Goal: Information Seeking & Learning: Learn about a topic

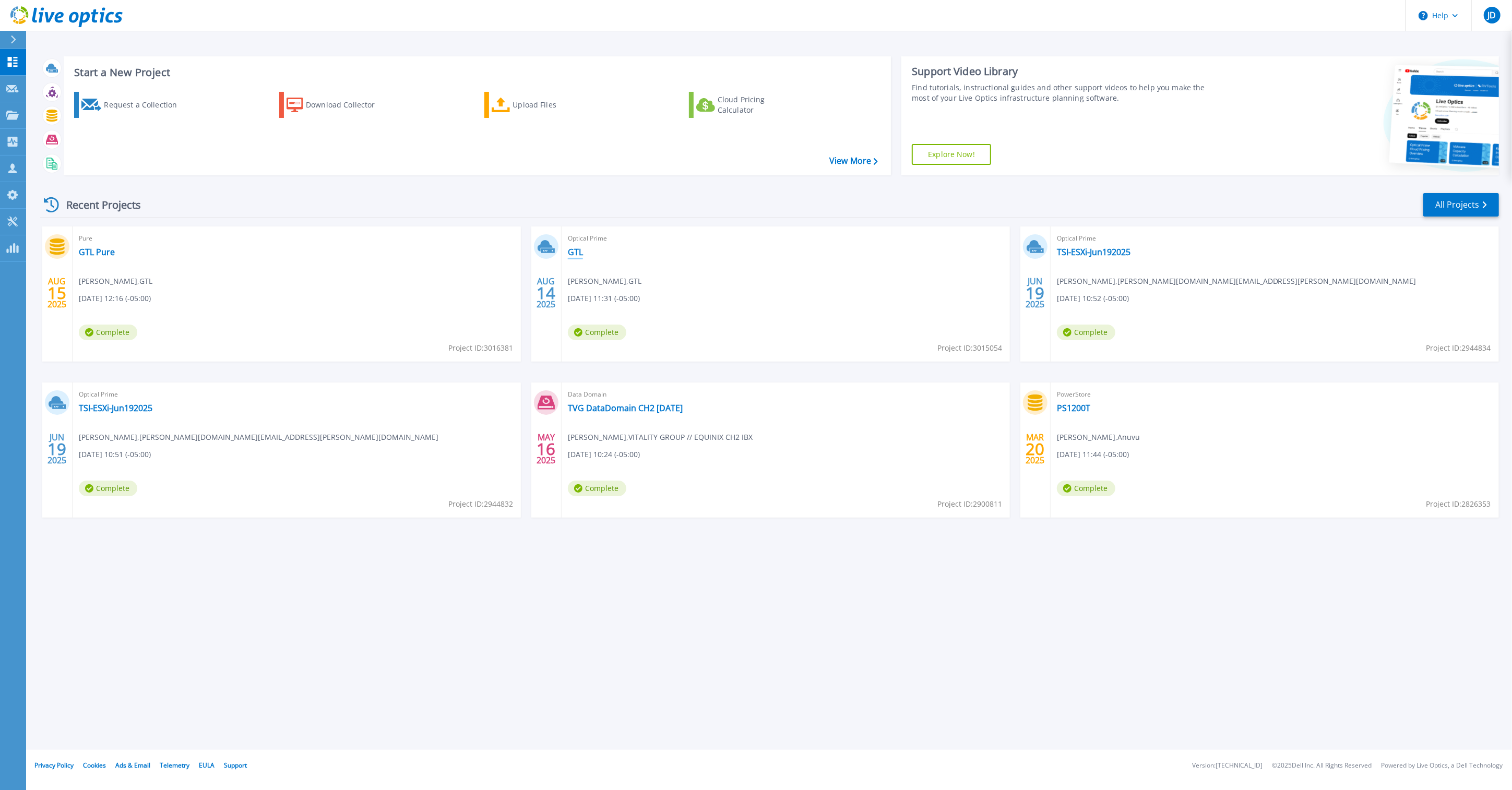
click at [575, 253] on link "GTL" at bounding box center [576, 252] width 15 height 10
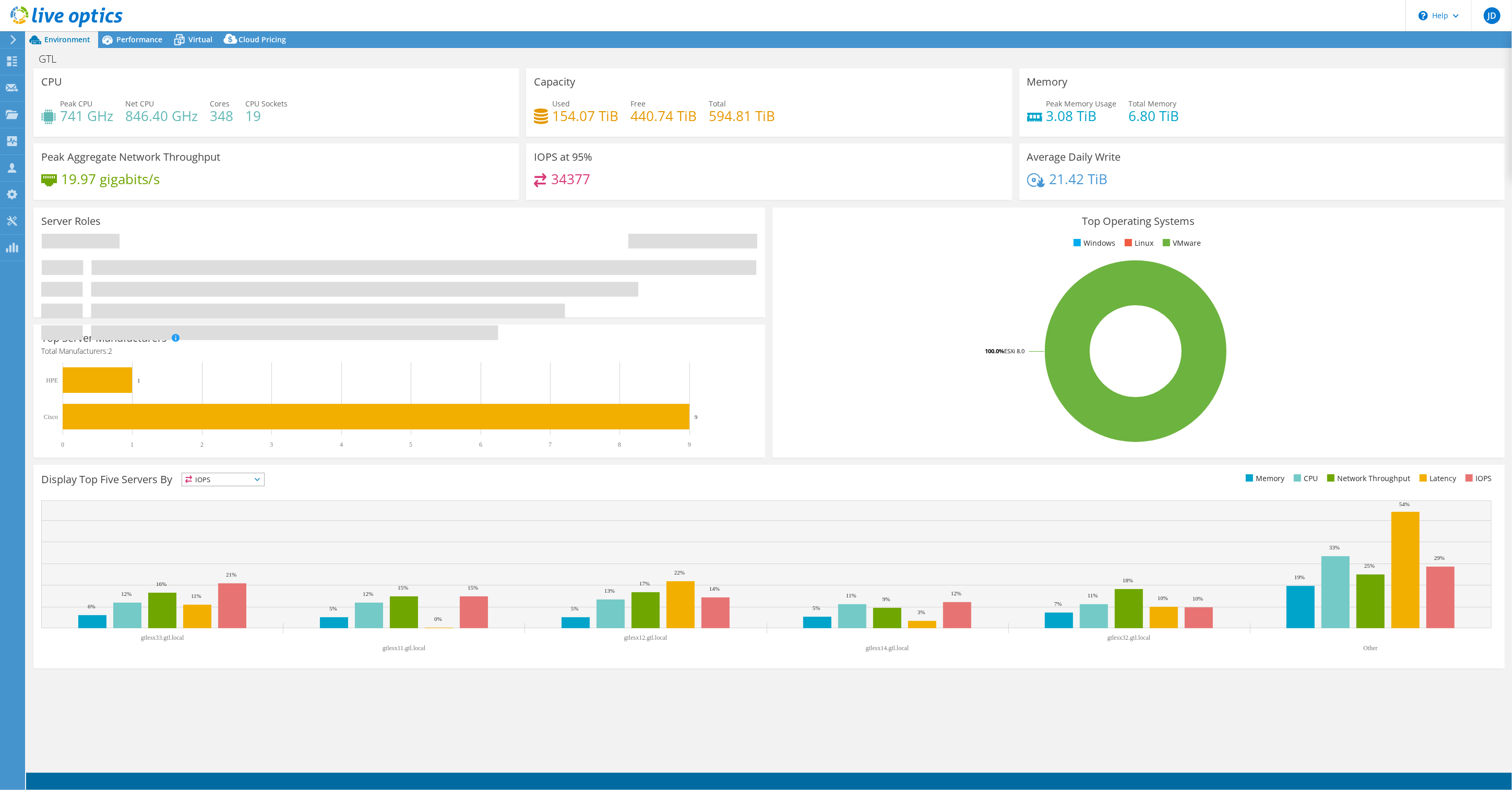
select select "USD"
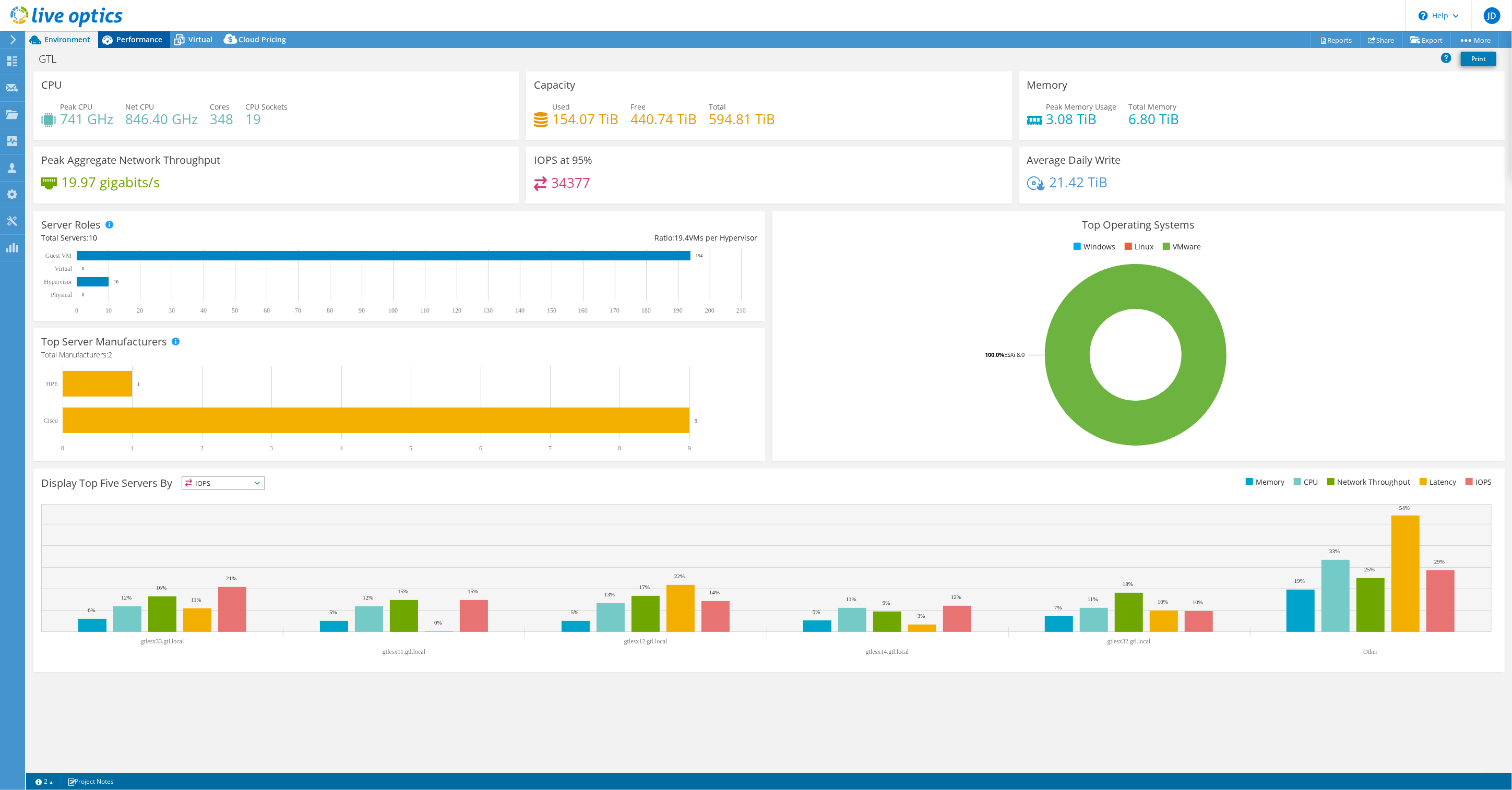
click at [126, 37] on span "Performance" at bounding box center [139, 40] width 46 height 10
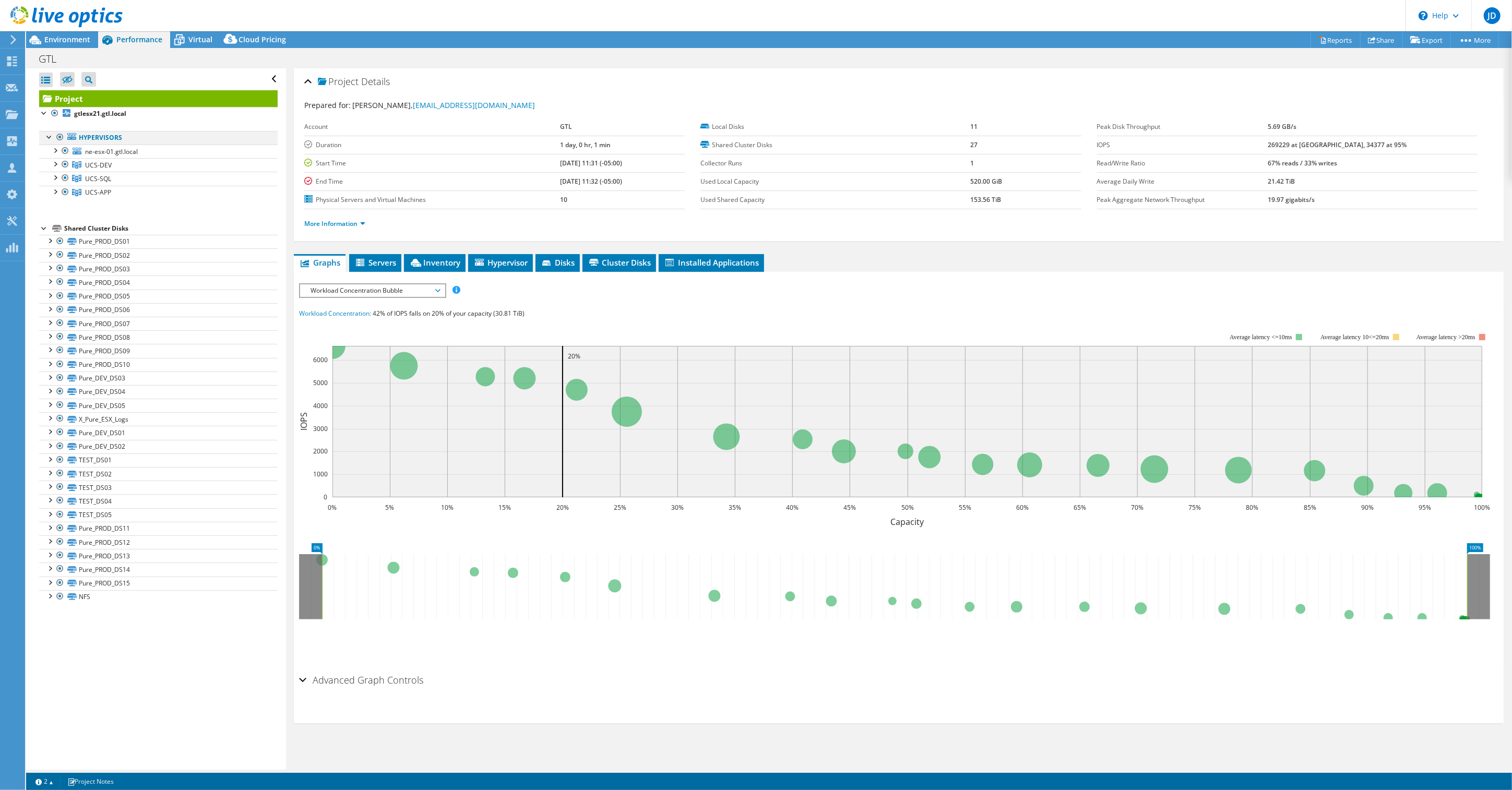
click at [62, 137] on div at bounding box center [60, 137] width 10 height 13
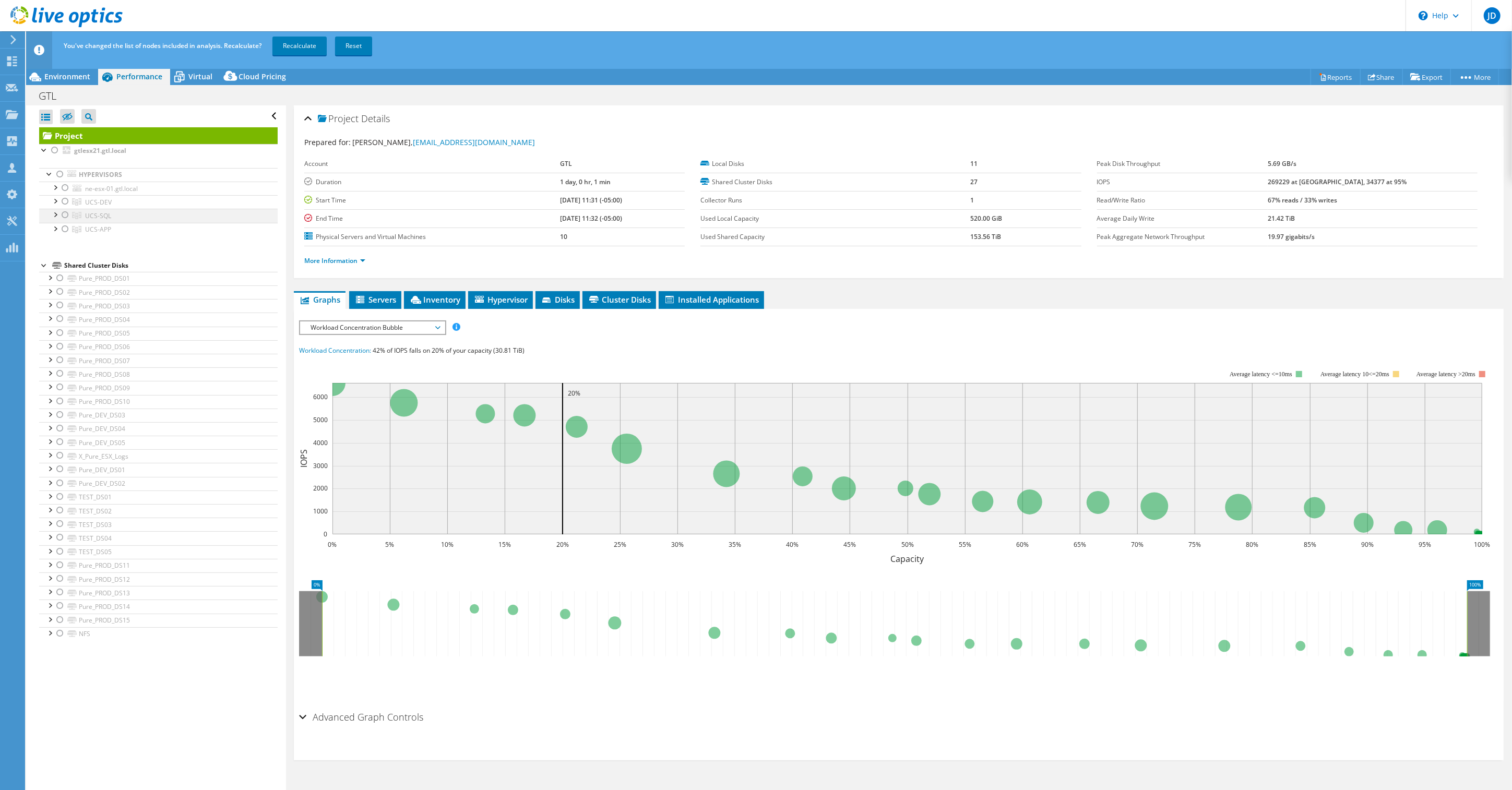
click at [66, 216] on div at bounding box center [65, 215] width 10 height 13
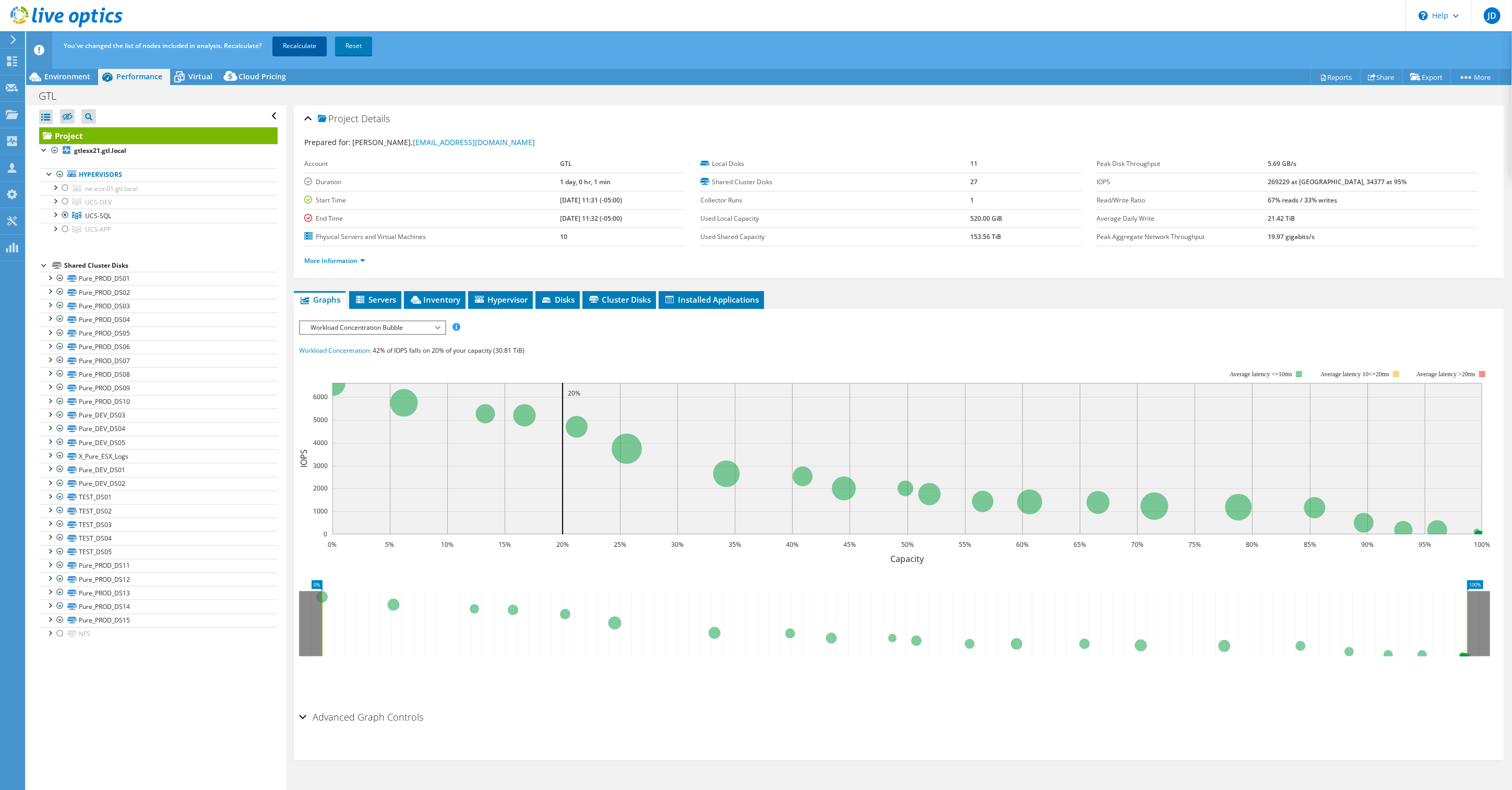
click at [310, 48] on link "Recalculate" at bounding box center [300, 46] width 54 height 19
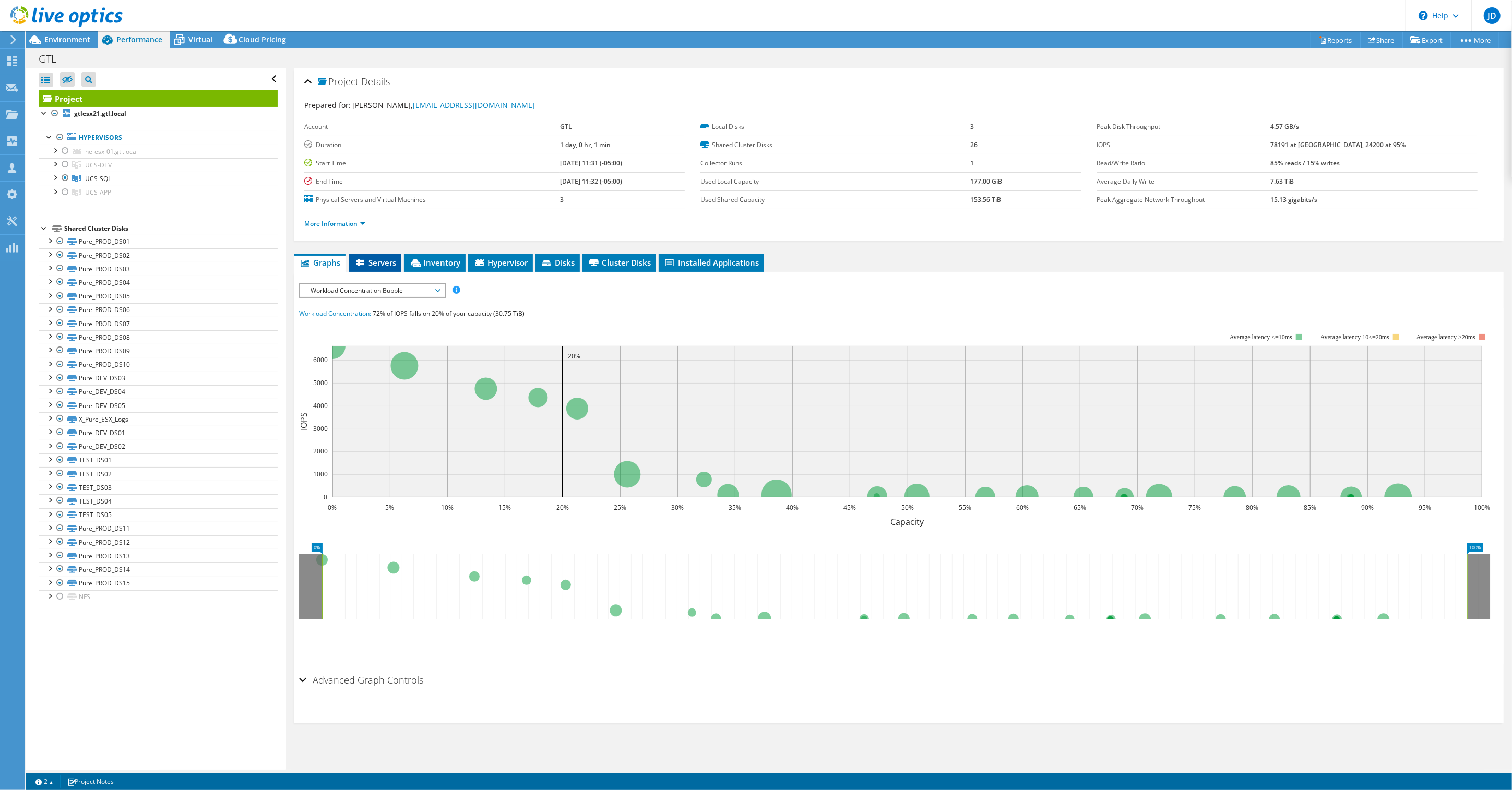
click at [377, 266] on span "Servers" at bounding box center [375, 262] width 41 height 10
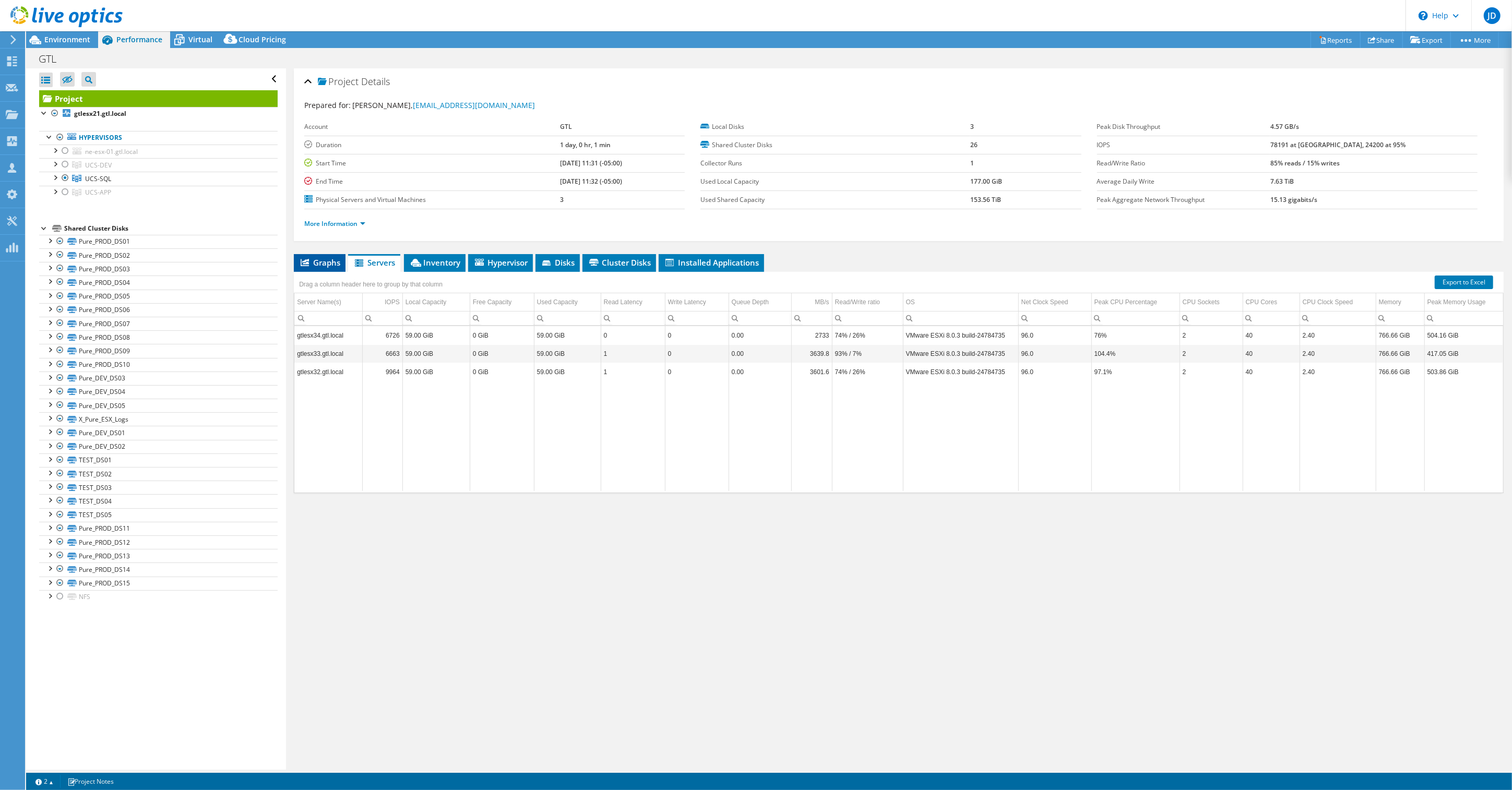
click at [326, 265] on span "Graphs" at bounding box center [319, 262] width 41 height 10
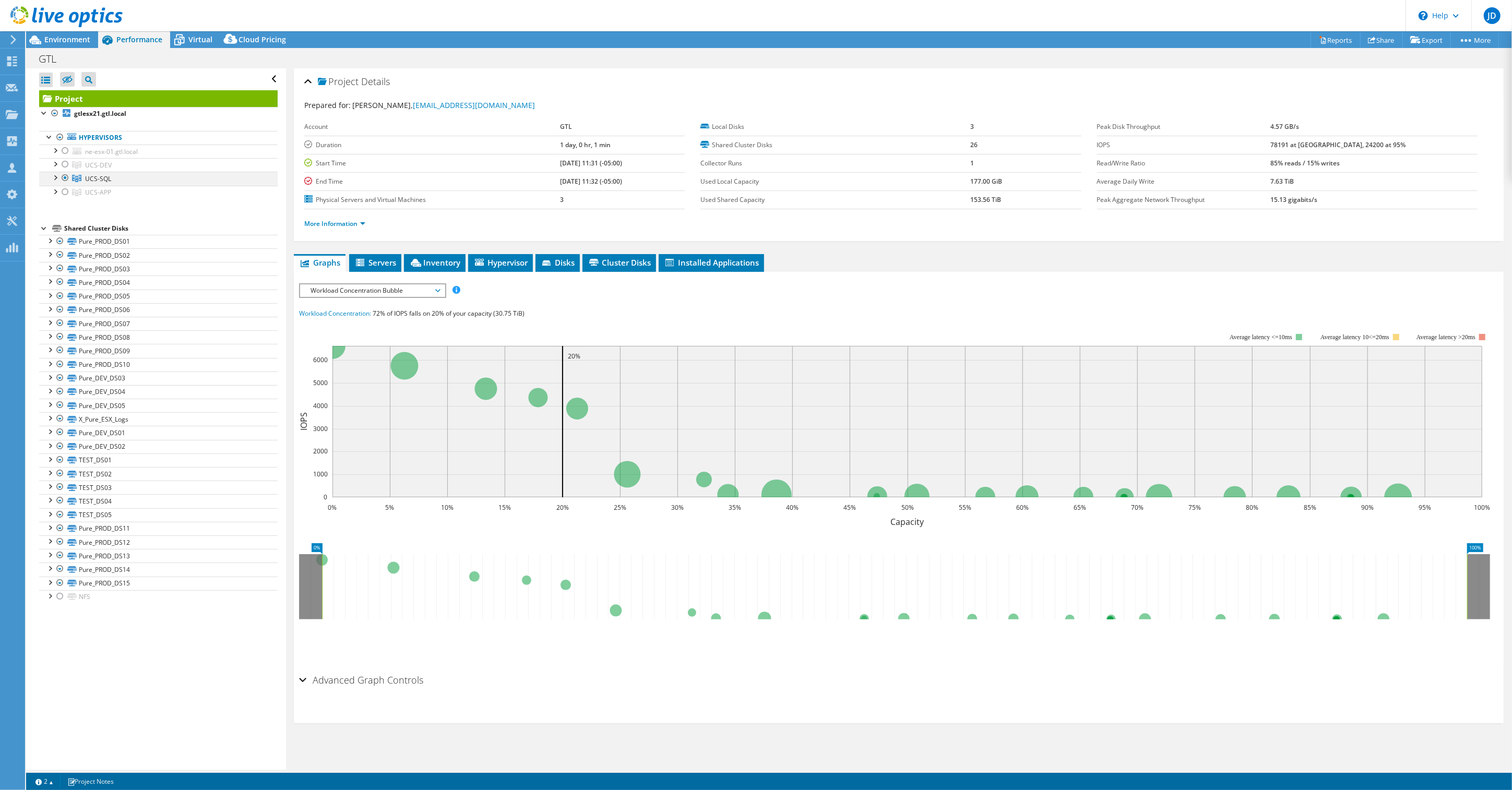
click at [56, 179] on div at bounding box center [55, 177] width 10 height 10
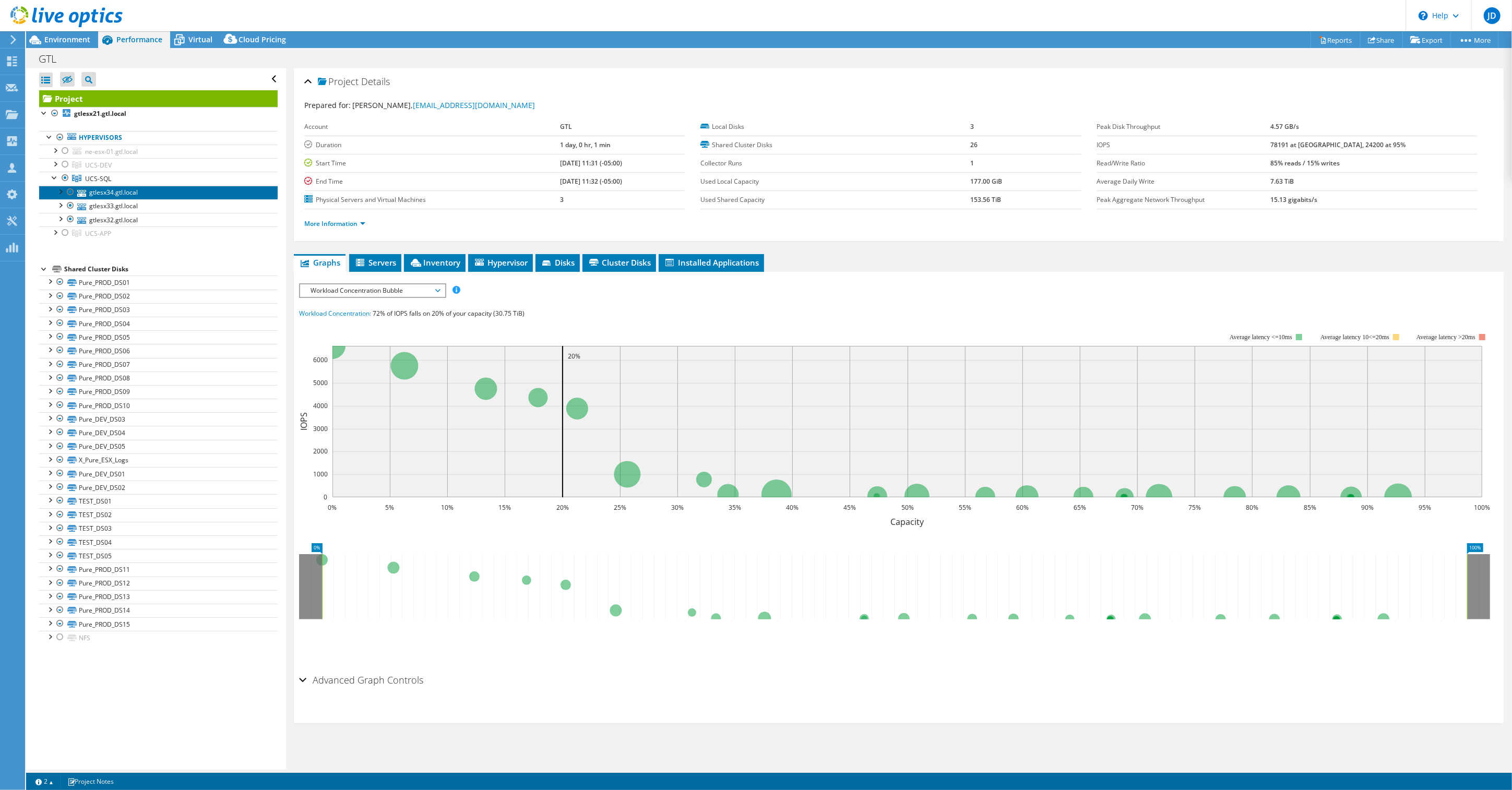
click at [135, 194] on link "gtlesx34.gtl.local" at bounding box center [158, 192] width 239 height 14
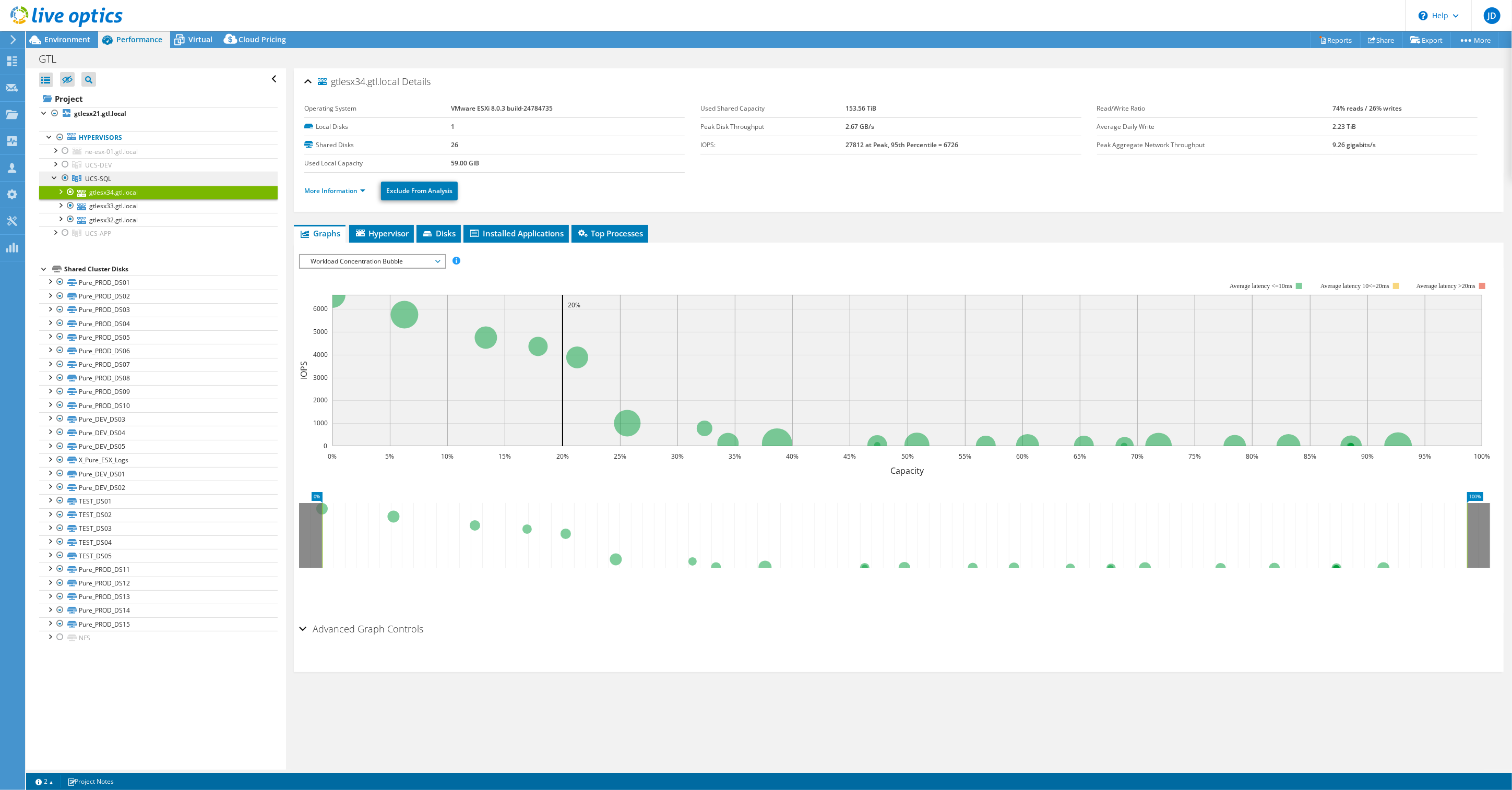
click at [94, 181] on span "UCS-SQL" at bounding box center [97, 179] width 26 height 8
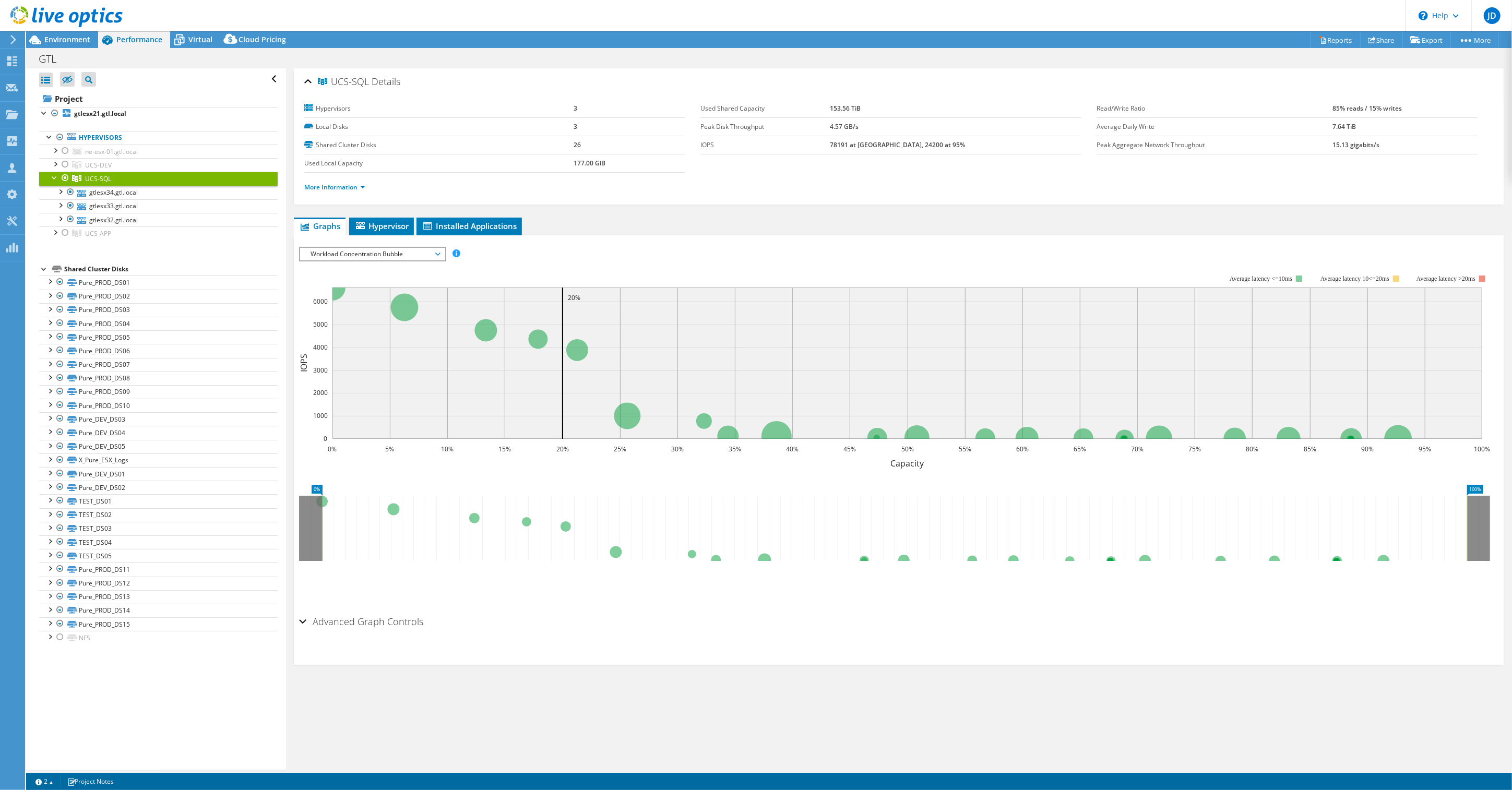
click at [63, 35] on div at bounding box center [61, 17] width 123 height 35
click at [80, 43] on span "Environment" at bounding box center [67, 40] width 46 height 10
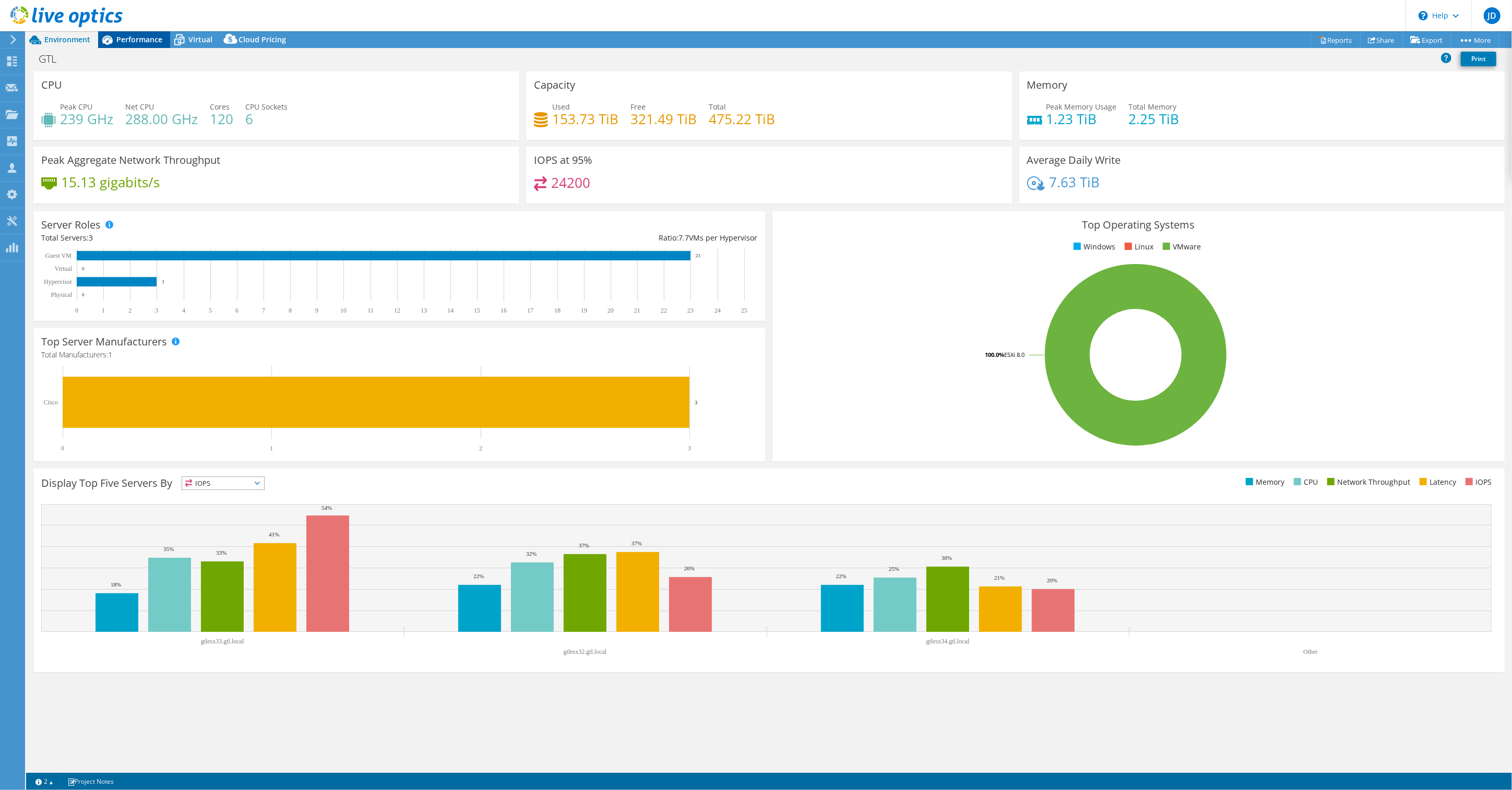
click at [133, 37] on span "Performance" at bounding box center [139, 40] width 46 height 10
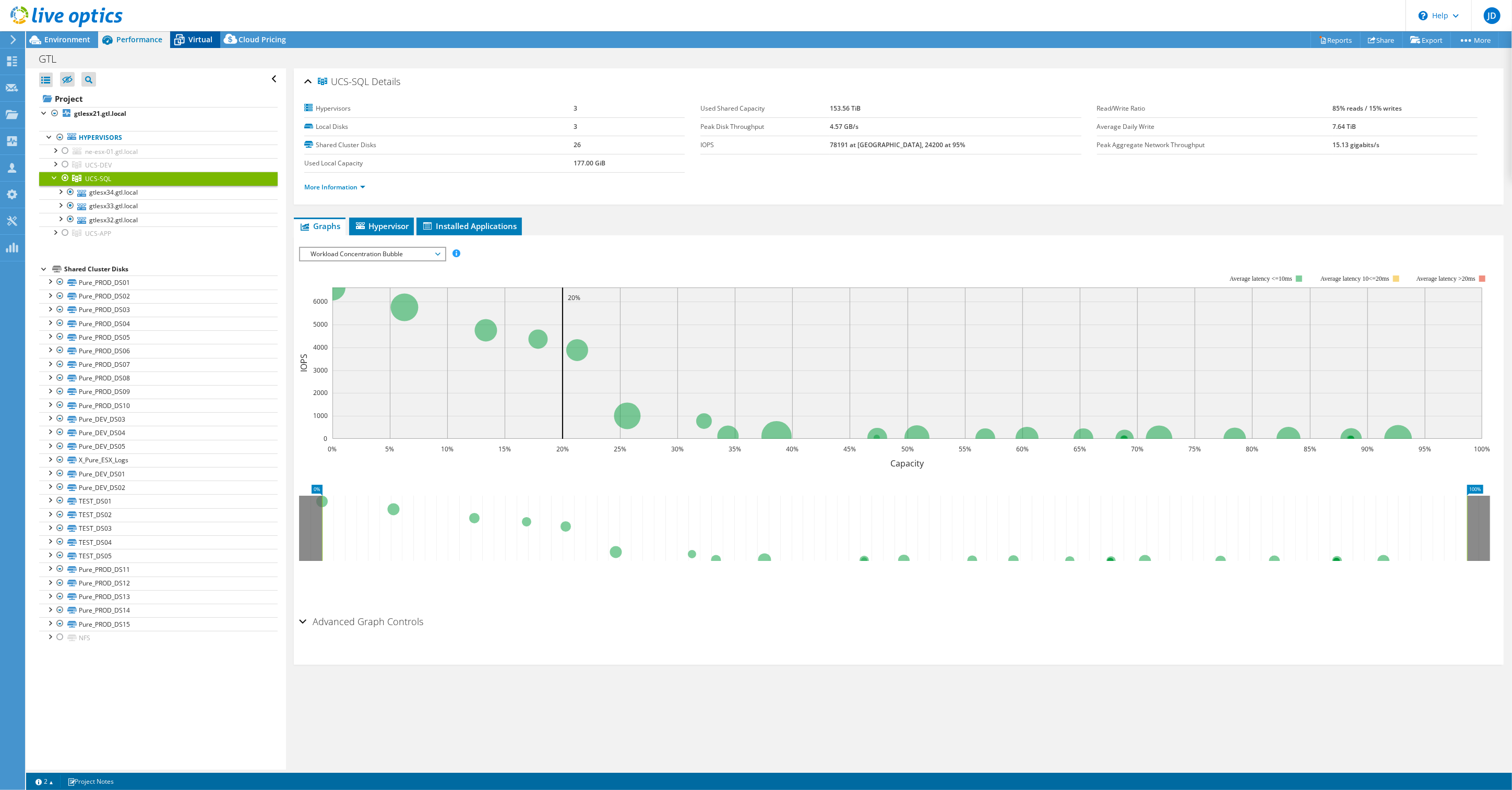
click at [197, 40] on span "Virtual" at bounding box center [201, 40] width 24 height 10
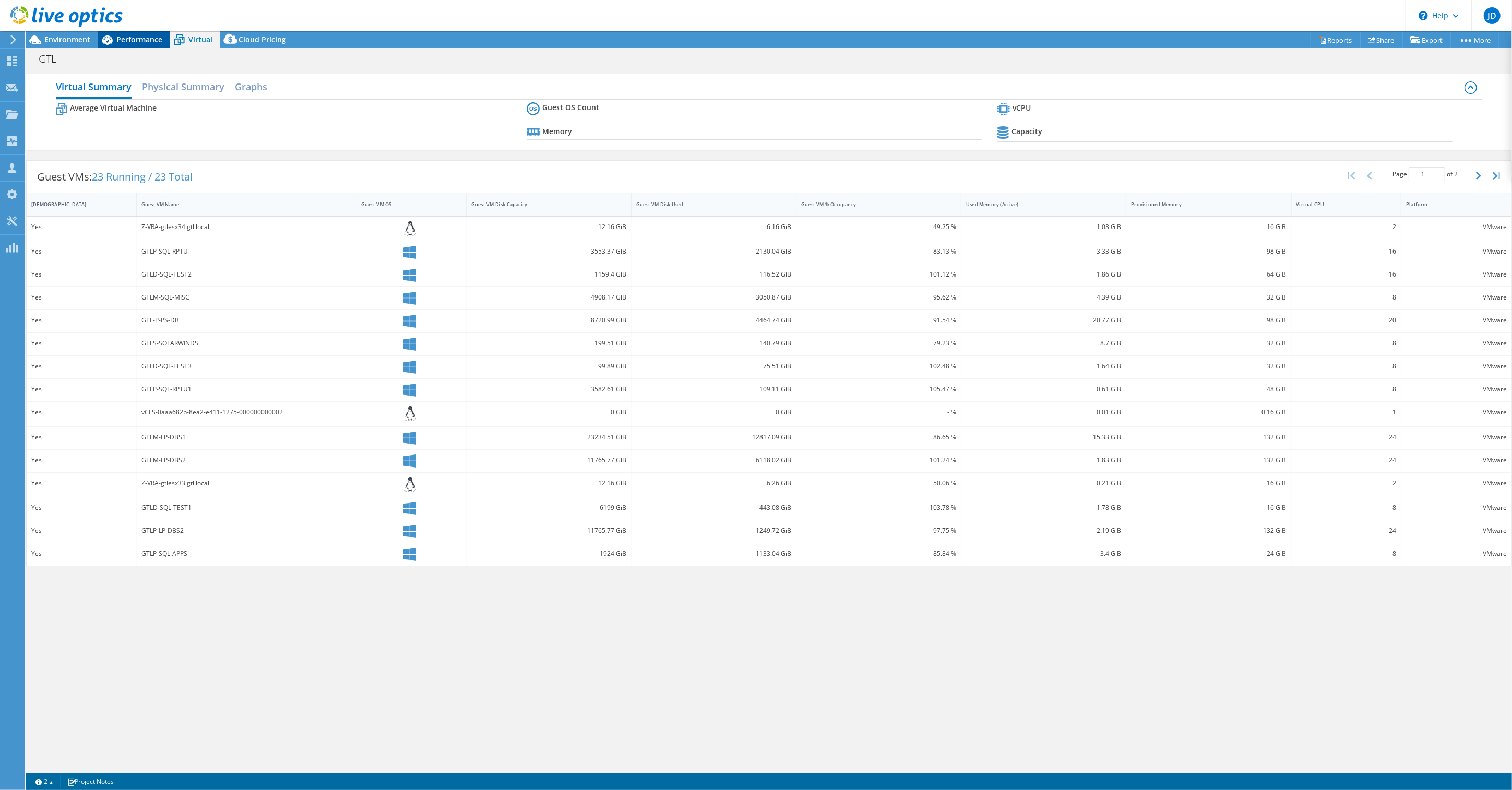
click at [130, 37] on span "Performance" at bounding box center [139, 40] width 46 height 10
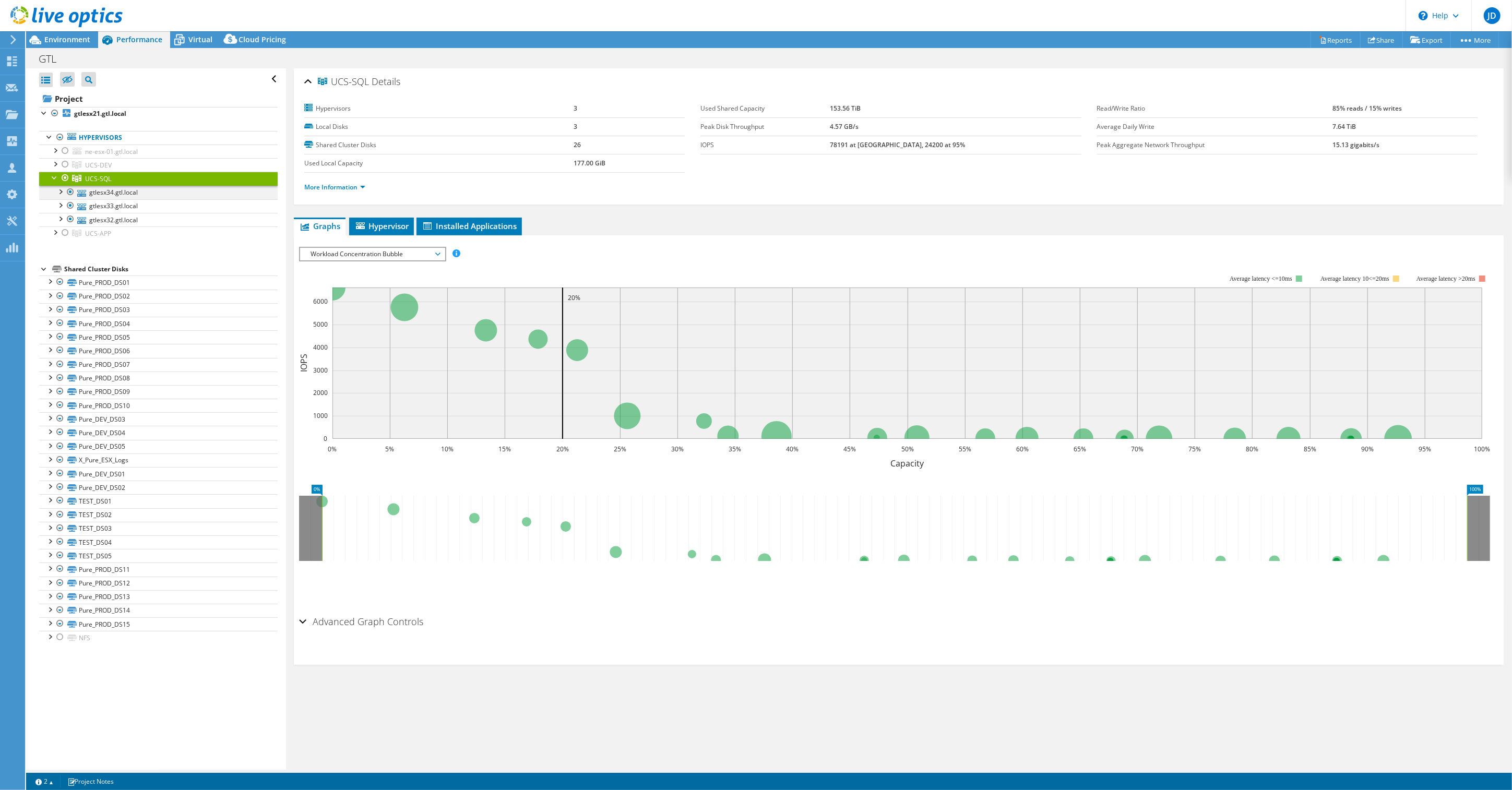
click at [62, 192] on div at bounding box center [60, 191] width 10 height 10
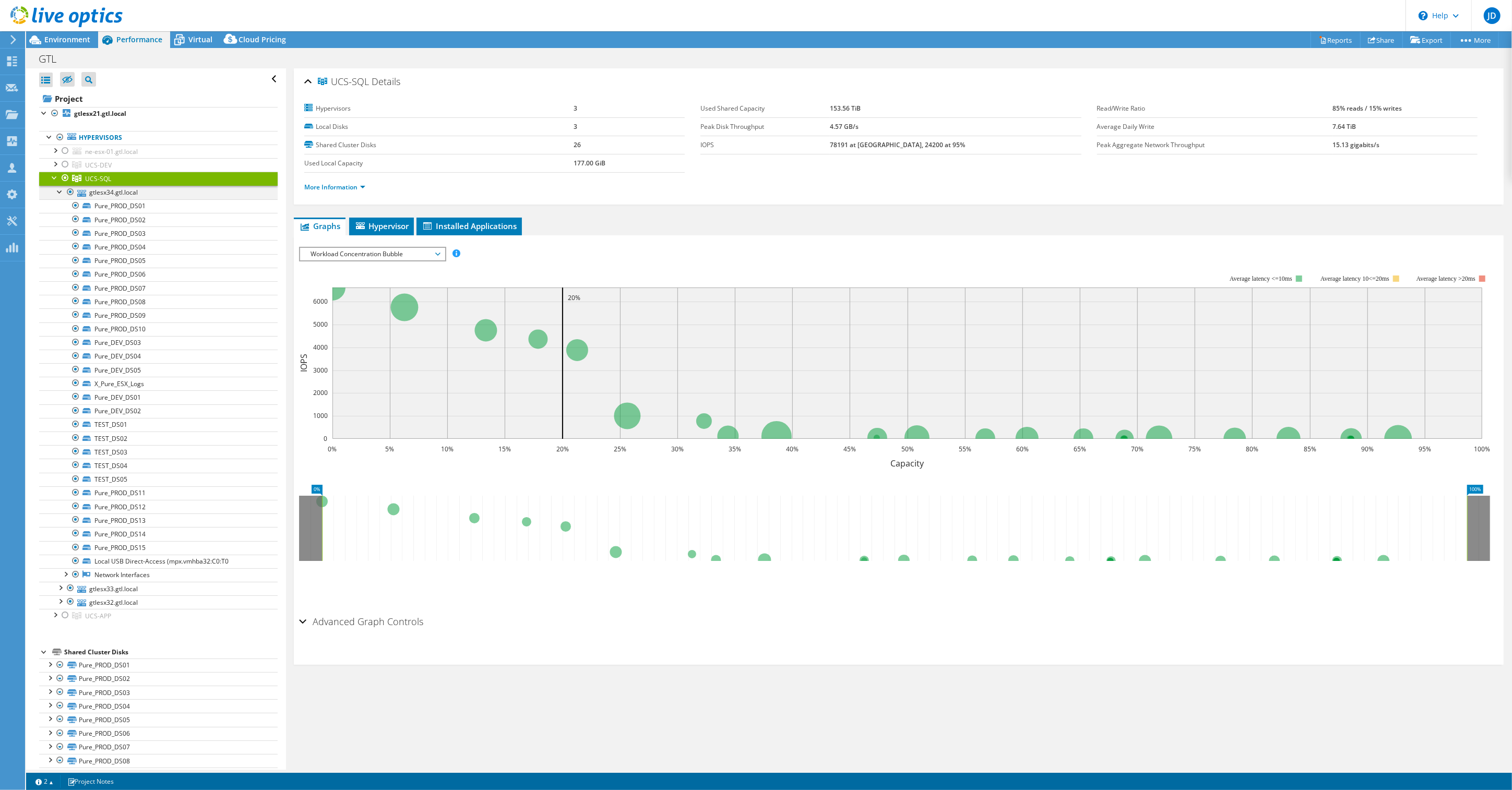
click at [61, 192] on div at bounding box center [60, 191] width 10 height 10
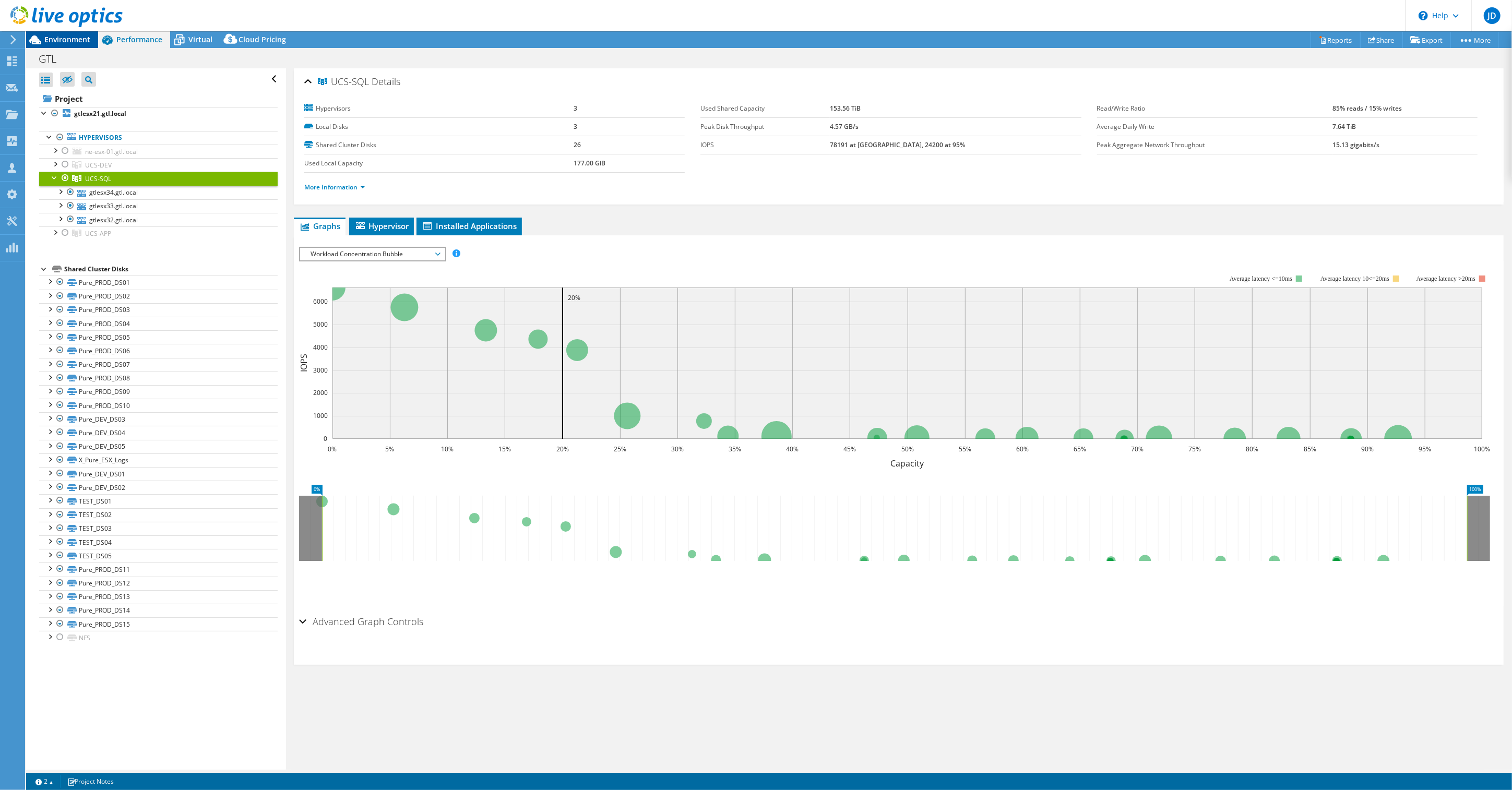
click at [62, 41] on span "Environment" at bounding box center [67, 40] width 46 height 10
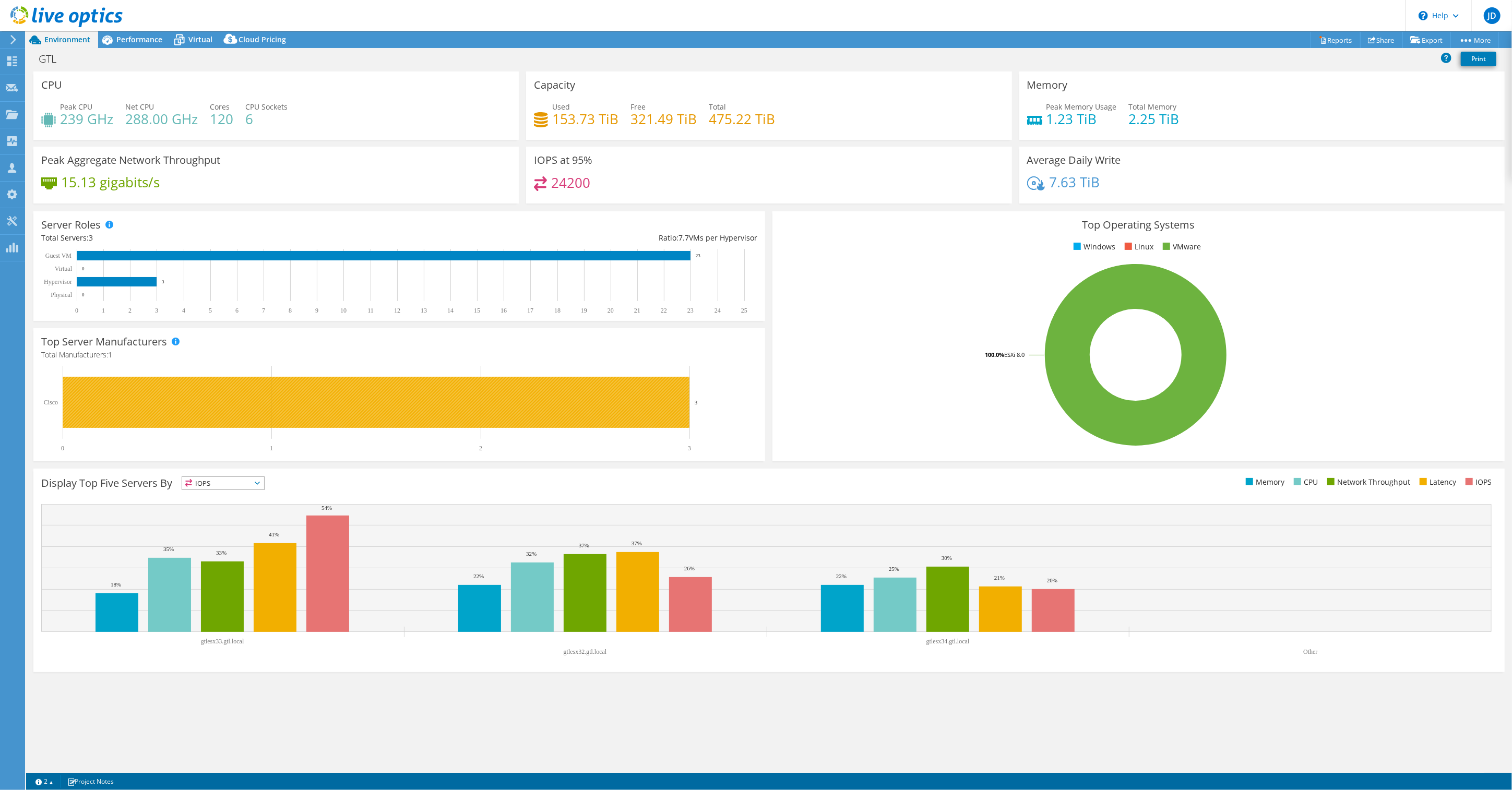
click at [546, 401] on rect at bounding box center [376, 402] width 626 height 51
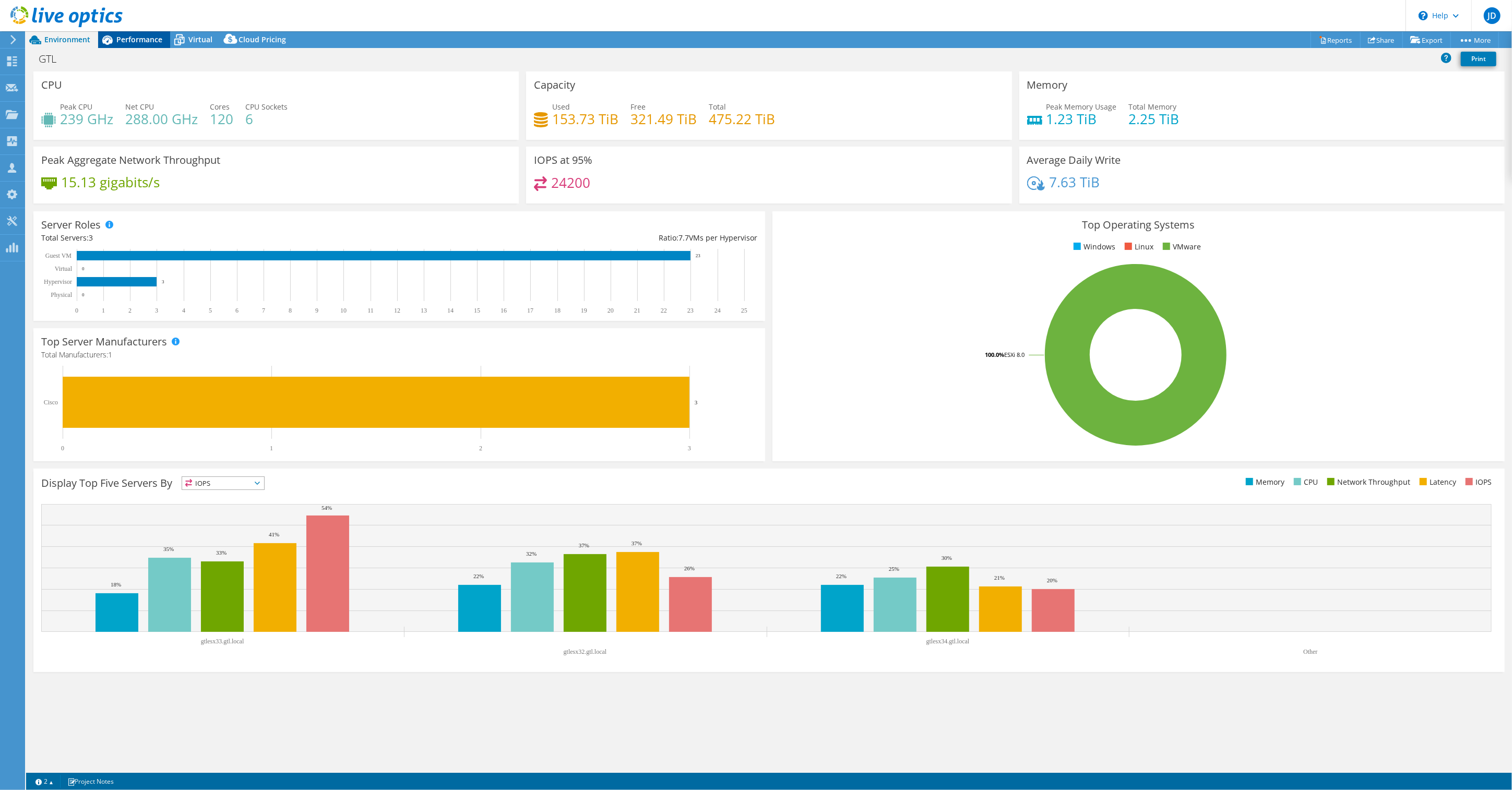
click at [133, 40] on span "Performance" at bounding box center [139, 40] width 46 height 10
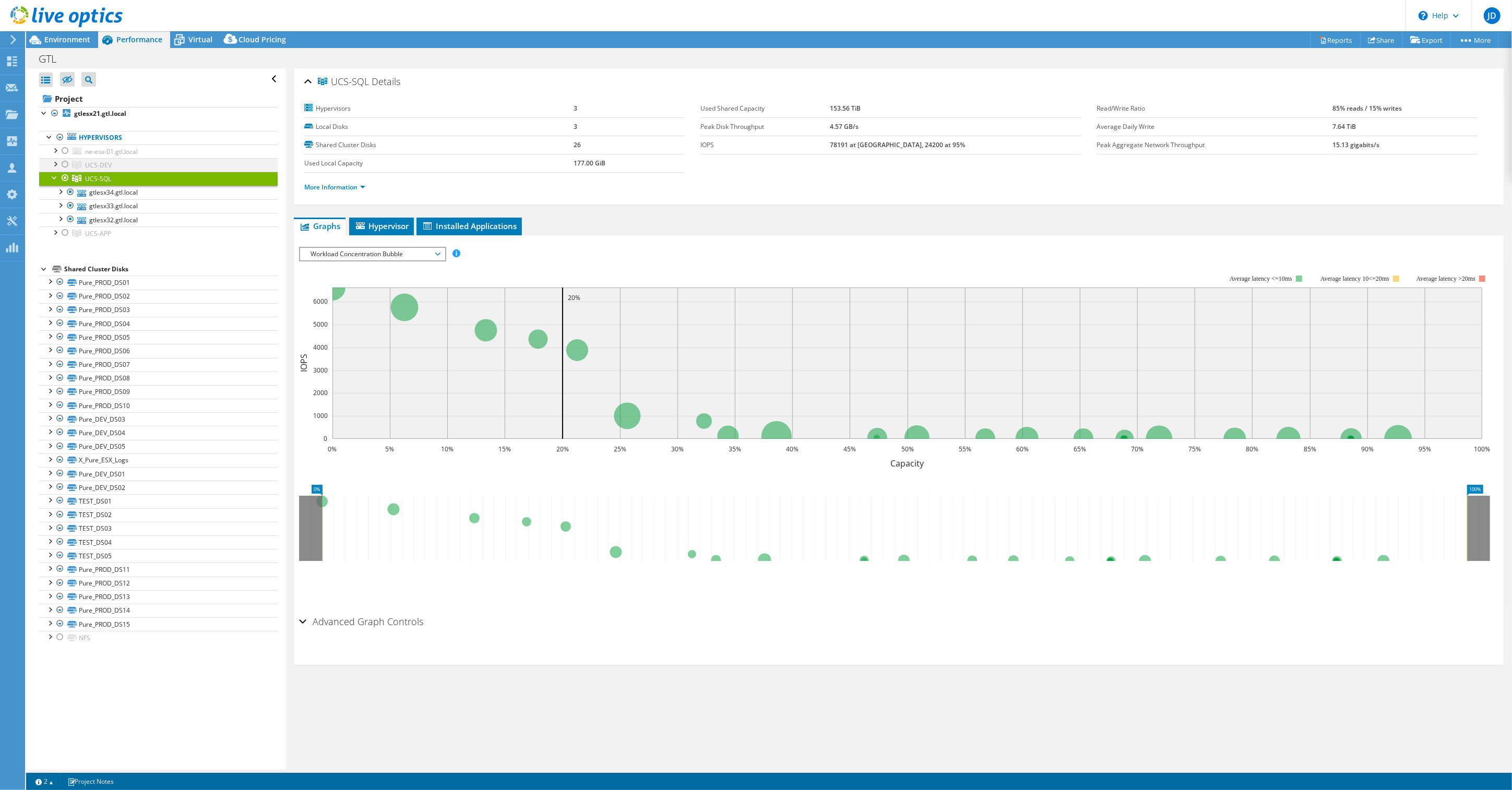
click at [55, 166] on div at bounding box center [55, 163] width 10 height 10
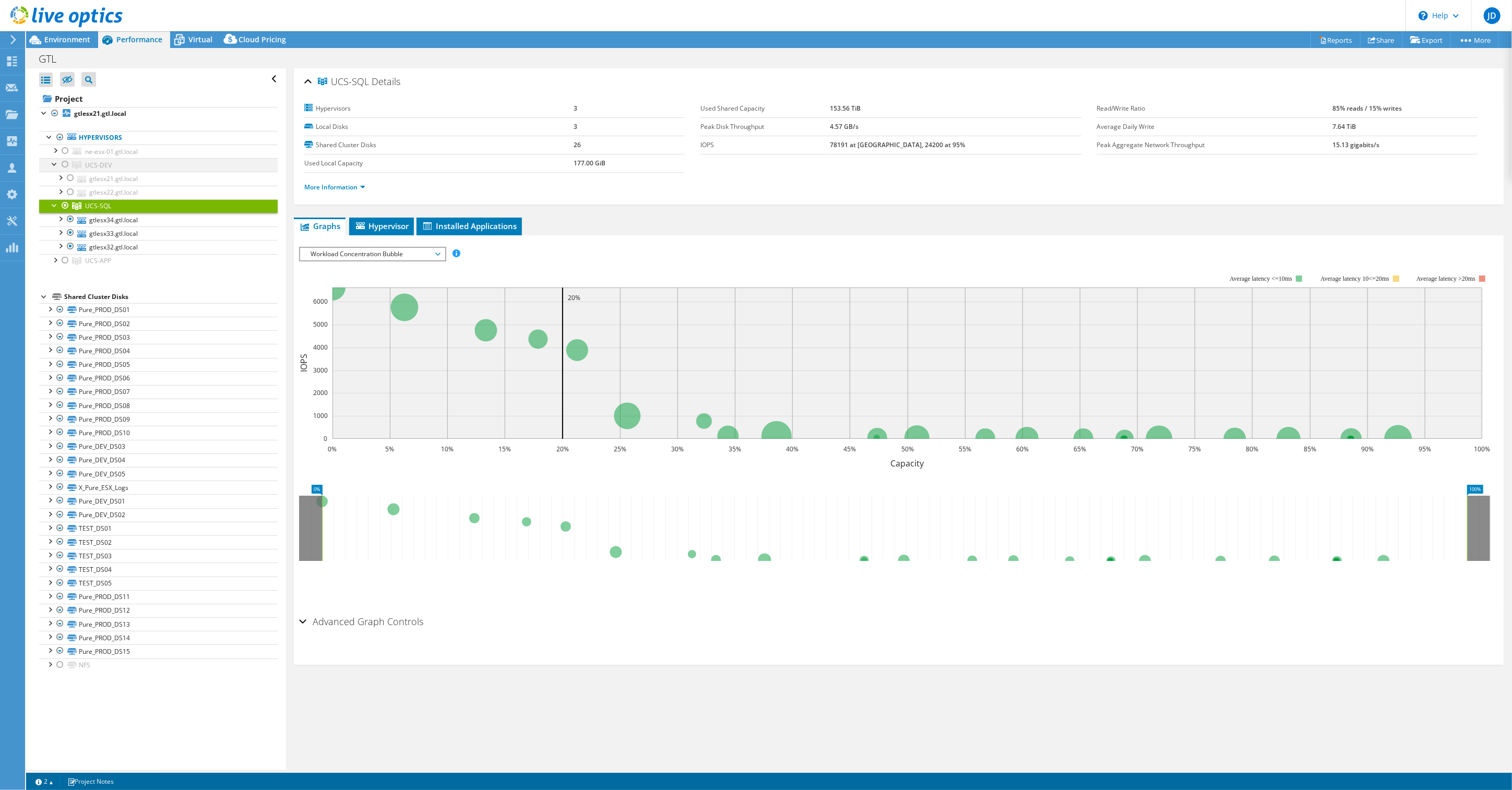
click at [55, 166] on div at bounding box center [55, 163] width 10 height 10
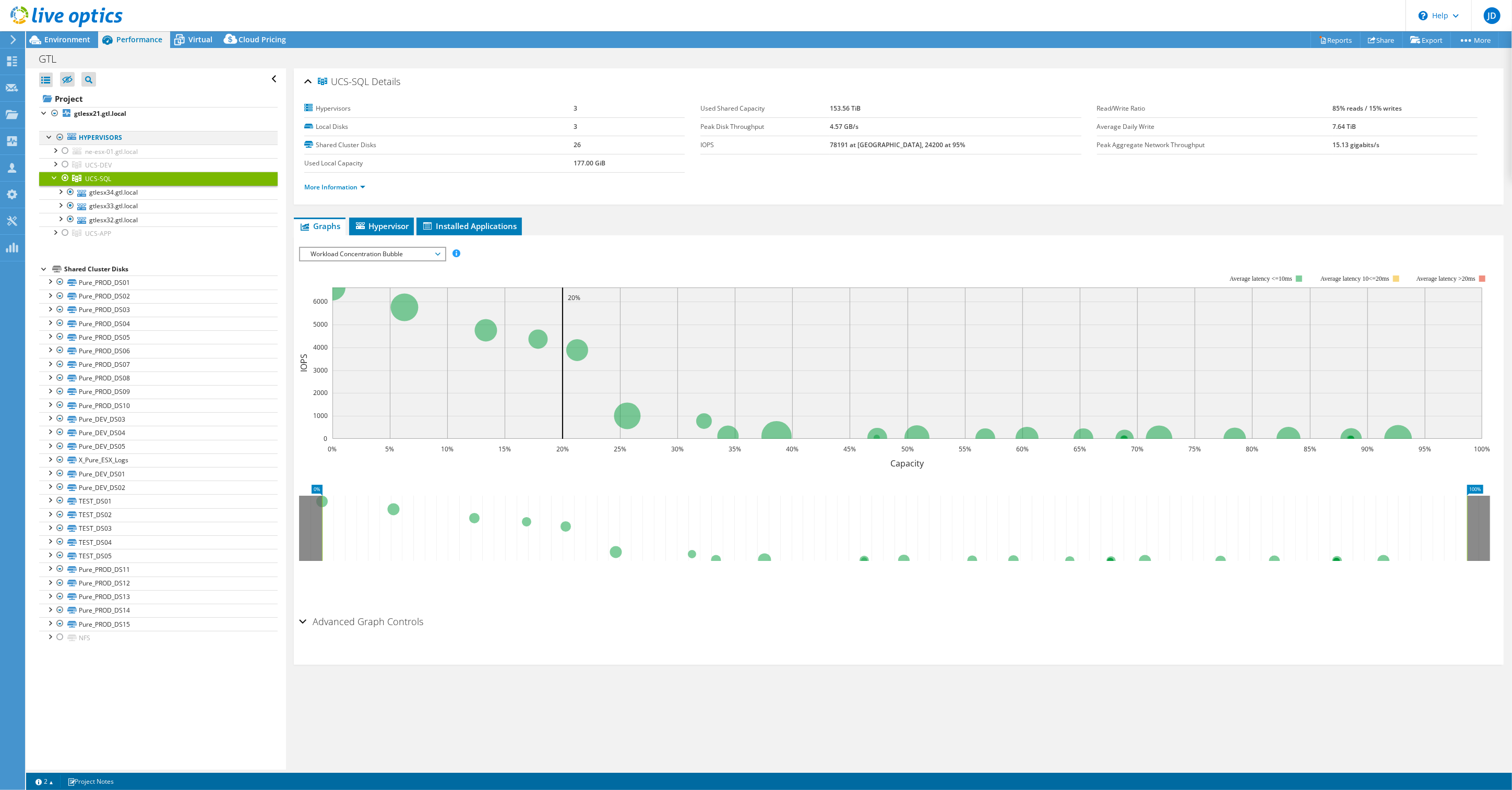
click at [49, 135] on div at bounding box center [49, 136] width 10 height 10
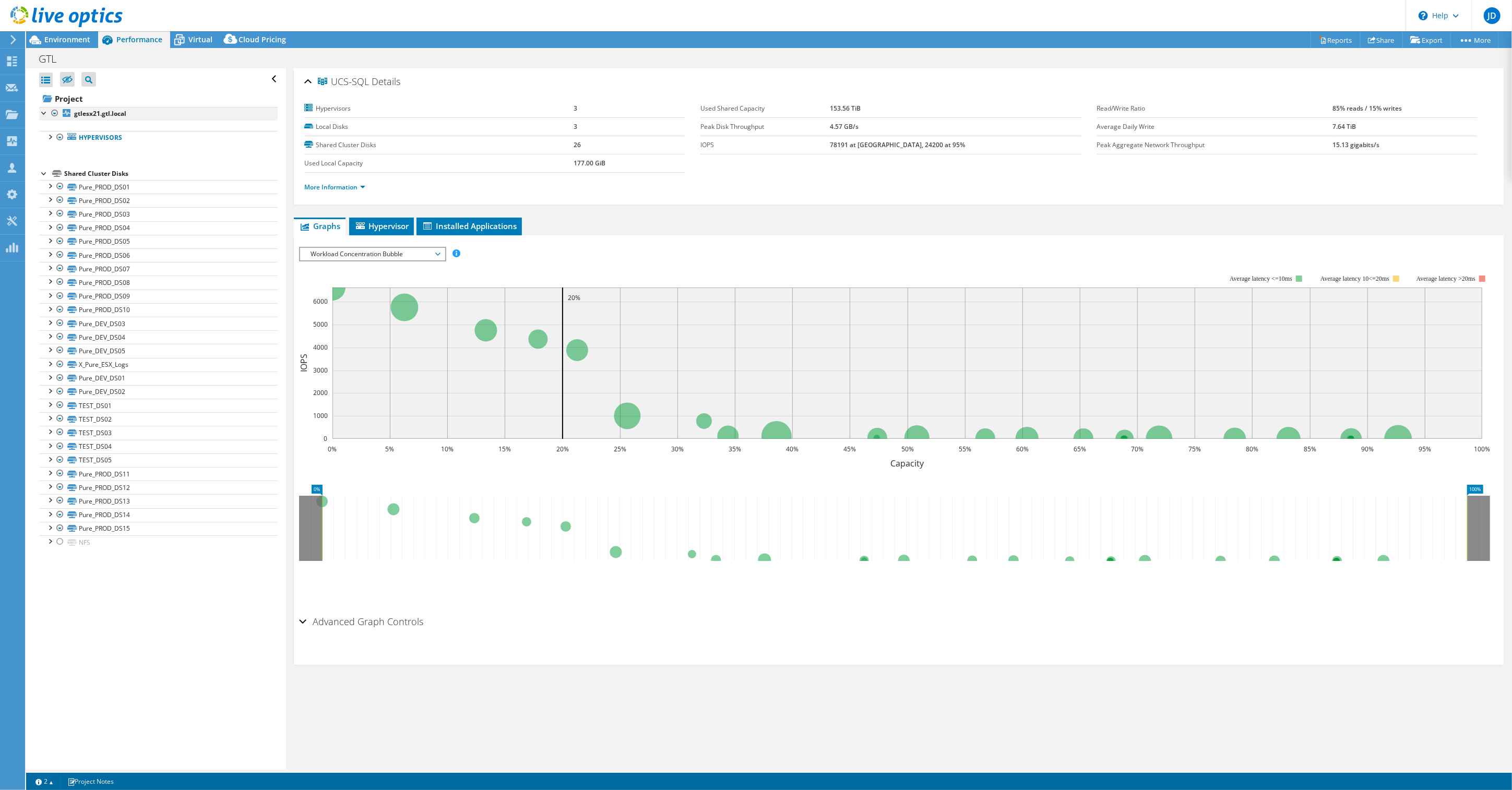
click at [46, 114] on div at bounding box center [44, 112] width 10 height 10
click at [70, 37] on span "Environment" at bounding box center [67, 40] width 46 height 10
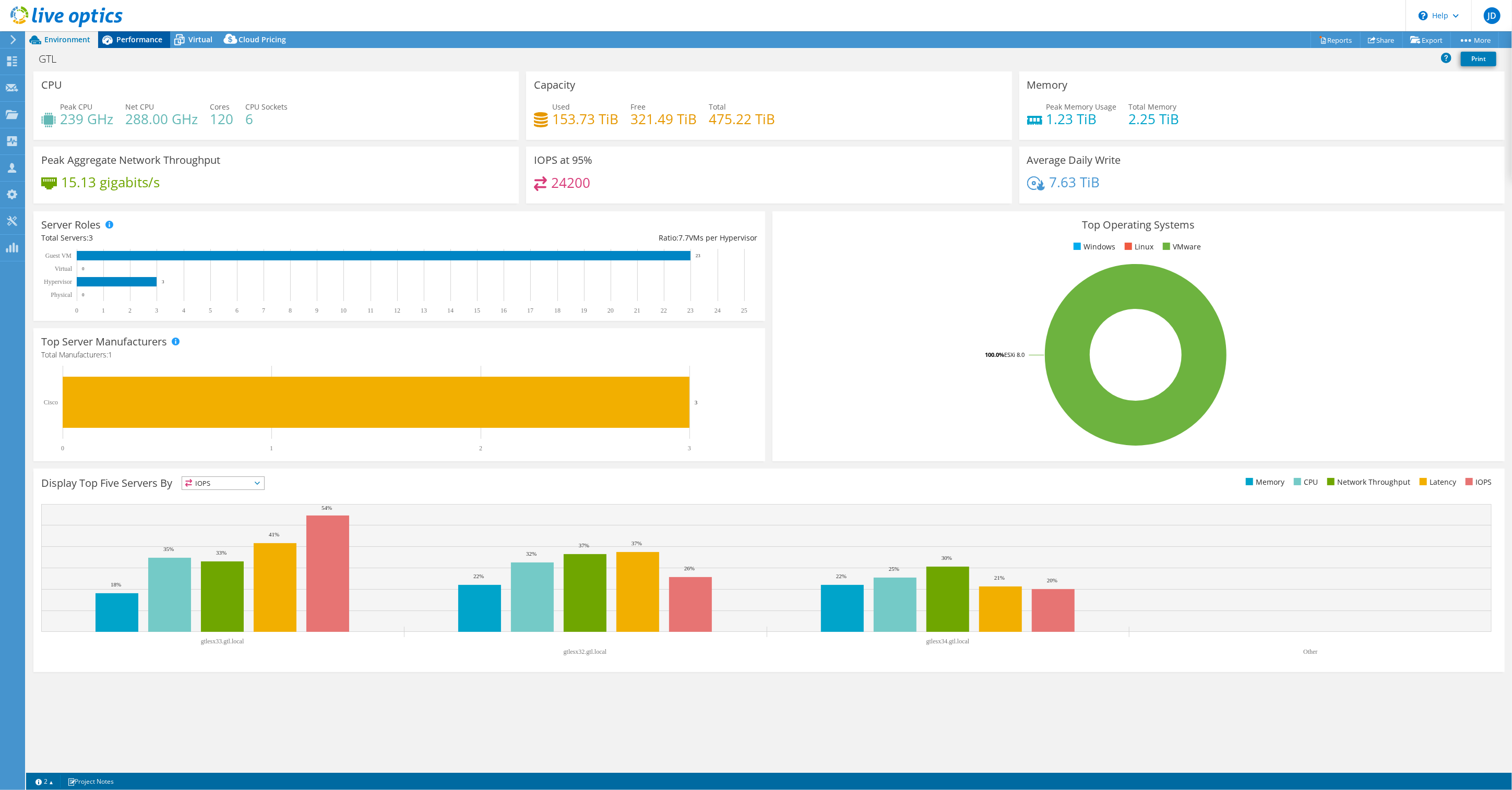
click at [126, 35] on span "Performance" at bounding box center [139, 40] width 46 height 10
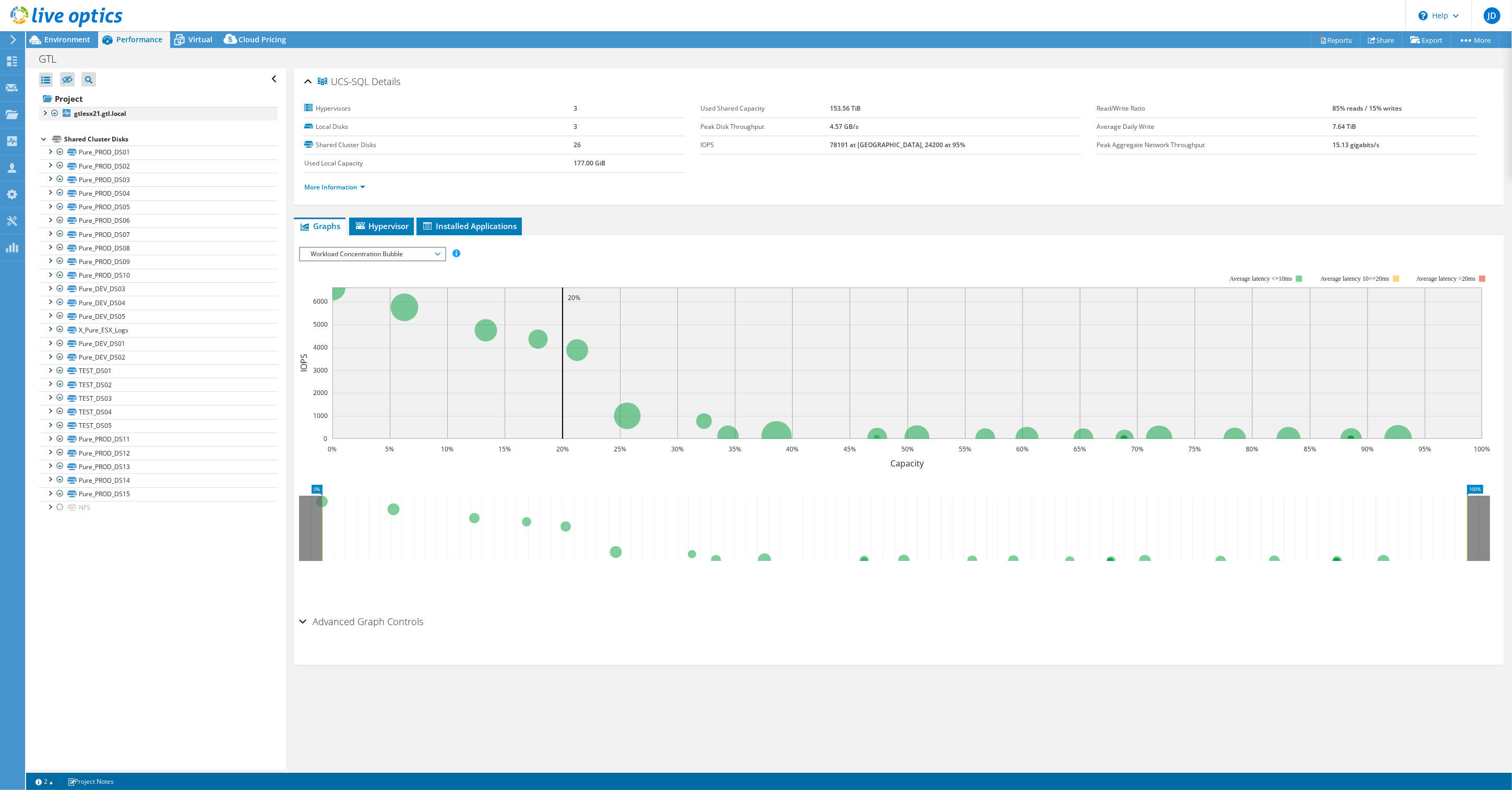
click at [44, 111] on div at bounding box center [44, 112] width 10 height 10
click at [69, 41] on span "Environment" at bounding box center [67, 40] width 46 height 10
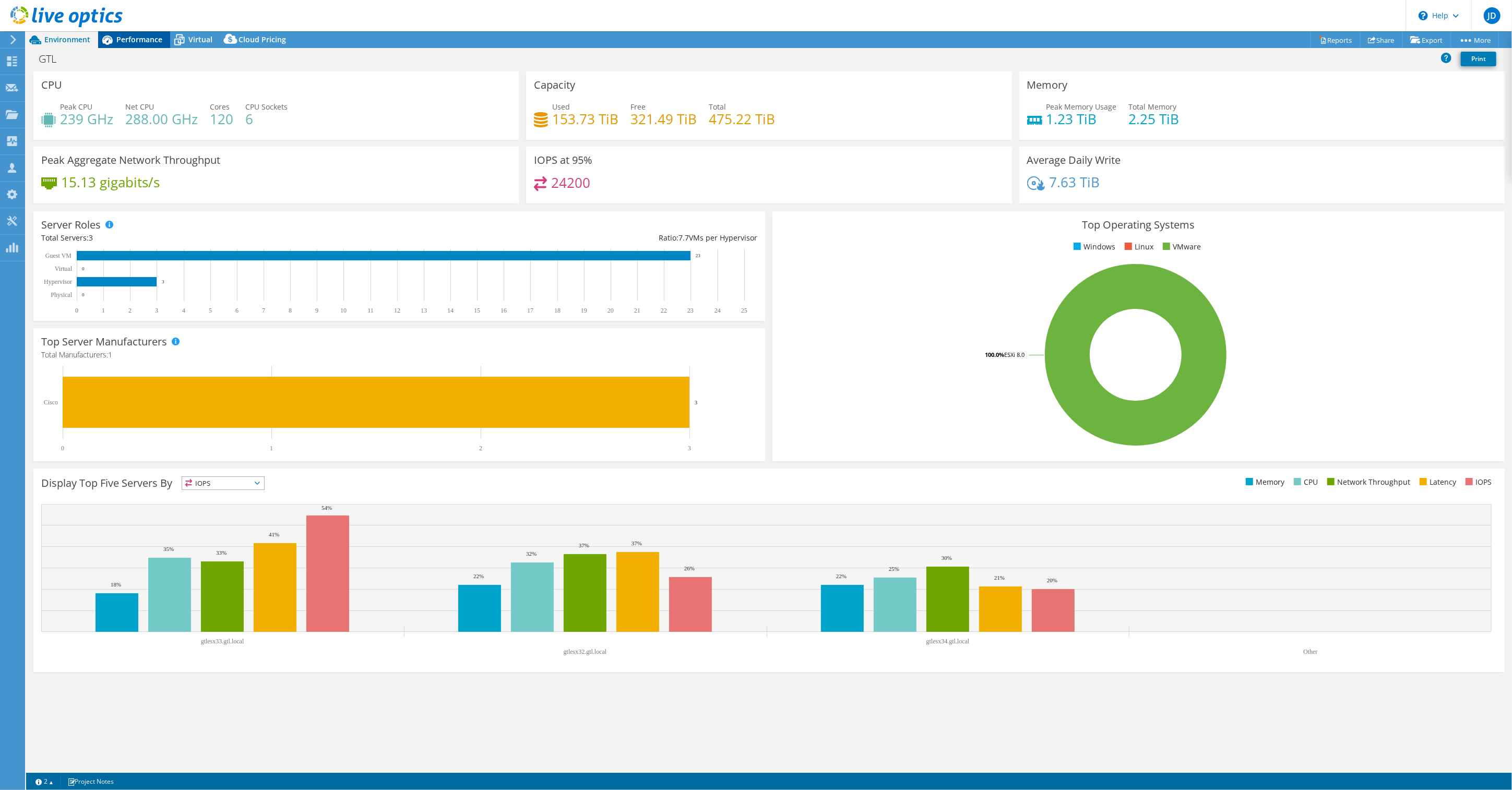
click at [130, 40] on span "Performance" at bounding box center [139, 40] width 46 height 10
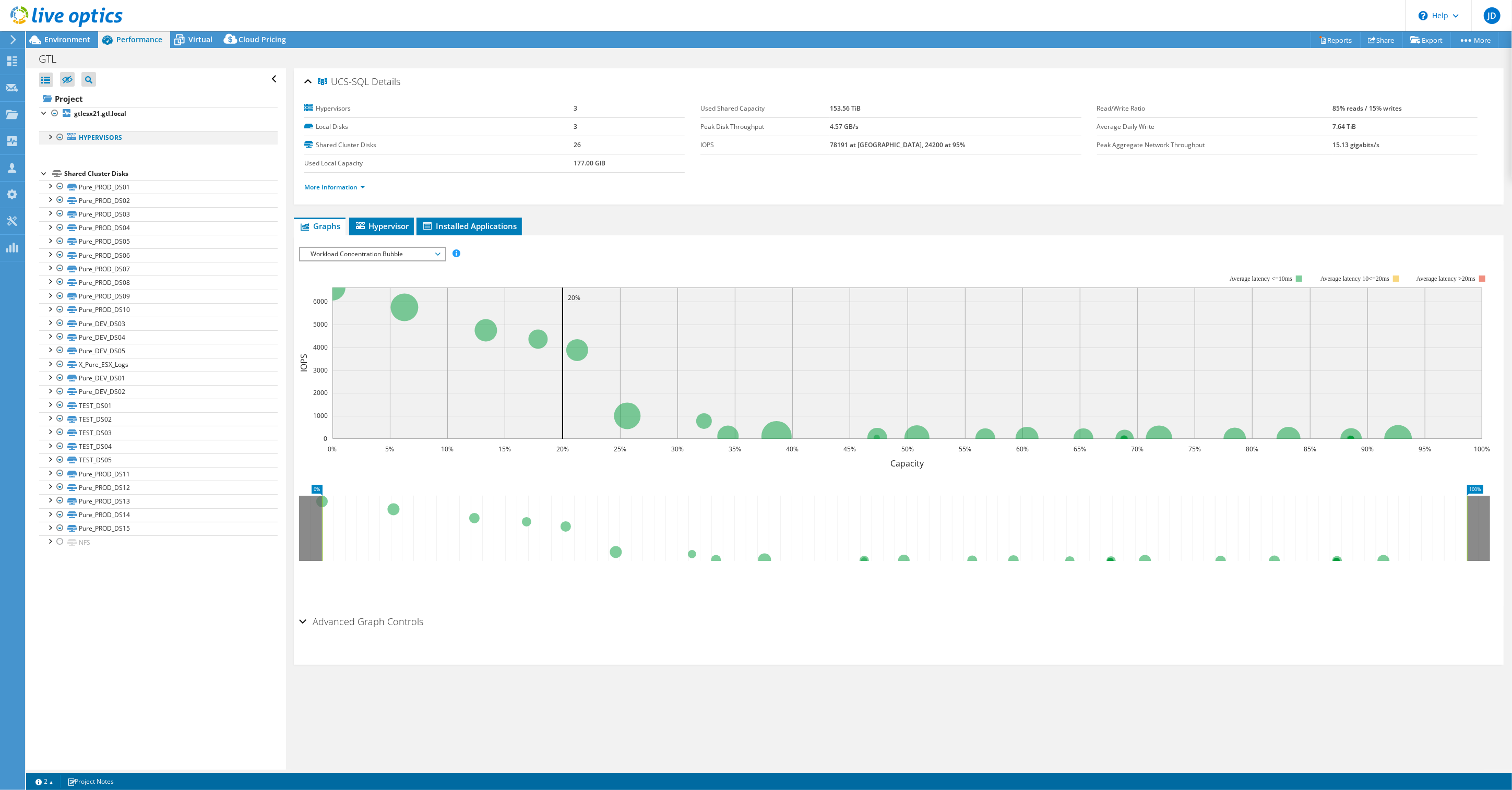
click at [48, 135] on div at bounding box center [49, 136] width 10 height 10
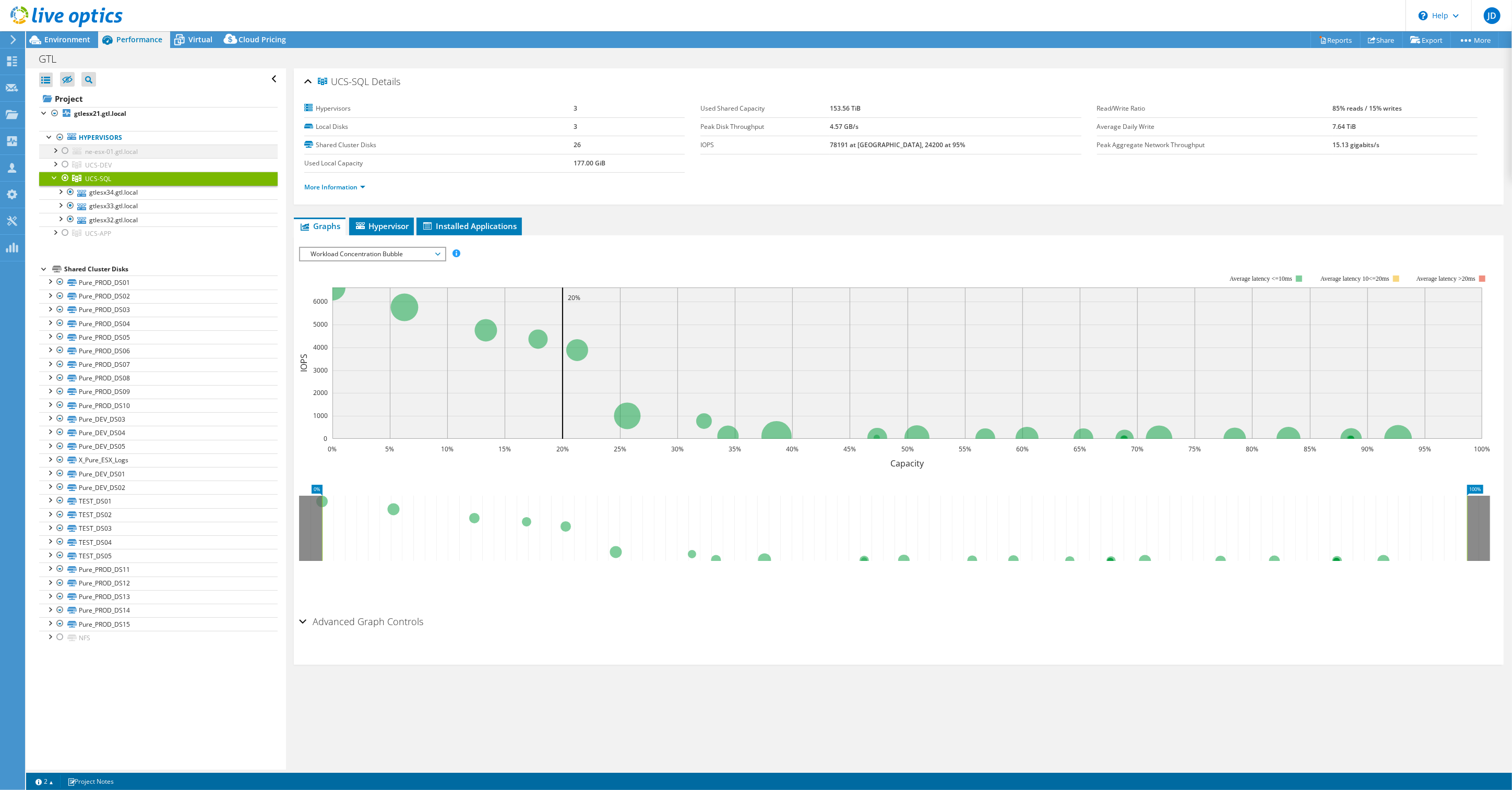
click at [70, 149] on div at bounding box center [65, 151] width 10 height 13
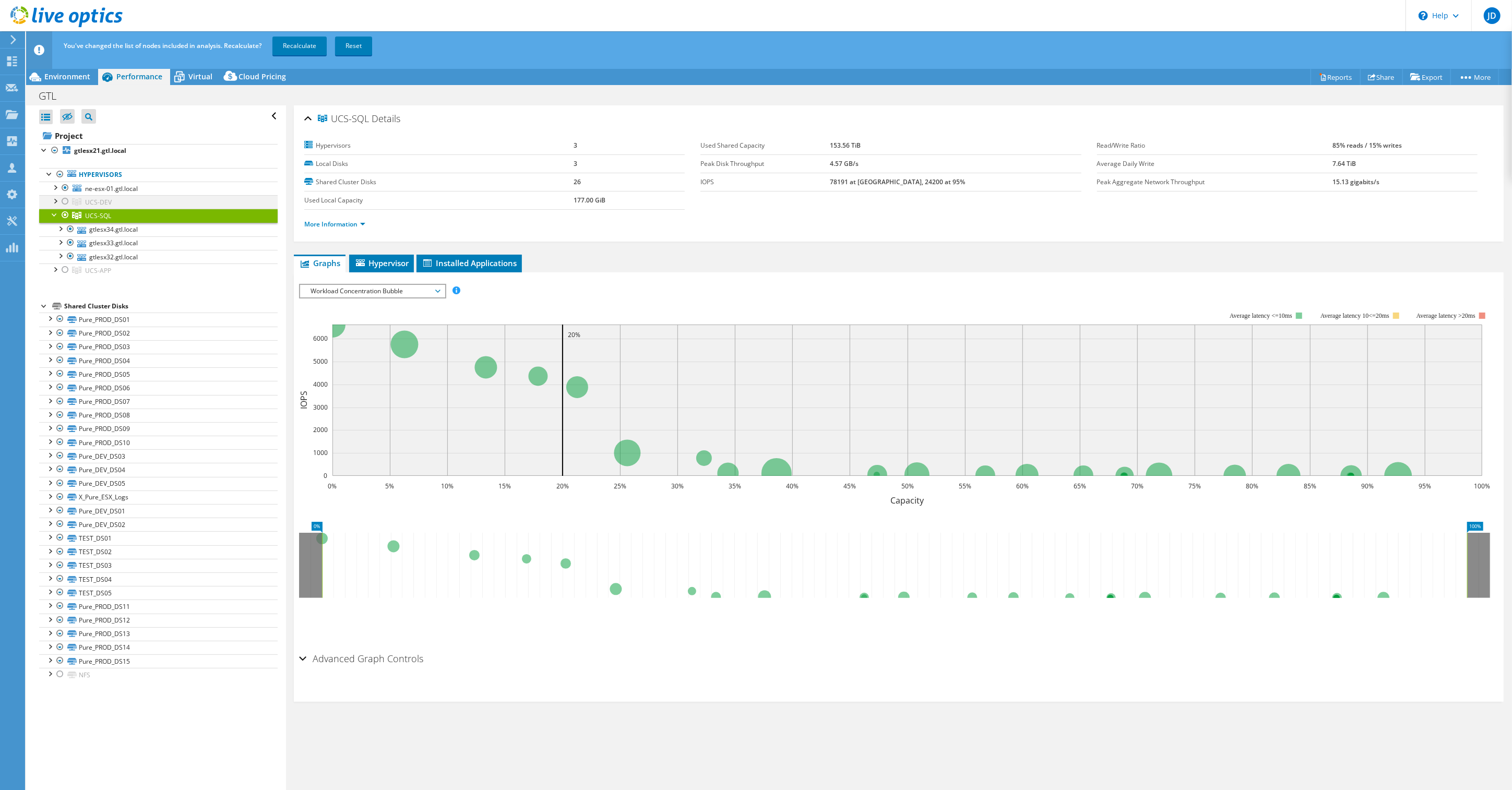
click at [66, 202] on div at bounding box center [65, 202] width 10 height 13
click at [50, 216] on div at bounding box center [55, 214] width 10 height 10
click at [55, 228] on div at bounding box center [55, 228] width 10 height 10
click at [64, 229] on div at bounding box center [65, 229] width 10 height 13
click at [52, 231] on div at bounding box center [55, 228] width 10 height 10
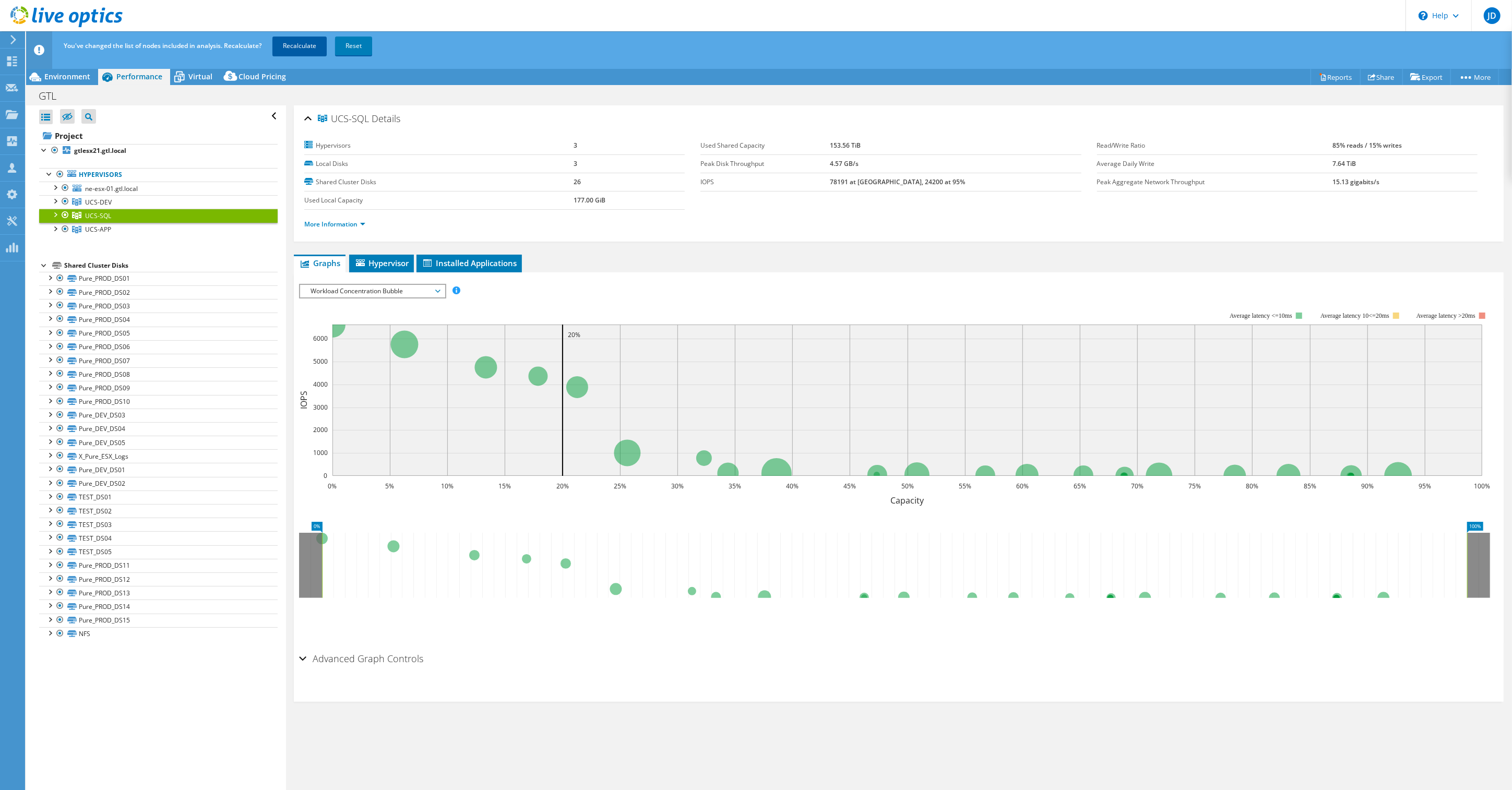
click at [307, 46] on link "Recalculate" at bounding box center [300, 46] width 54 height 19
click at [70, 75] on span "Environment" at bounding box center [67, 76] width 46 height 10
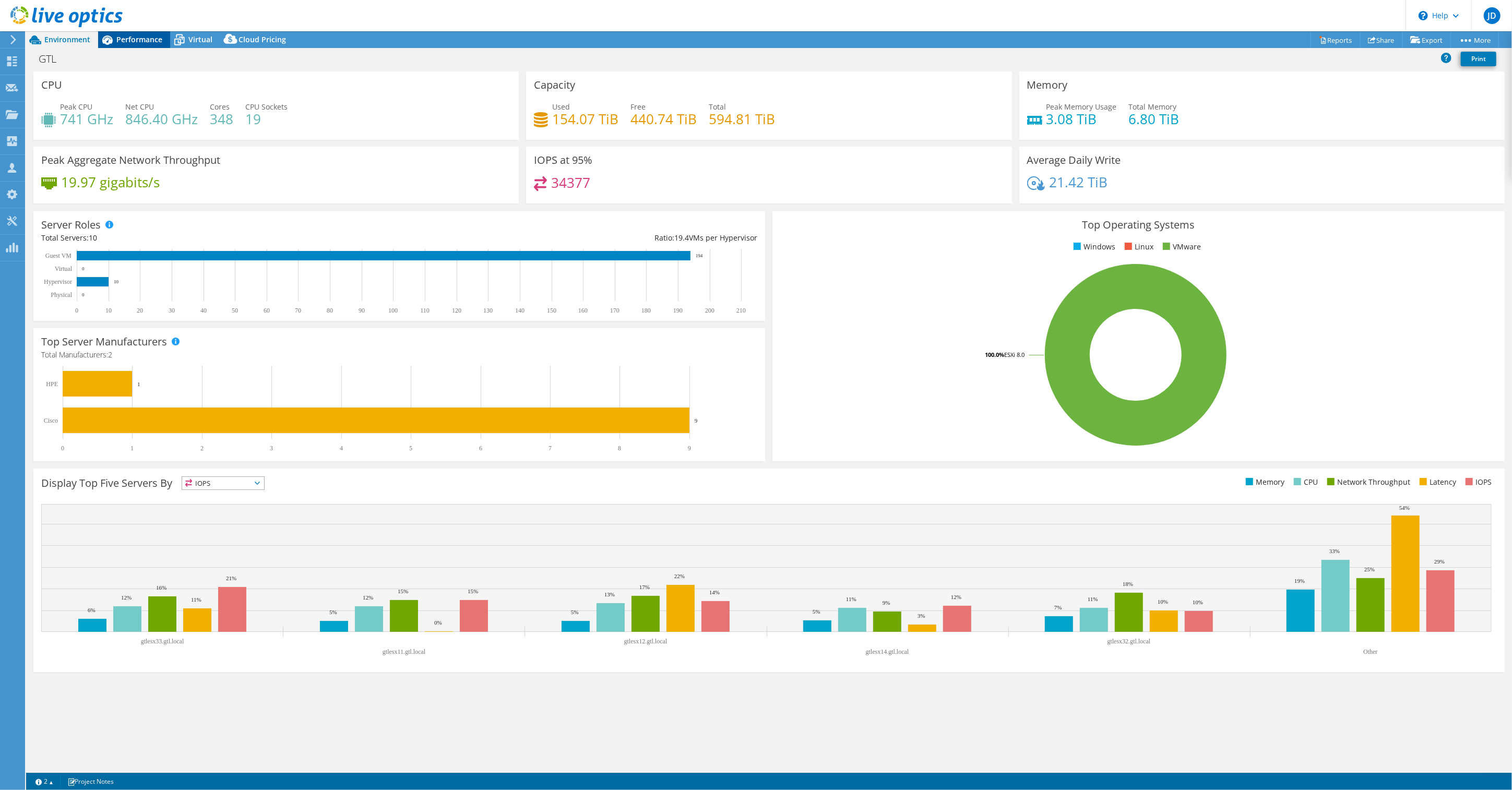
click at [131, 41] on span "Performance" at bounding box center [139, 40] width 46 height 10
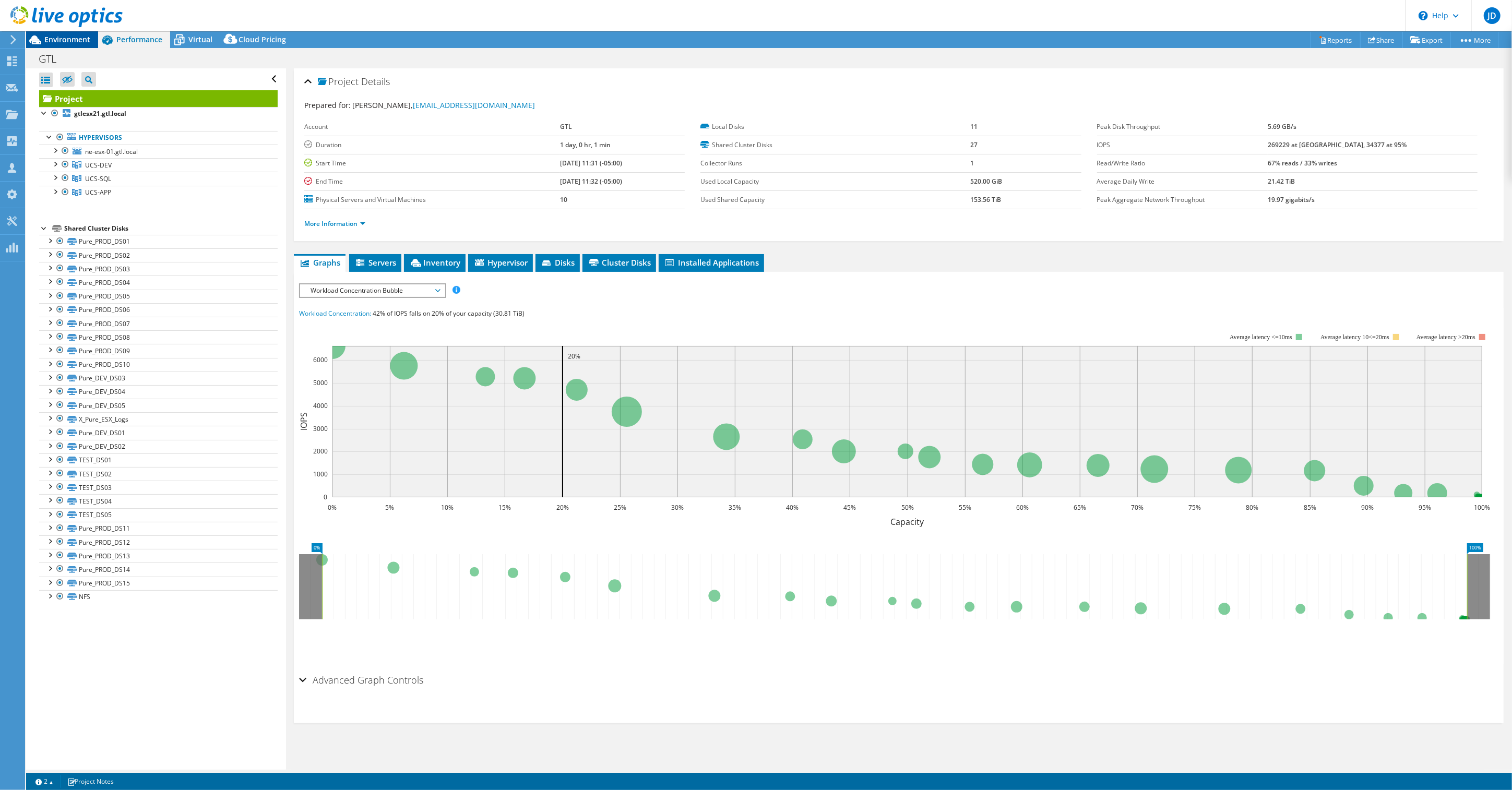
click at [57, 41] on span "Environment" at bounding box center [67, 40] width 46 height 10
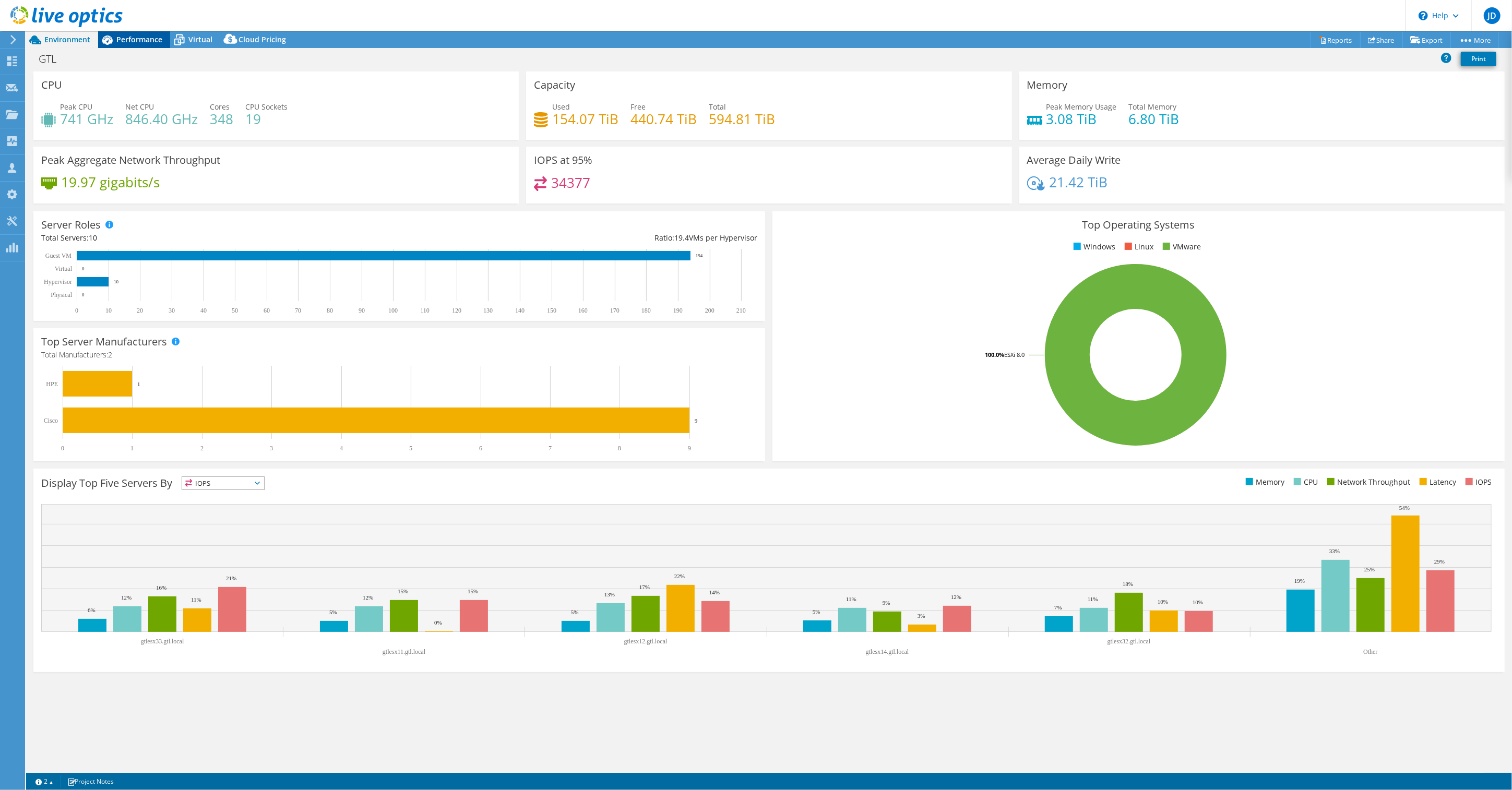
click at [133, 40] on span "Performance" at bounding box center [139, 40] width 46 height 10
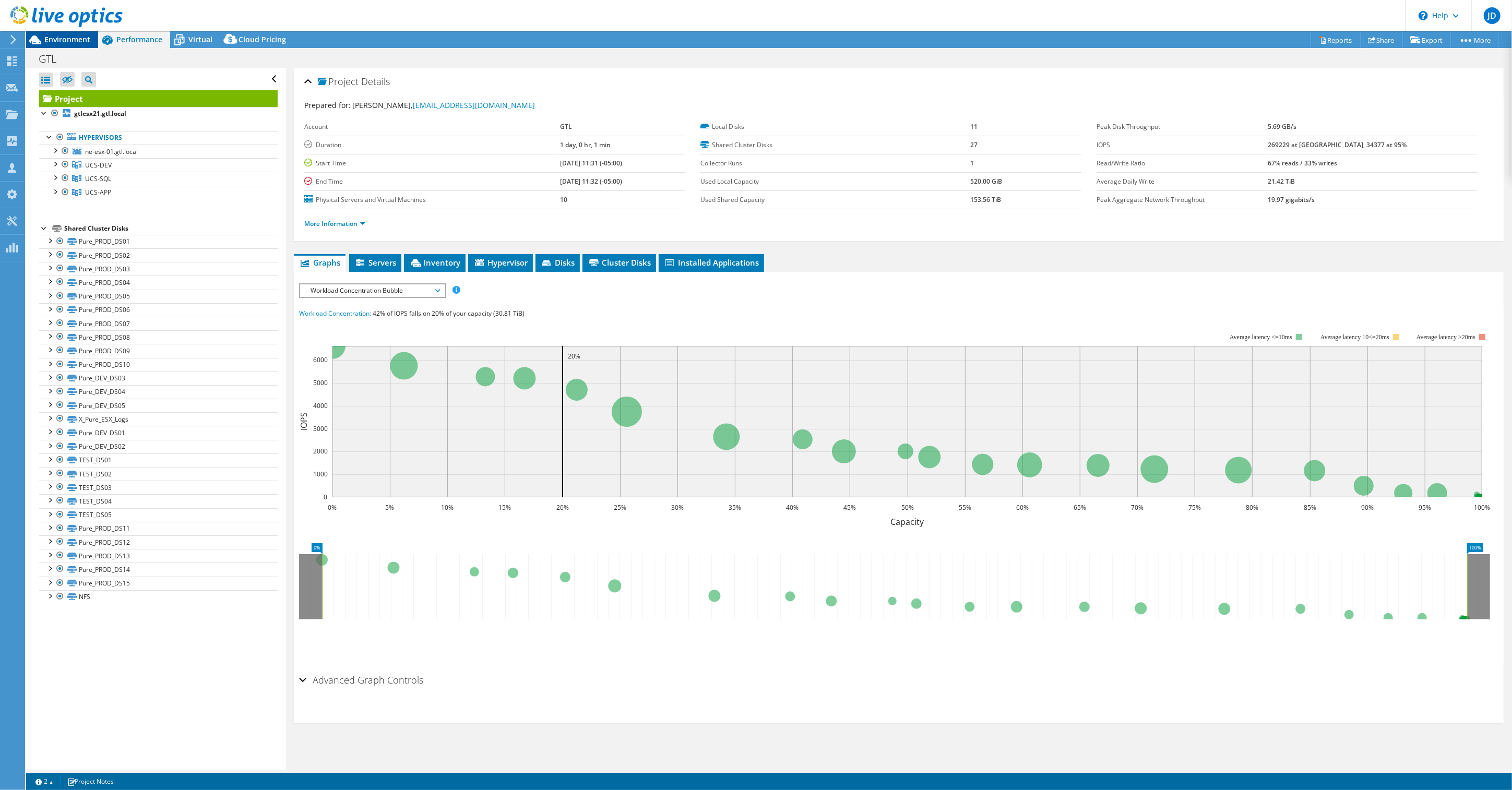
click at [81, 40] on span "Environment" at bounding box center [67, 40] width 46 height 10
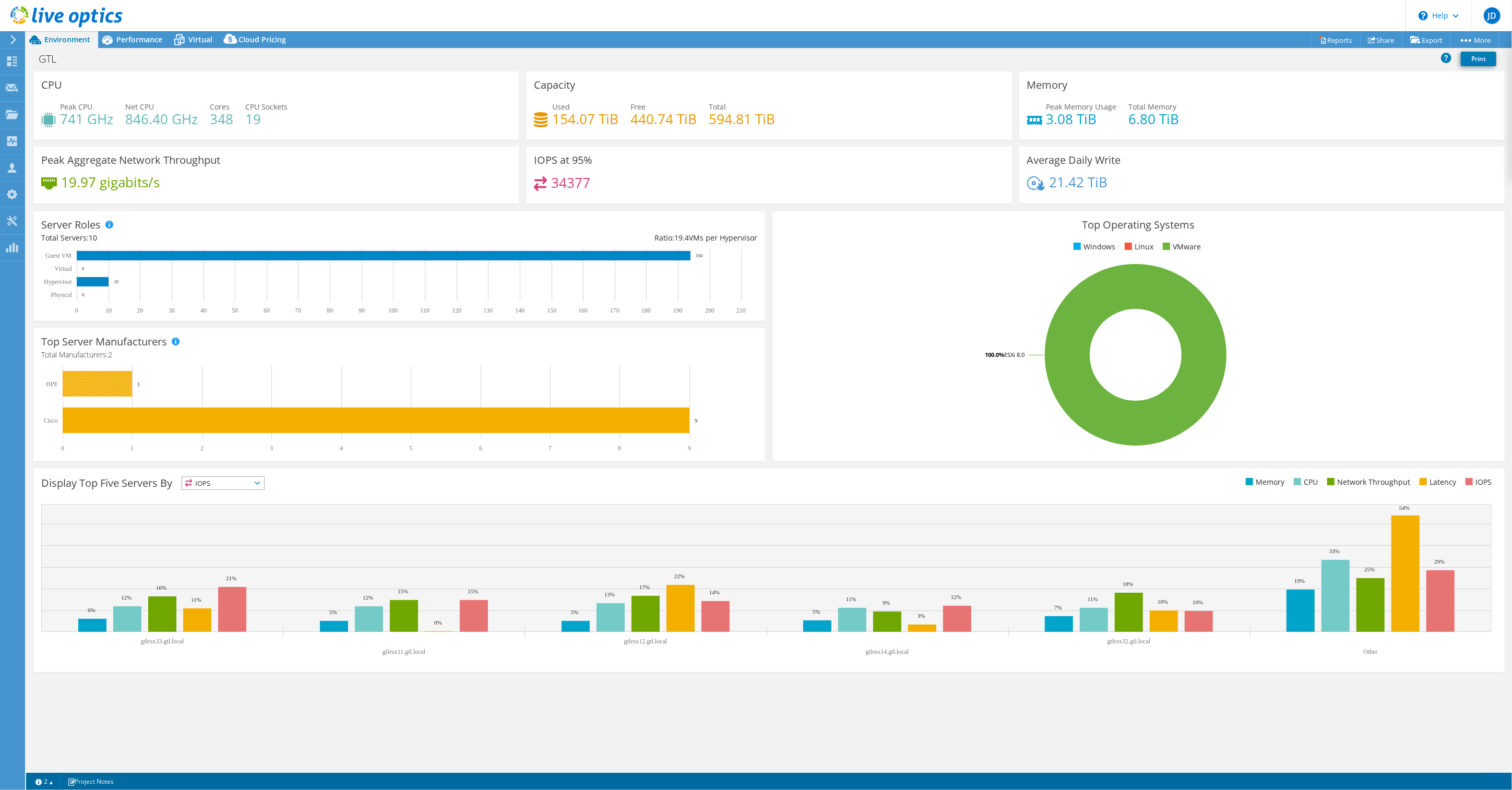
click at [89, 389] on rect at bounding box center [97, 384] width 69 height 25
click at [129, 37] on span "Performance" at bounding box center [139, 40] width 46 height 10
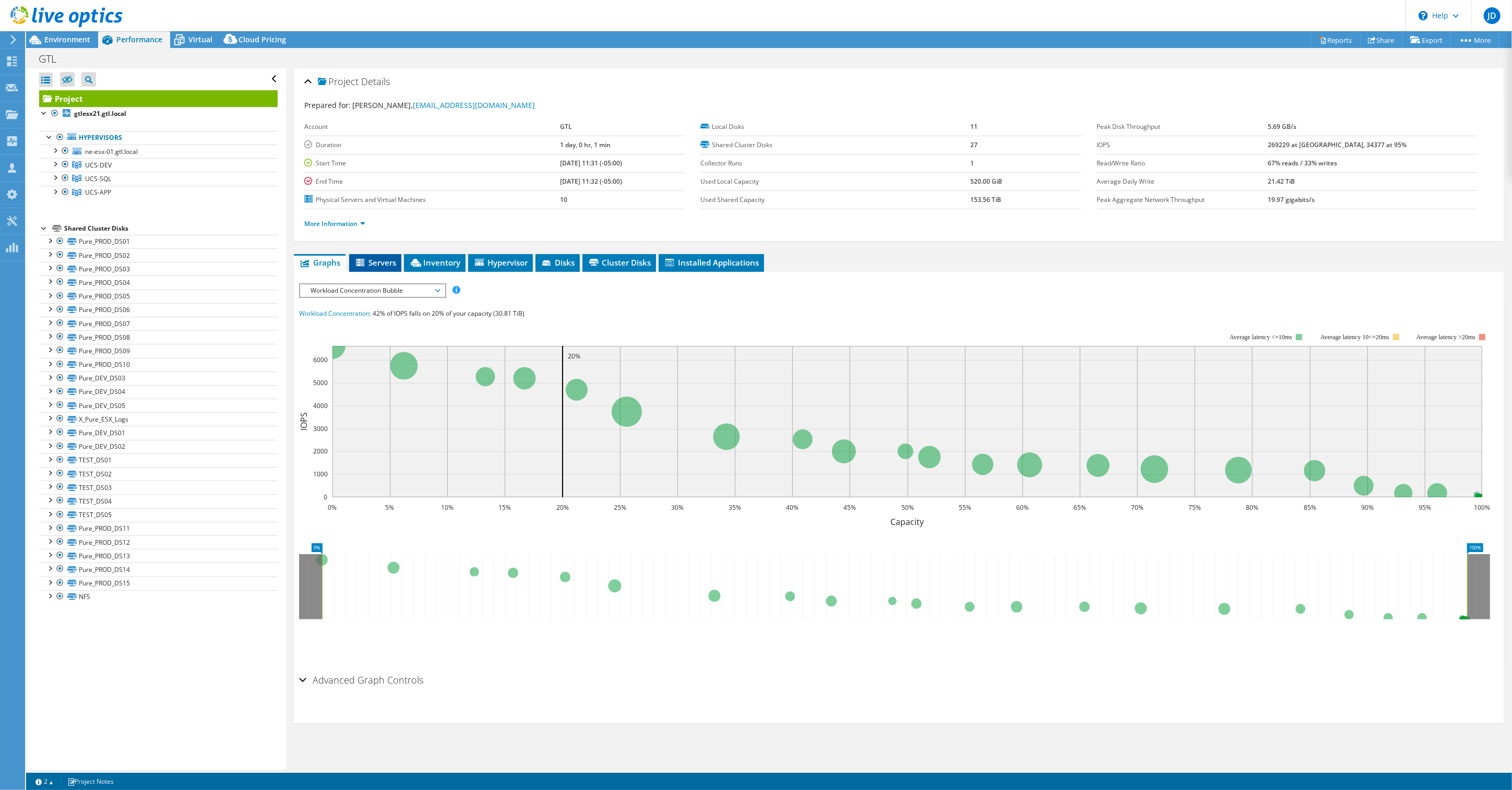
click at [381, 262] on span "Servers" at bounding box center [375, 262] width 41 height 10
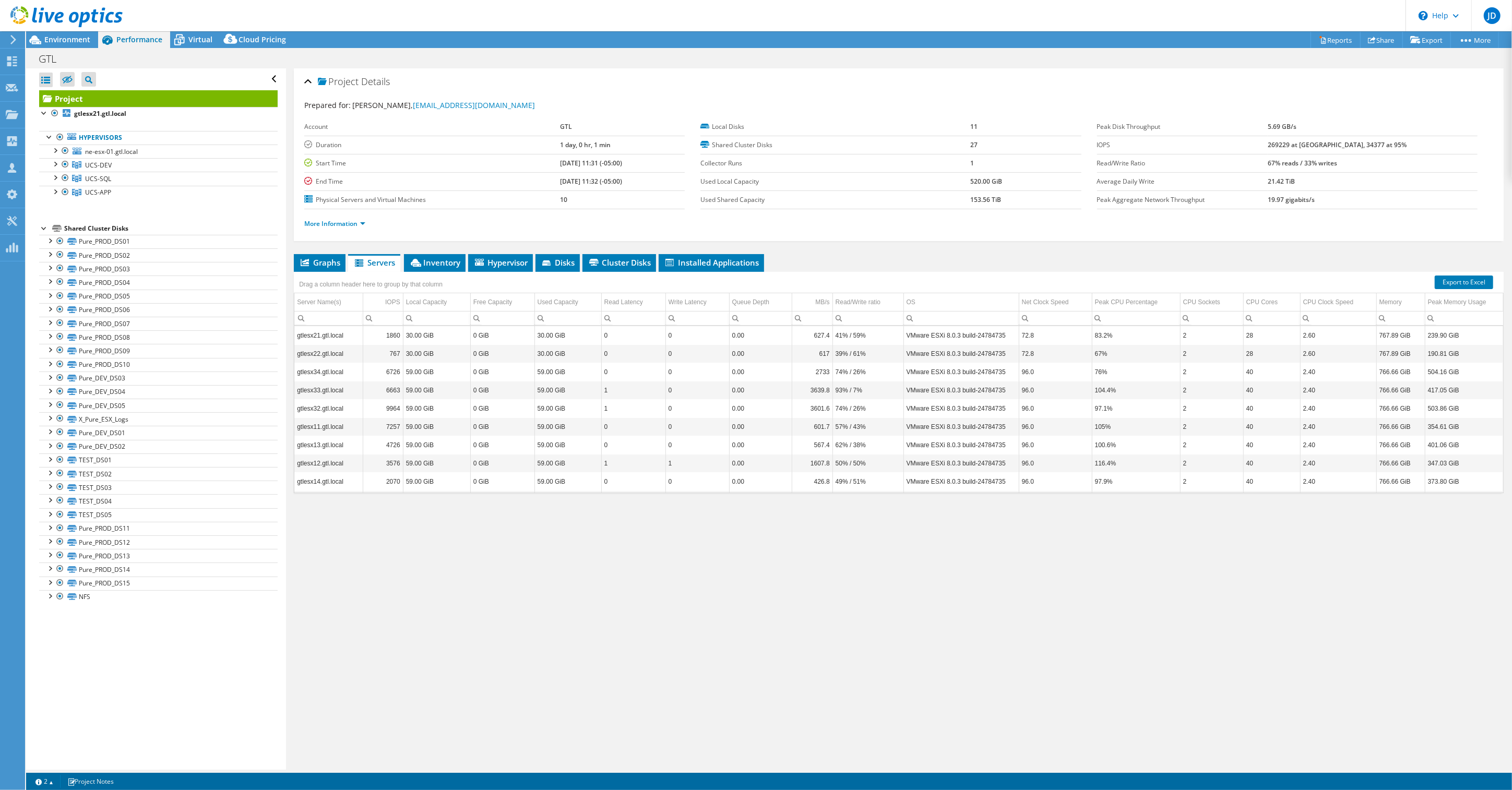
scroll to position [19, 0]
click at [438, 262] on span "Inventory" at bounding box center [434, 262] width 51 height 10
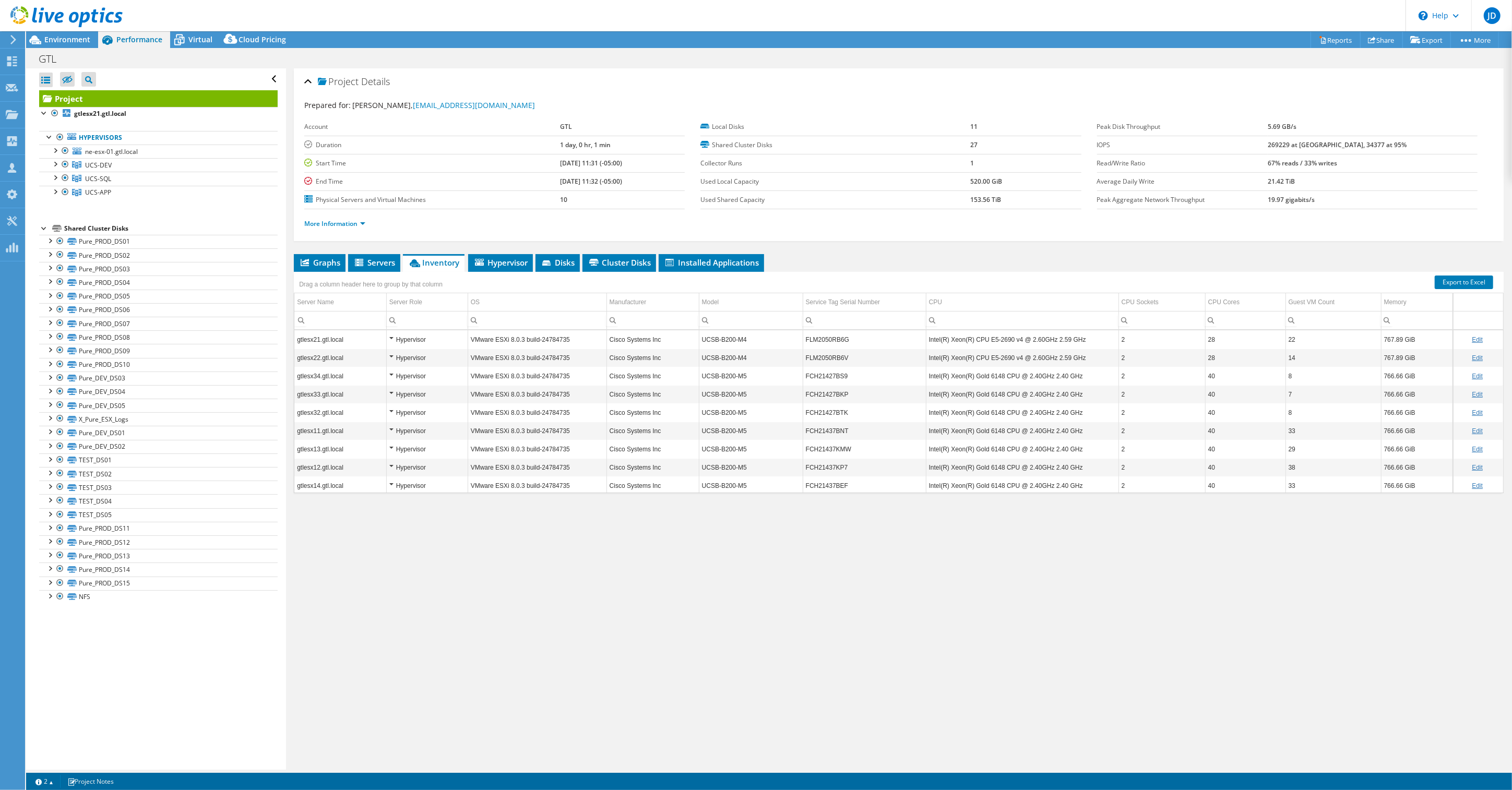
scroll to position [23, 0]
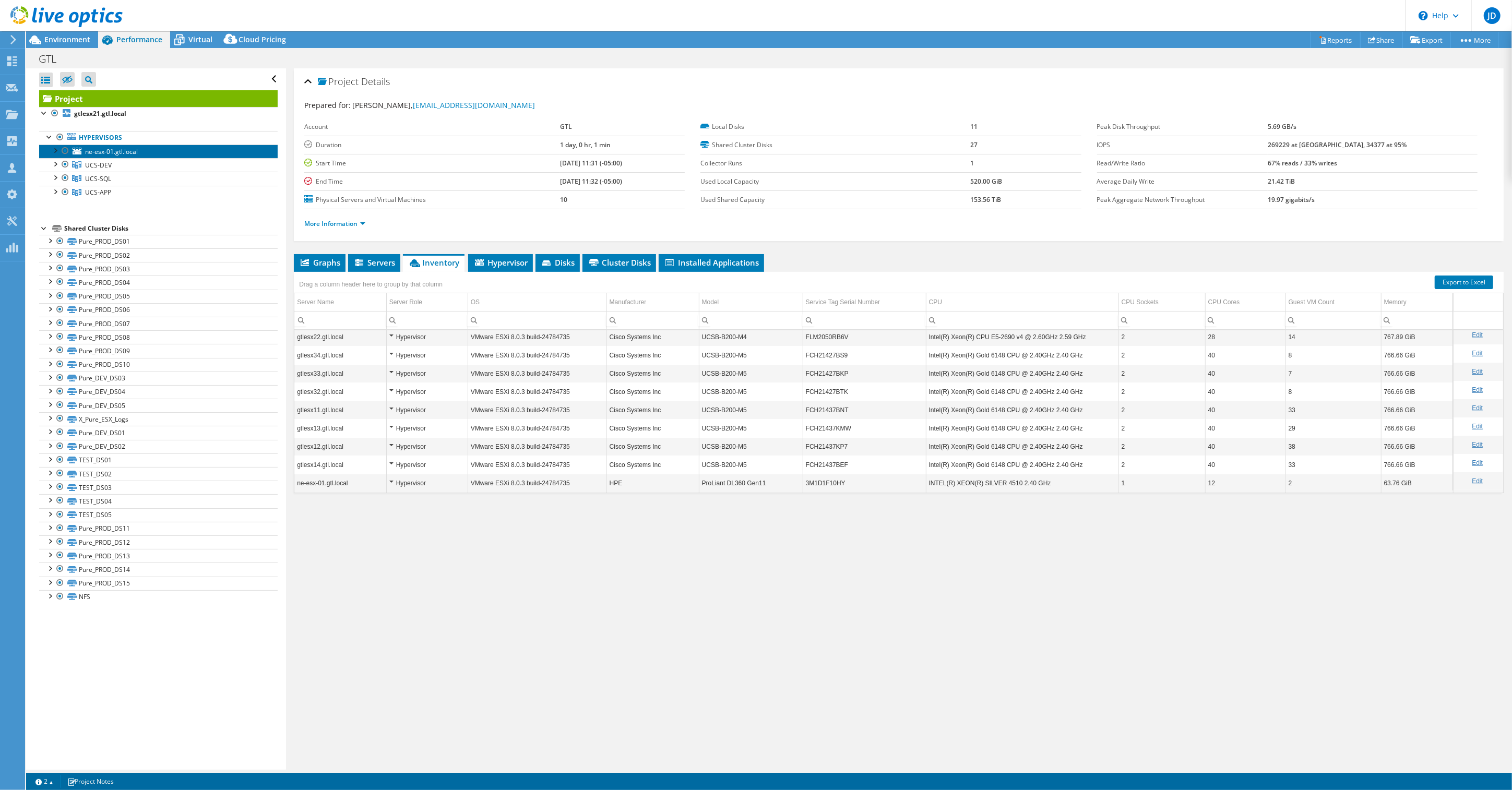
click at [92, 152] on span "ne-esx-01.gtl.local" at bounding box center [111, 152] width 52 height 8
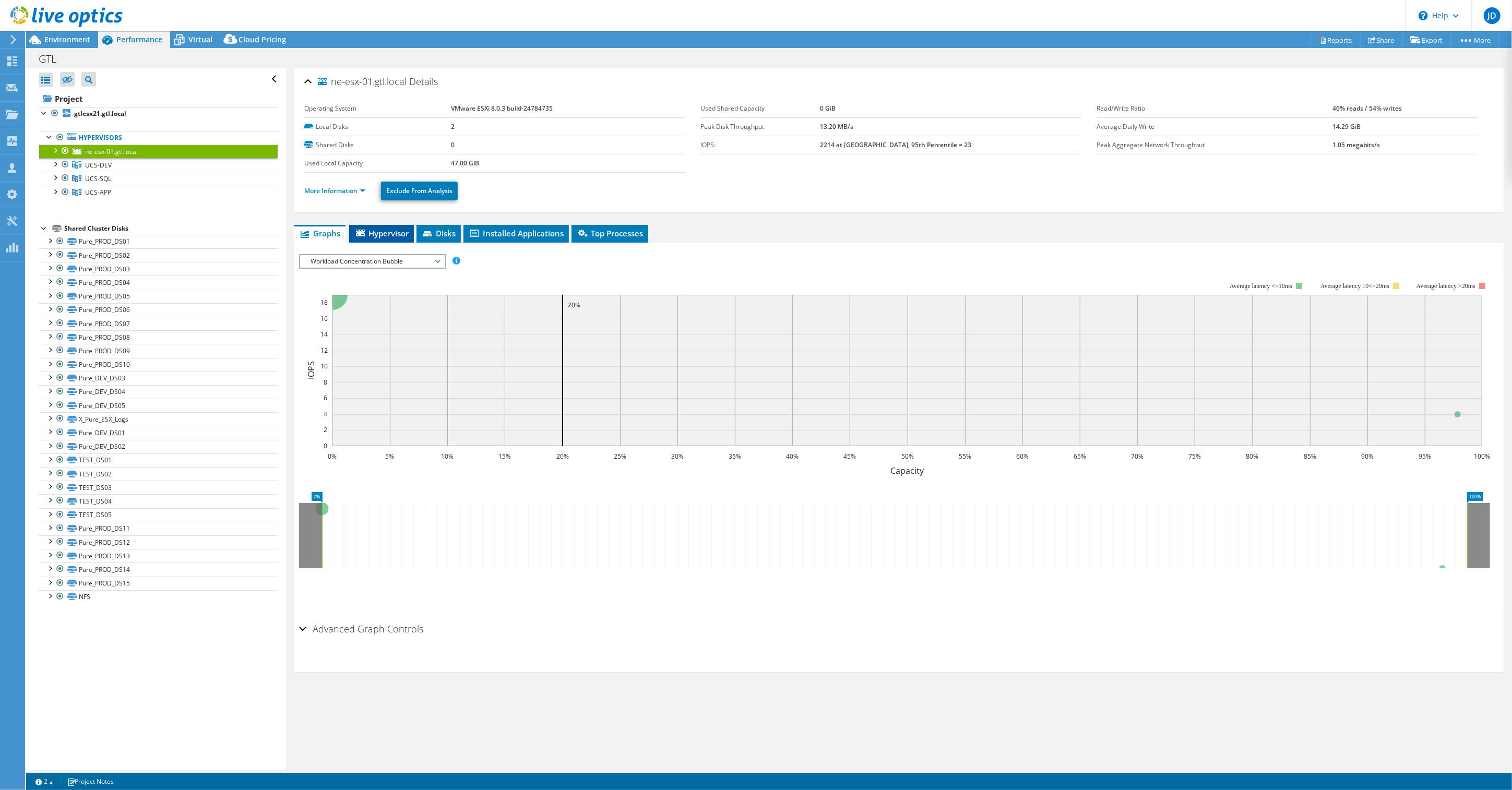
click at [389, 235] on span "Hypervisor" at bounding box center [382, 233] width 54 height 10
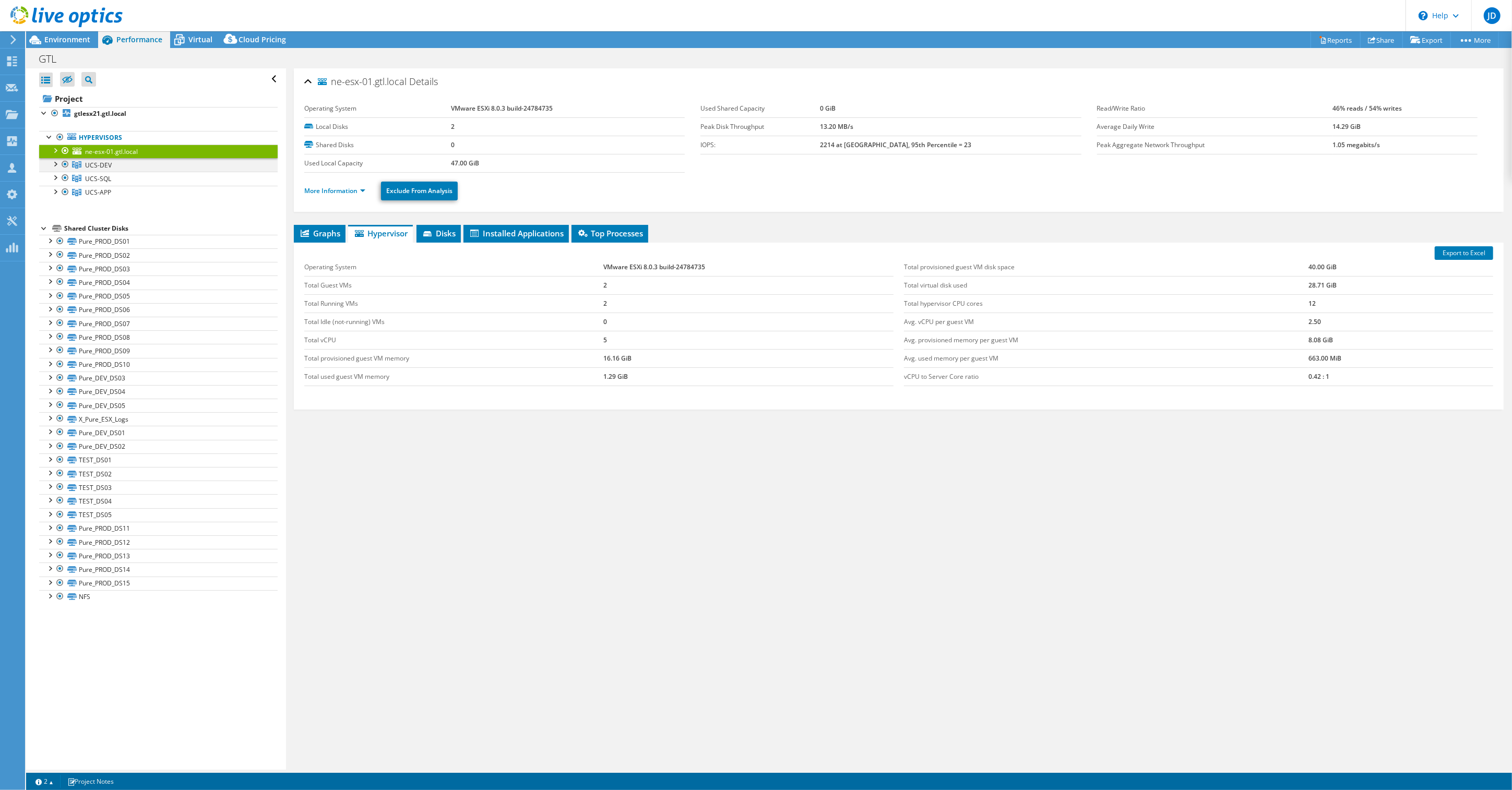
click at [61, 167] on div at bounding box center [65, 164] width 10 height 13
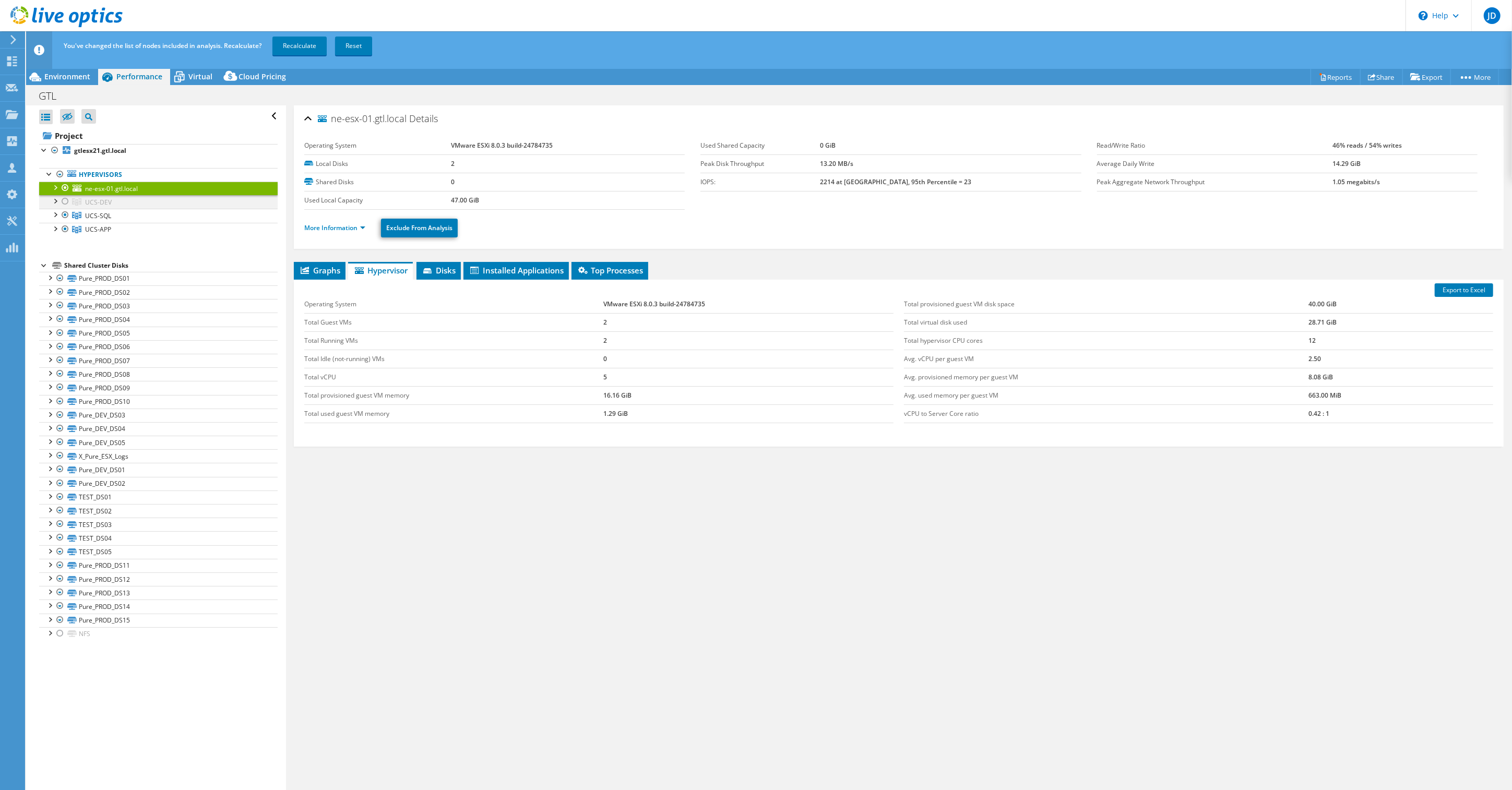
click at [63, 203] on div at bounding box center [65, 202] width 10 height 13
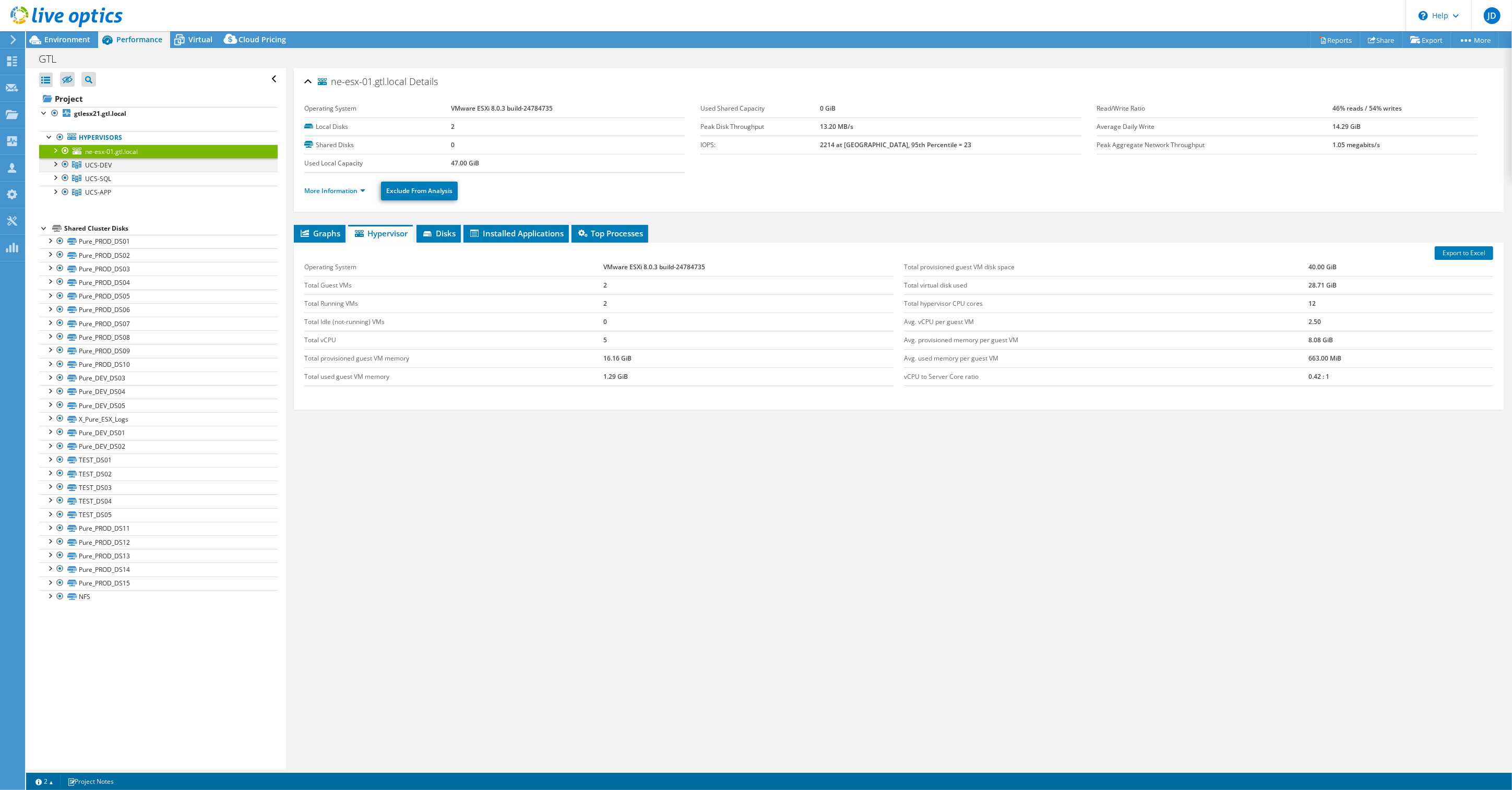
click at [55, 163] on div at bounding box center [55, 163] width 10 height 10
click at [107, 168] on span "UCS-DEV" at bounding box center [97, 165] width 26 height 8
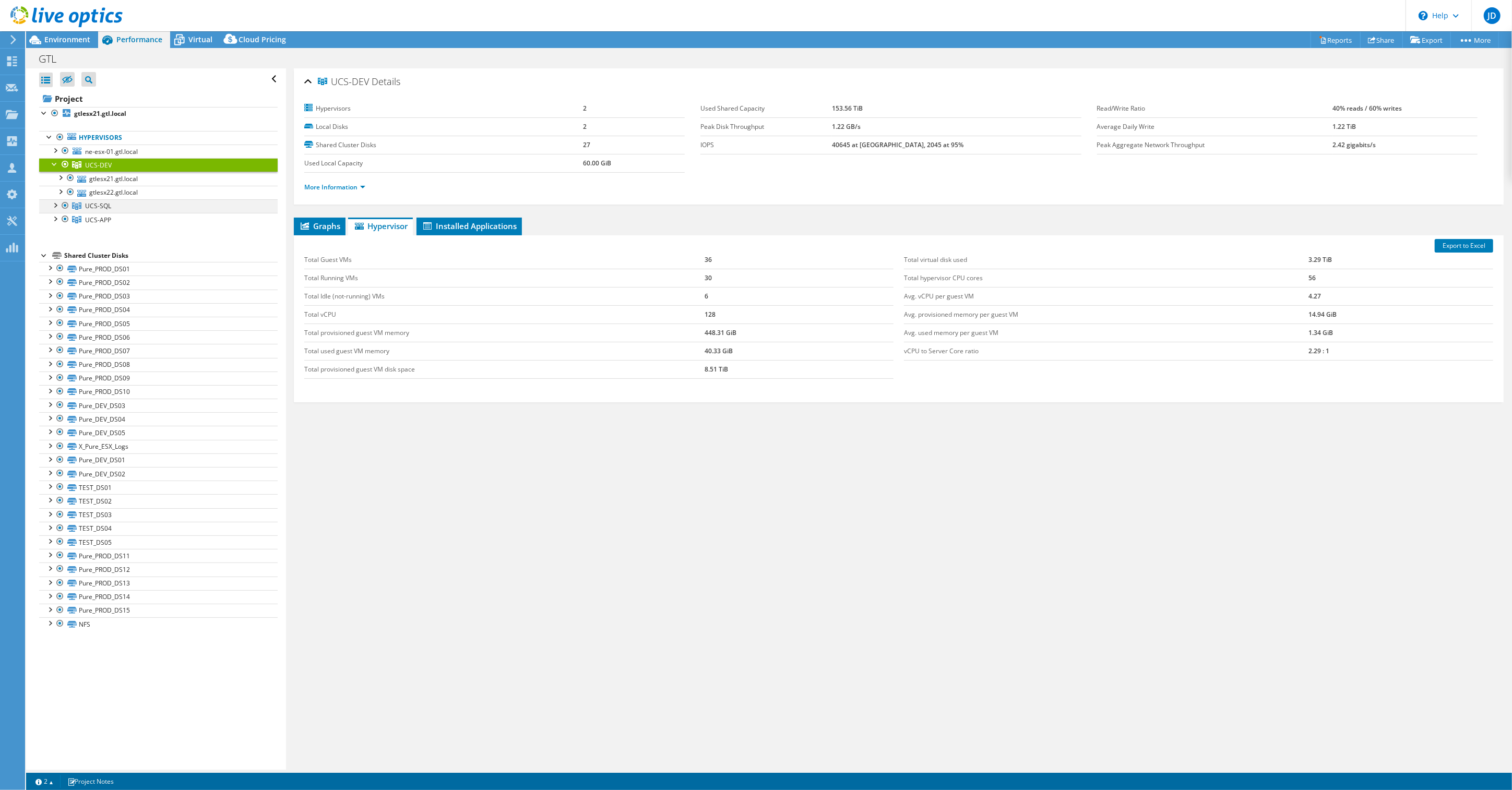
click at [57, 209] on div at bounding box center [55, 205] width 10 height 10
click at [106, 207] on span "UCS-SQL" at bounding box center [97, 206] width 26 height 8
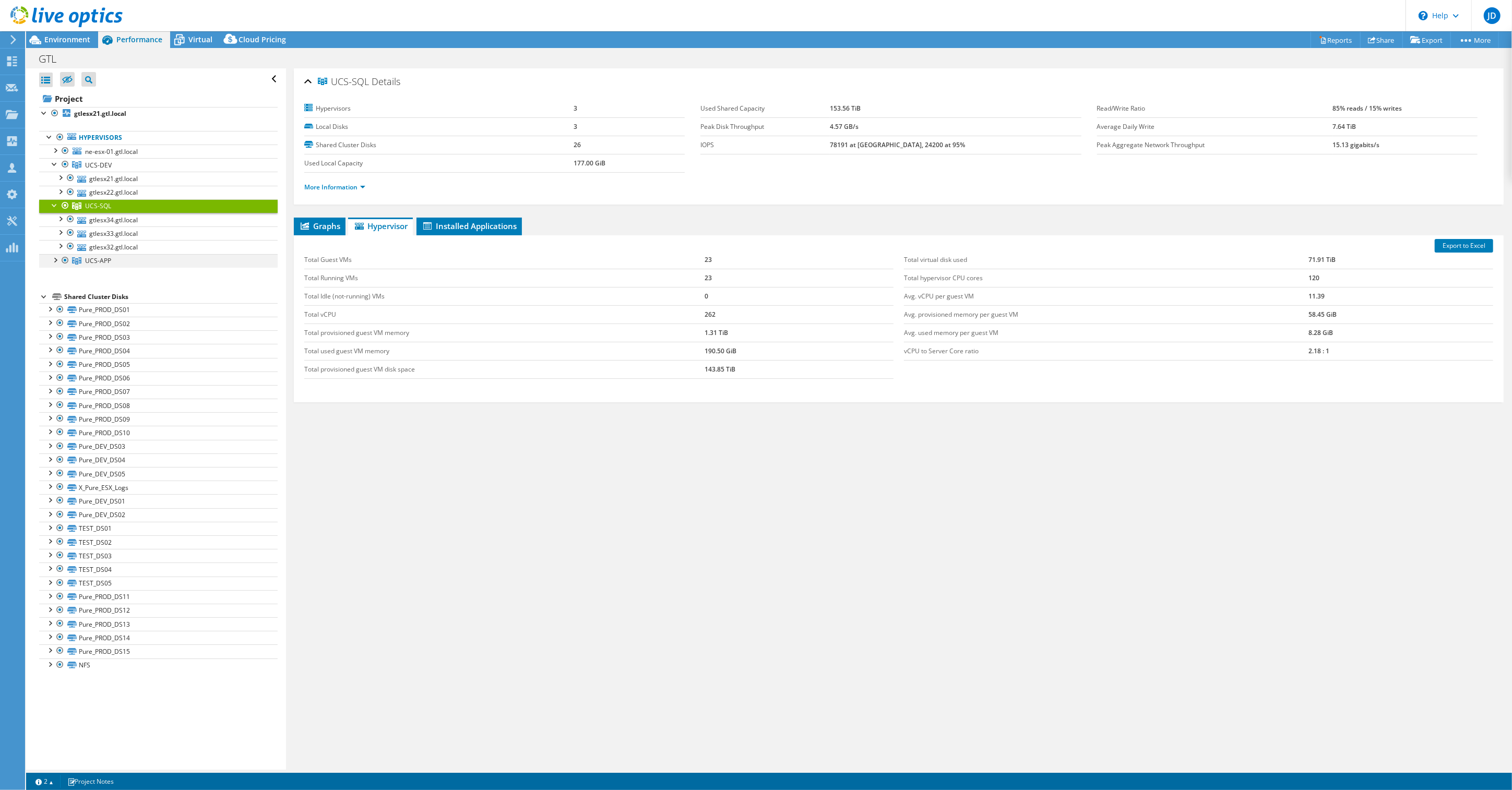
click at [58, 265] on div at bounding box center [55, 259] width 10 height 10
click at [107, 265] on span "UCS-APP" at bounding box center [97, 261] width 26 height 8
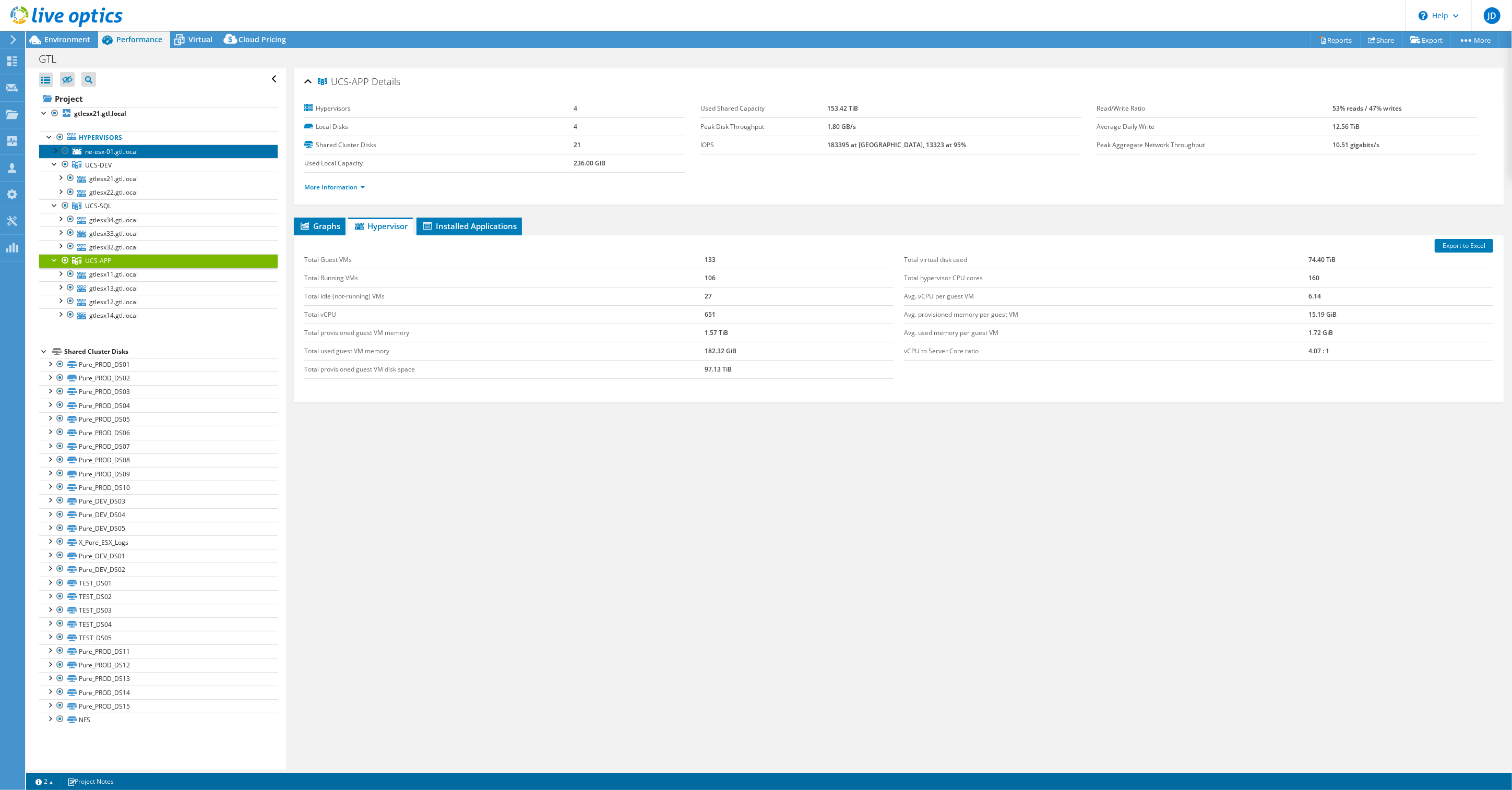
click at [113, 154] on span "ne-esx-01.gtl.local" at bounding box center [111, 152] width 52 height 8
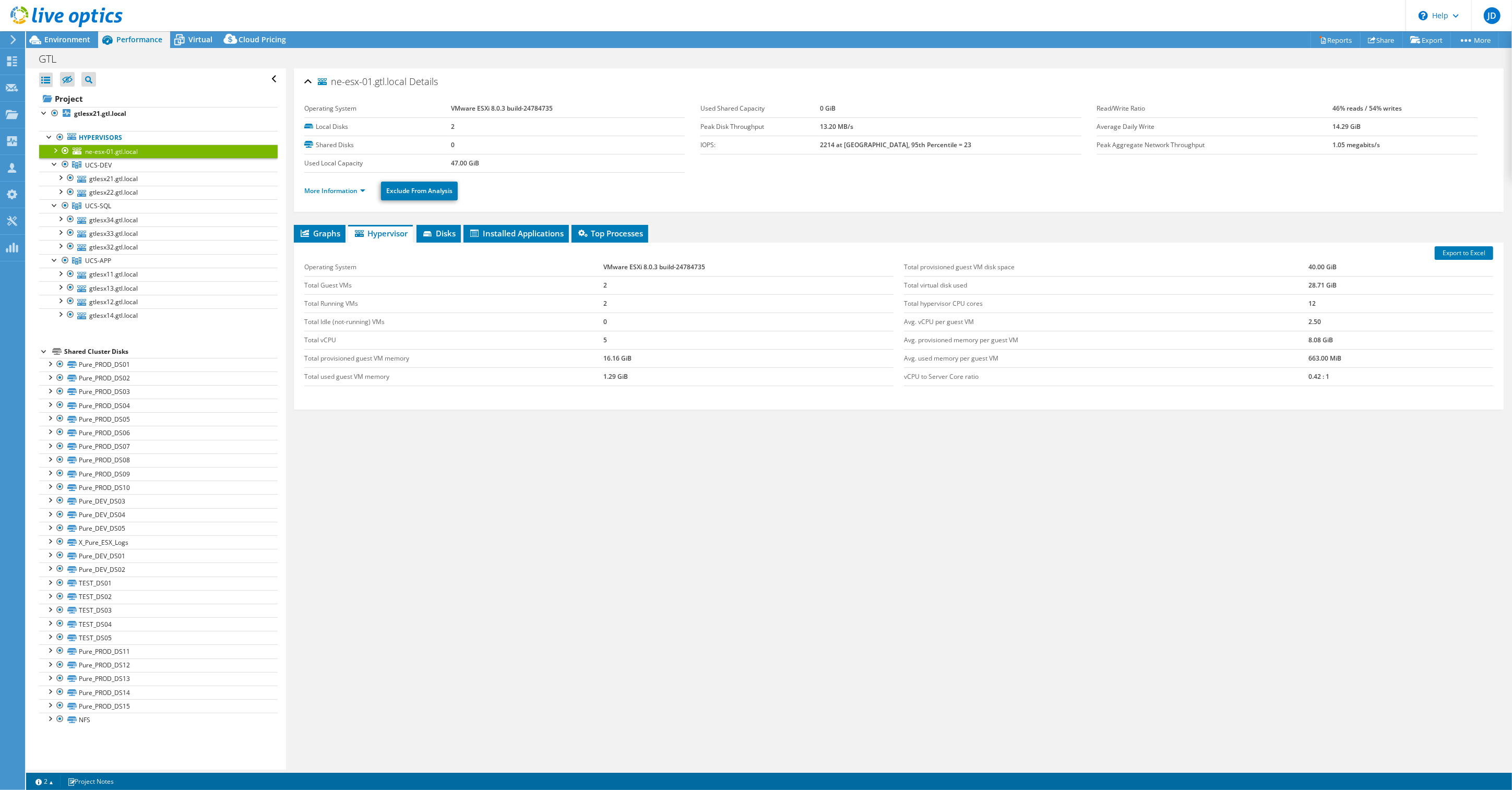
click at [56, 150] on div at bounding box center [55, 150] width 10 height 10
click at [55, 153] on div at bounding box center [55, 150] width 10 height 10
click at [102, 208] on span "UCS-SQL" at bounding box center [97, 206] width 26 height 8
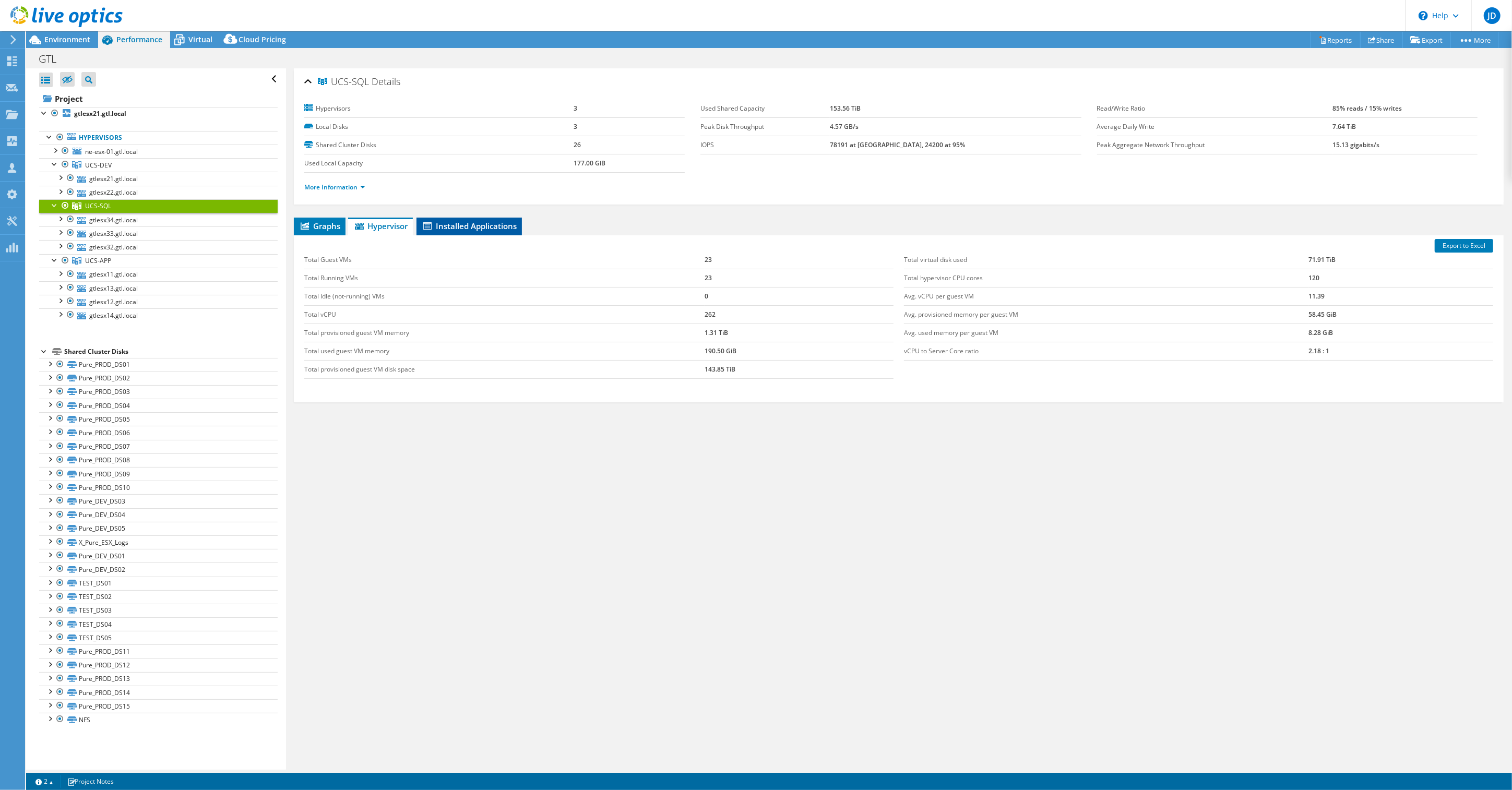
click at [462, 226] on span "Installed Applications" at bounding box center [469, 226] width 95 height 10
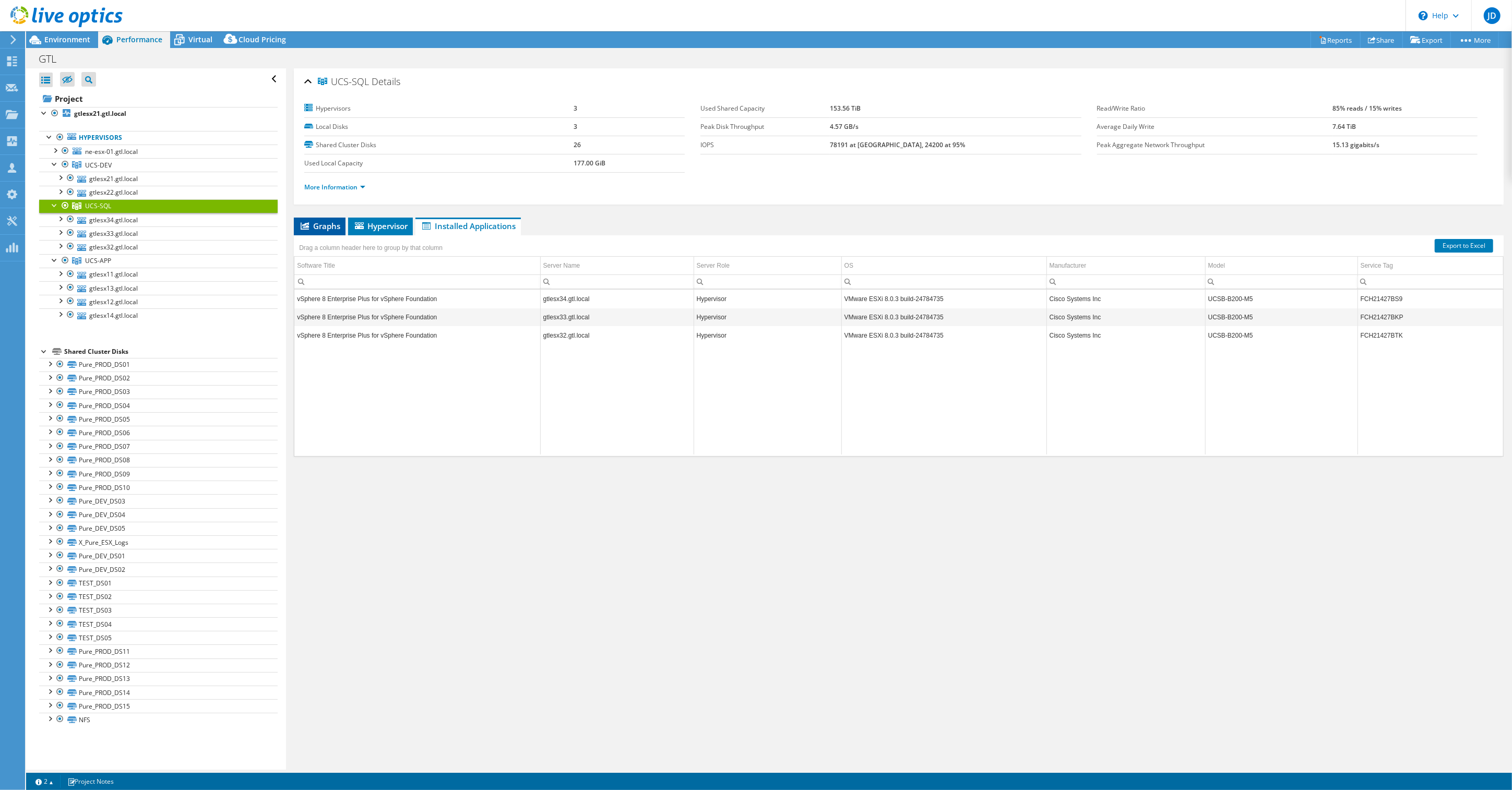
click at [320, 231] on span "Graphs" at bounding box center [319, 226] width 41 height 10
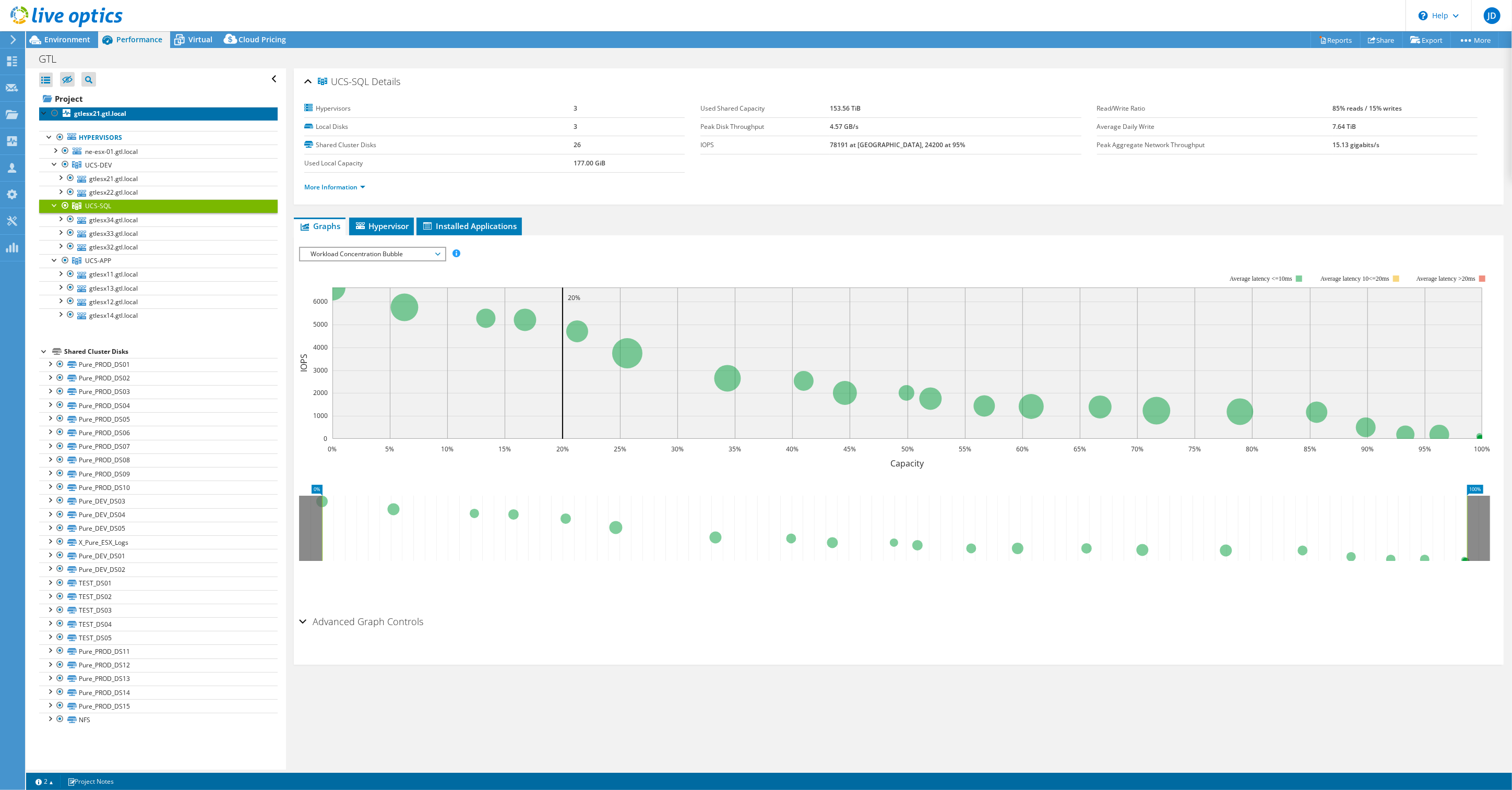
click at [89, 113] on b "gtlesx21.gtl.local" at bounding box center [101, 113] width 52 height 8
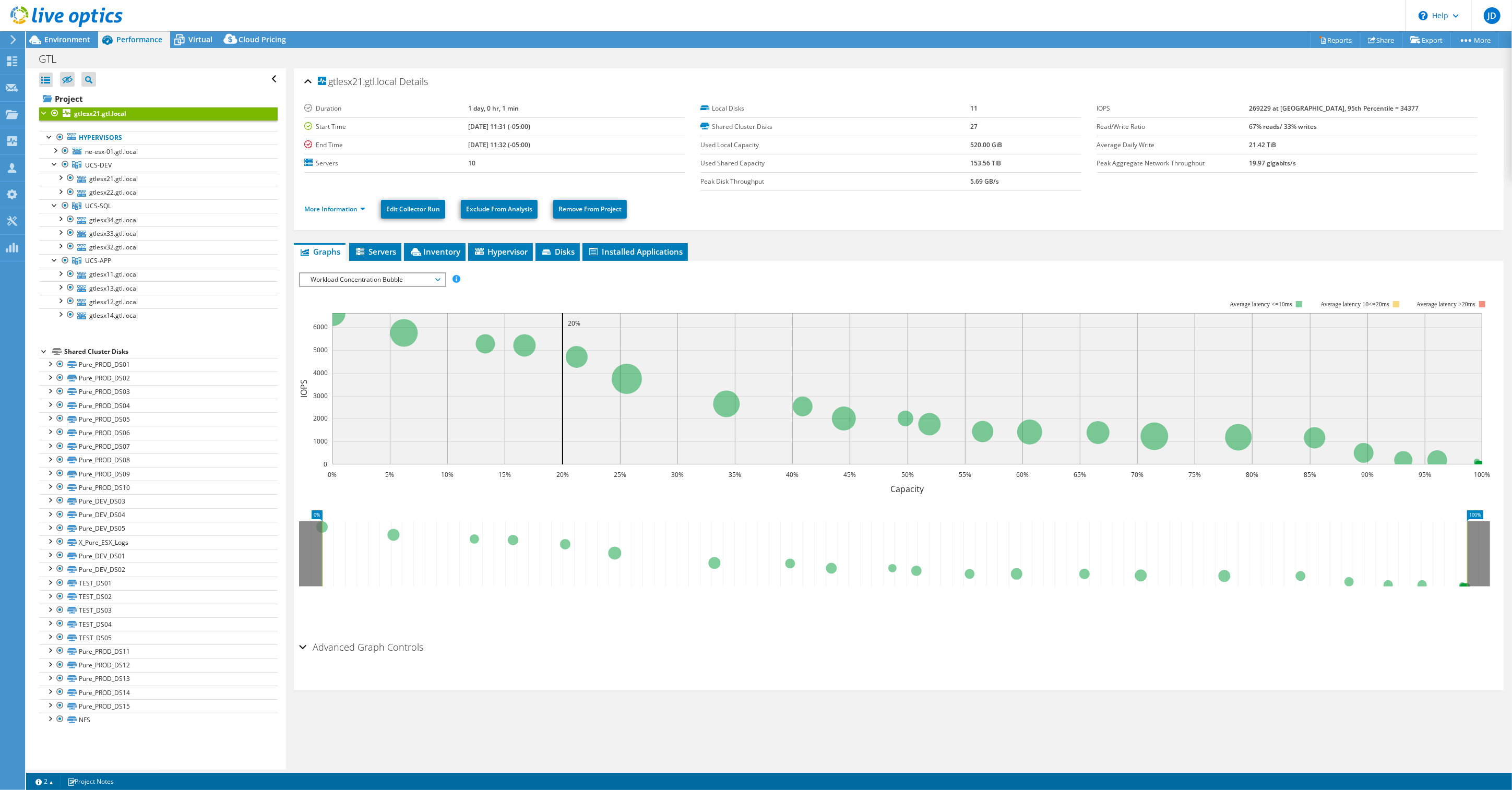
click at [46, 113] on div at bounding box center [44, 112] width 10 height 10
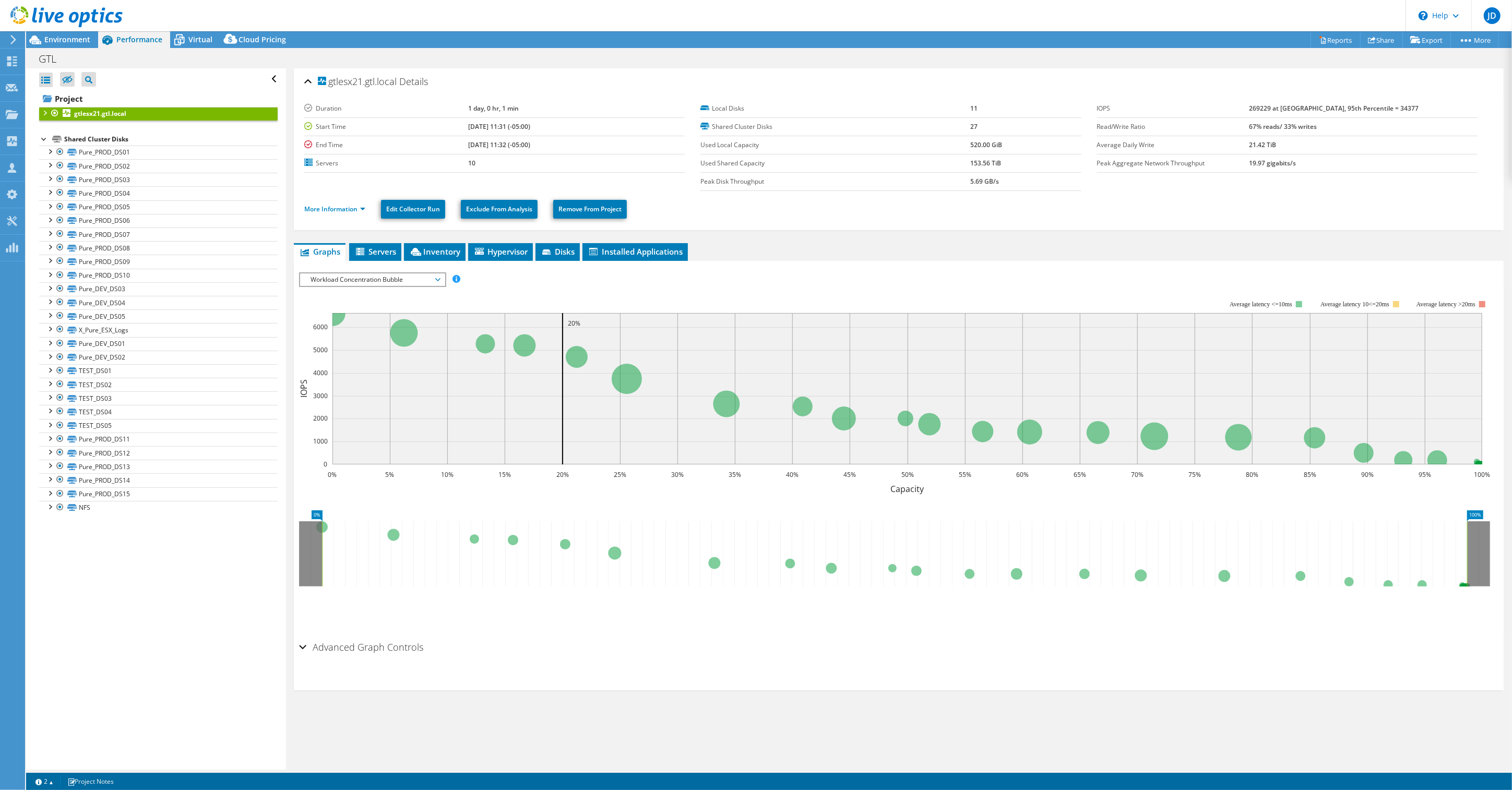
click at [45, 115] on div at bounding box center [44, 112] width 10 height 10
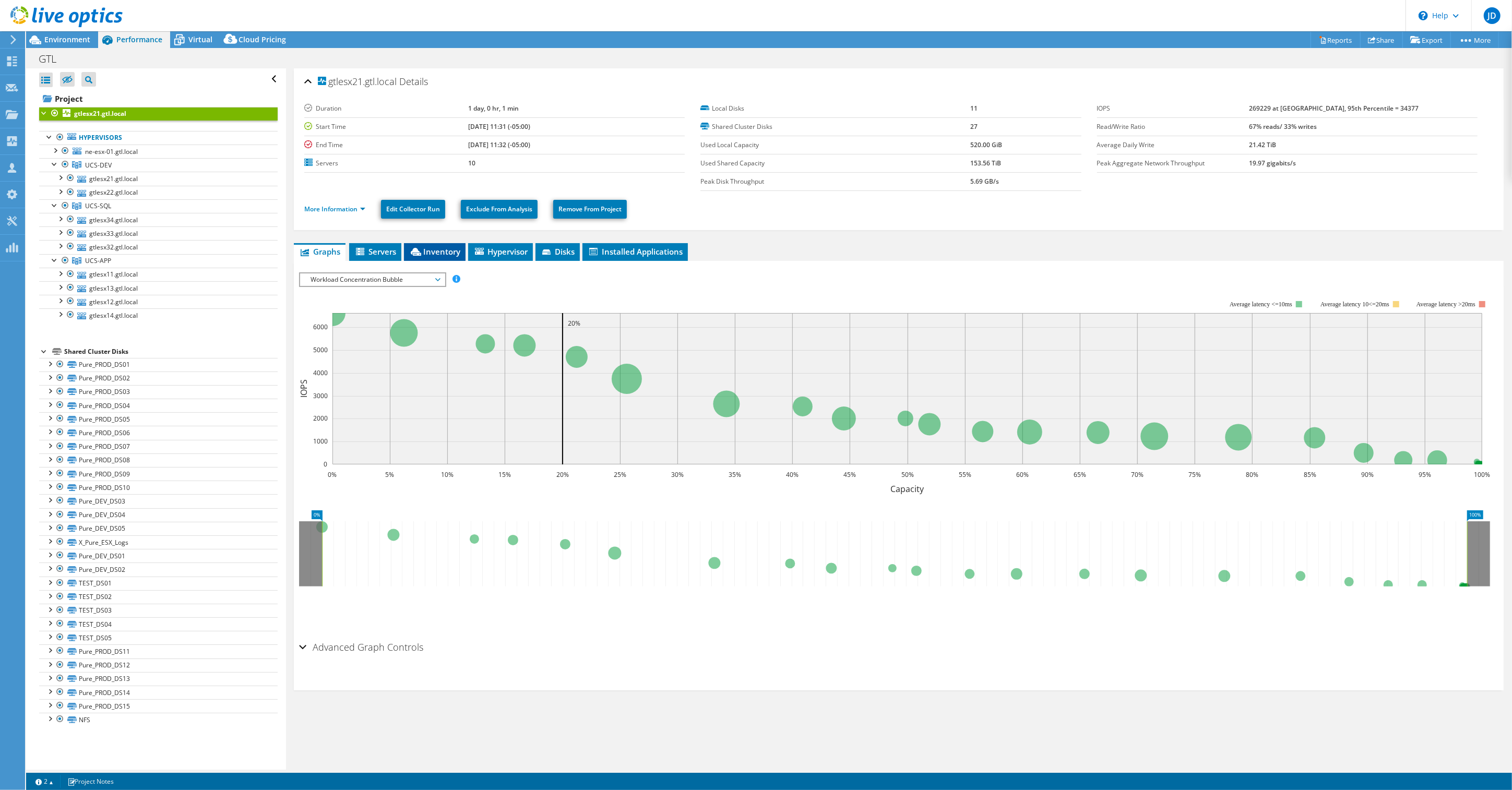
click at [440, 255] on span "Inventory" at bounding box center [434, 251] width 51 height 10
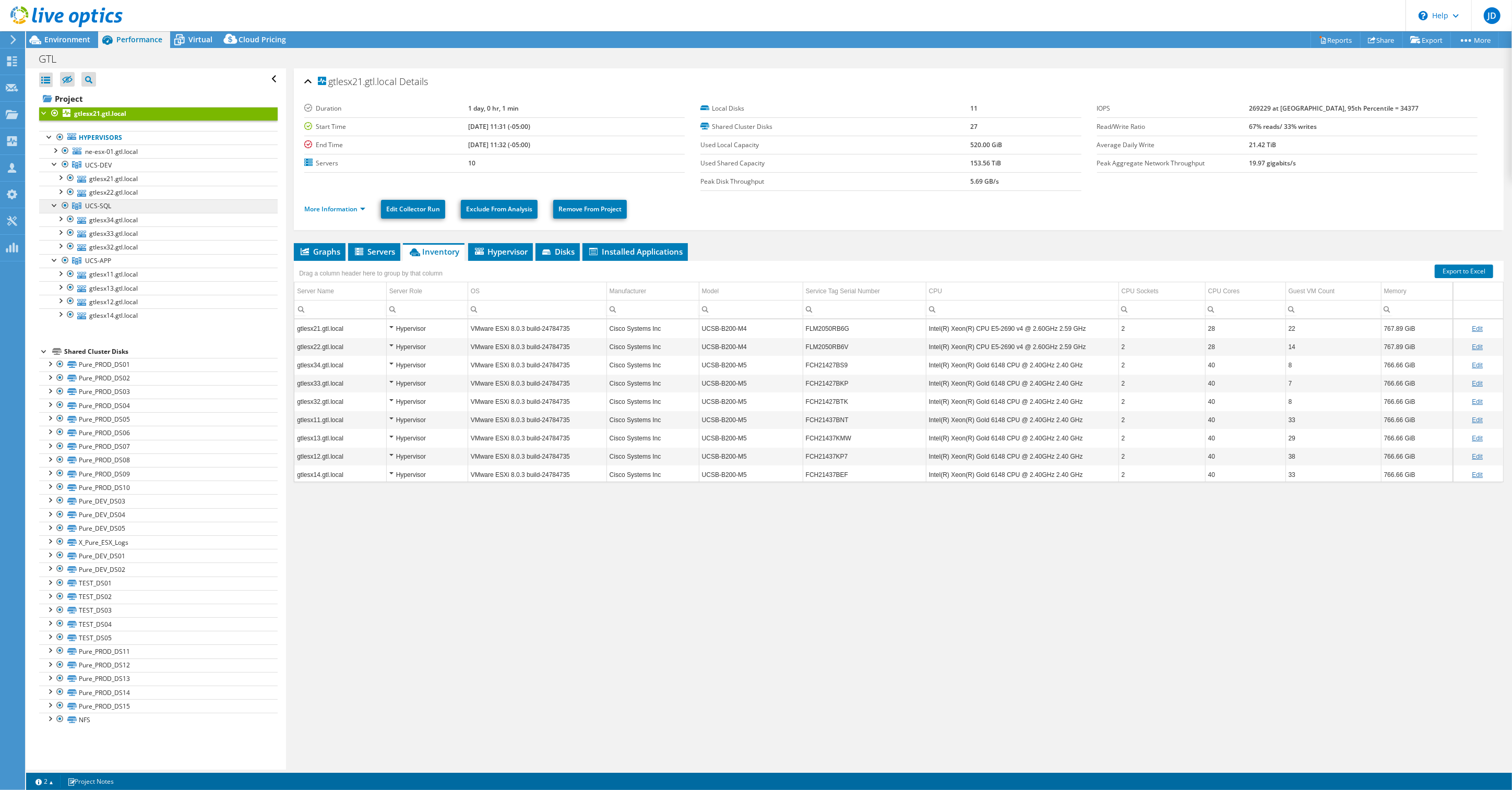
click at [102, 207] on span "UCS-SQL" at bounding box center [97, 206] width 26 height 8
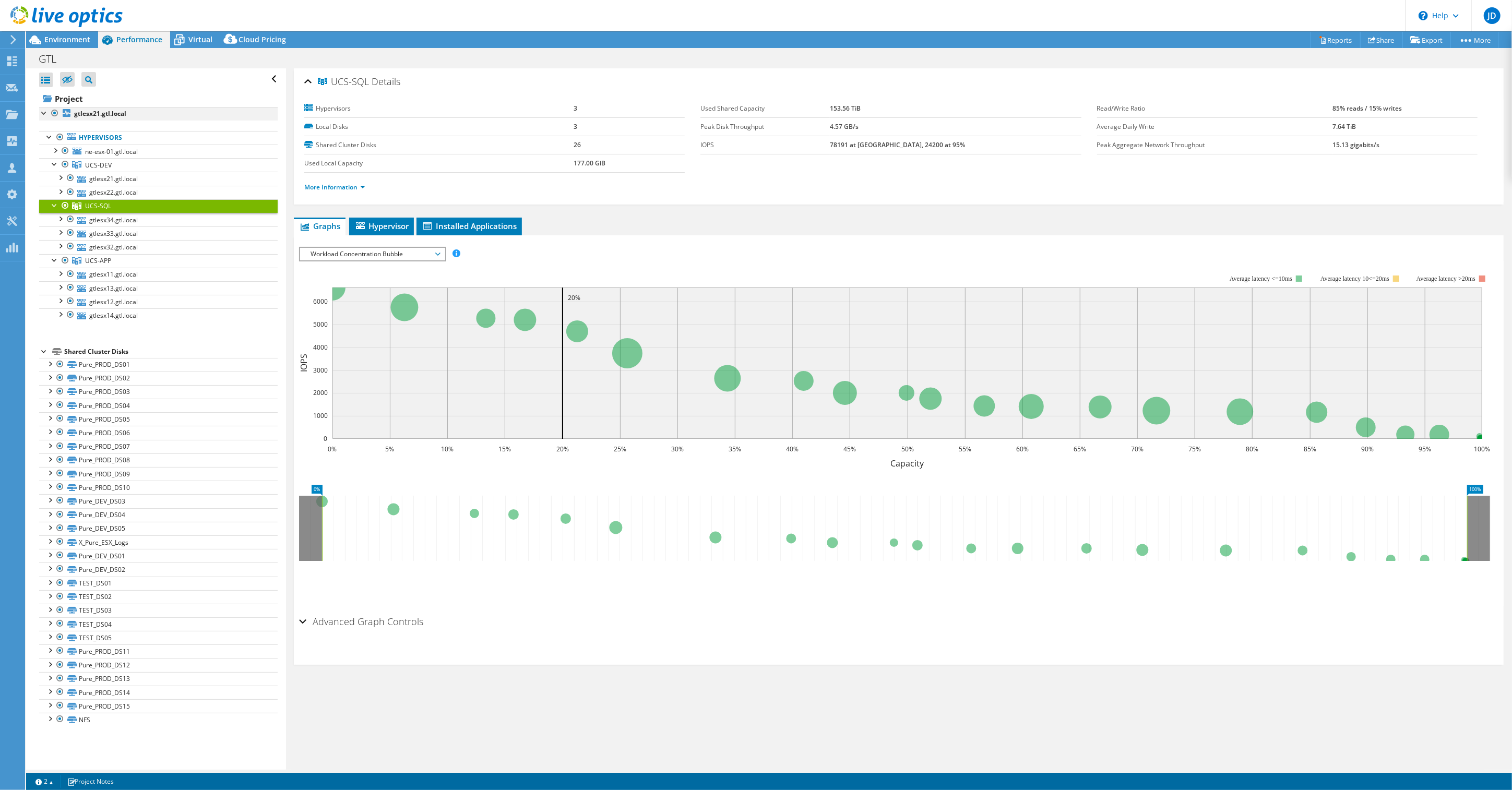
click at [55, 113] on div at bounding box center [55, 113] width 10 height 13
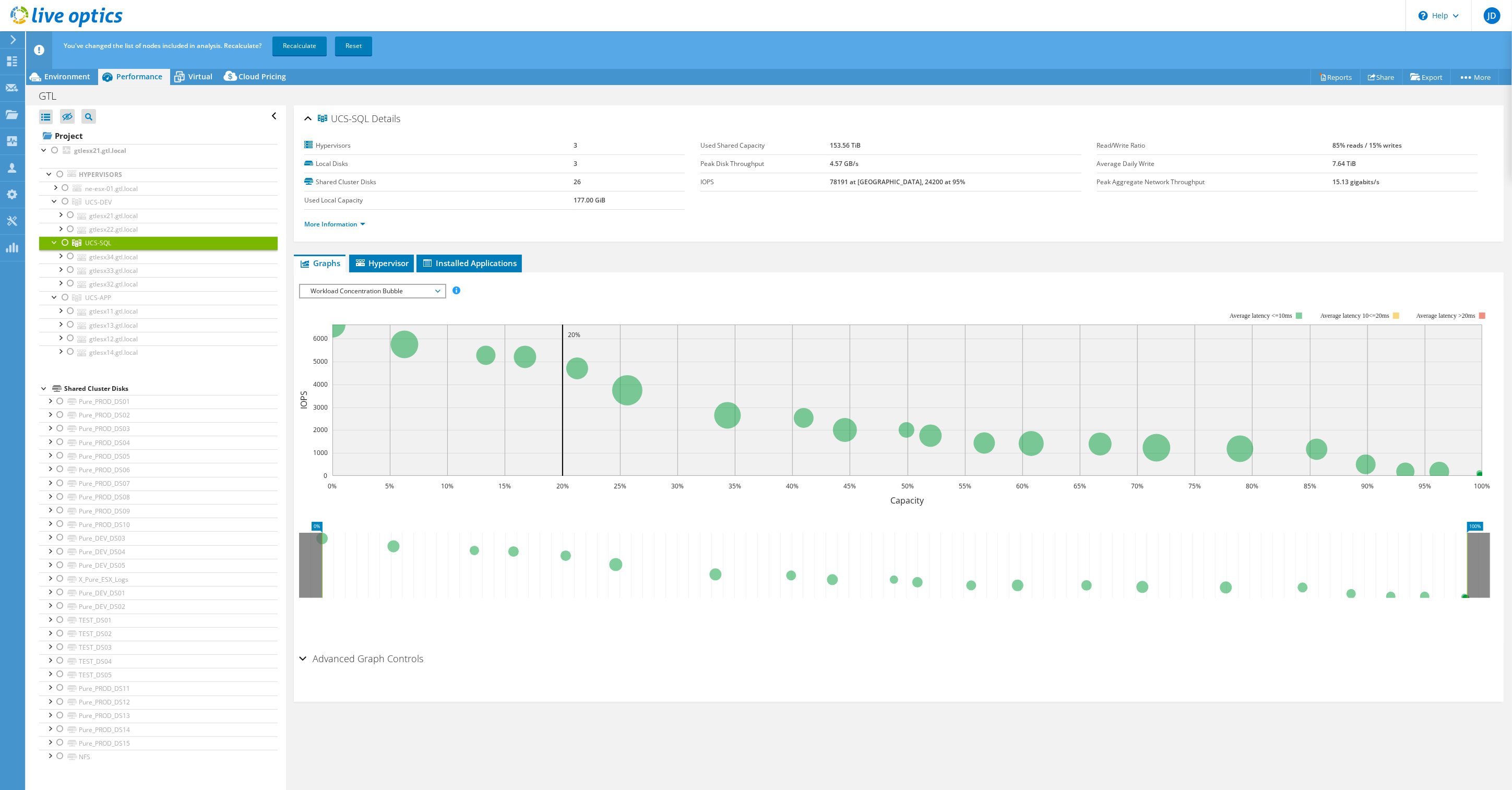
click at [68, 245] on div at bounding box center [65, 242] width 10 height 13
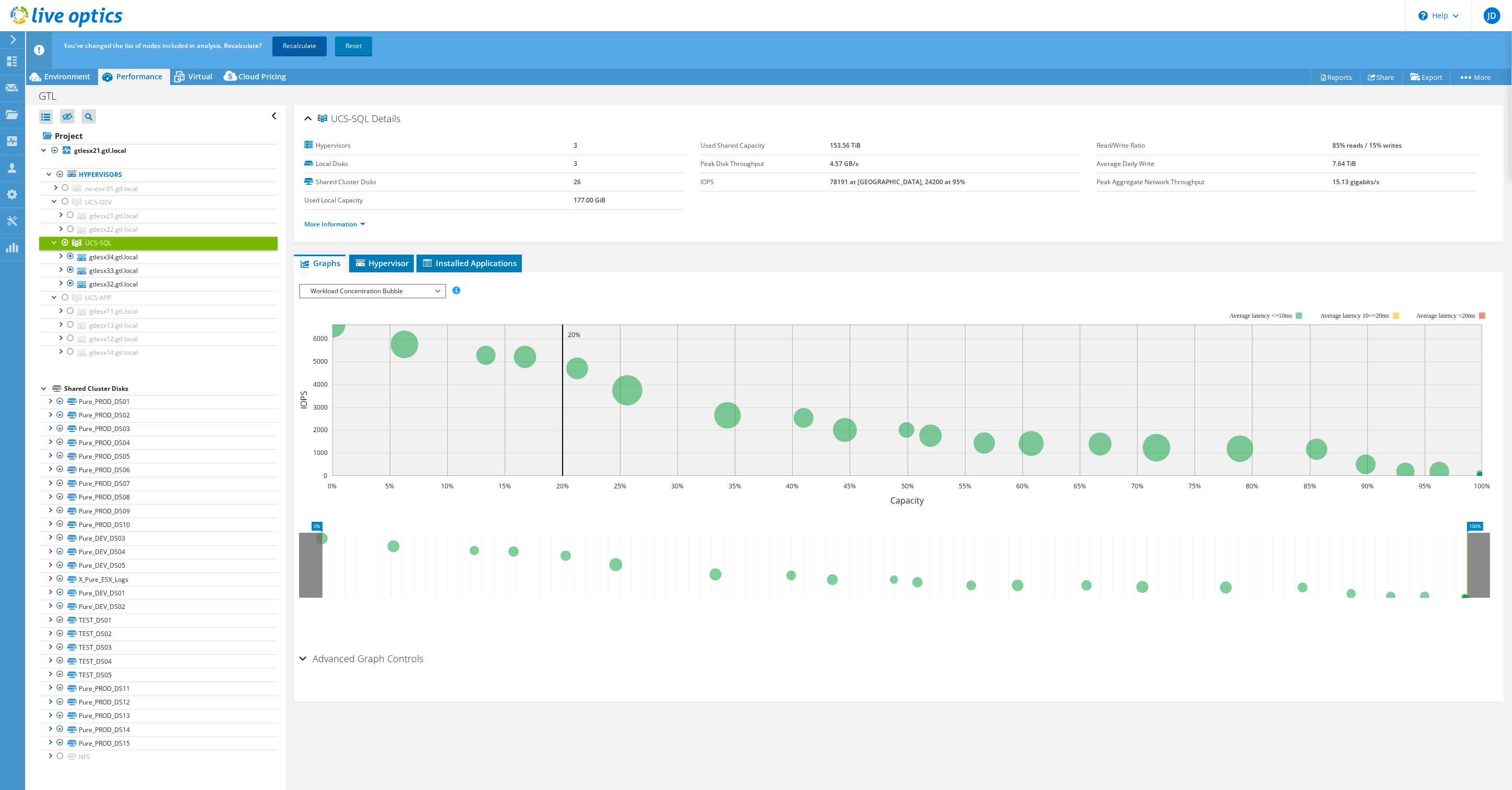
click at [313, 49] on link "Recalculate" at bounding box center [300, 46] width 54 height 19
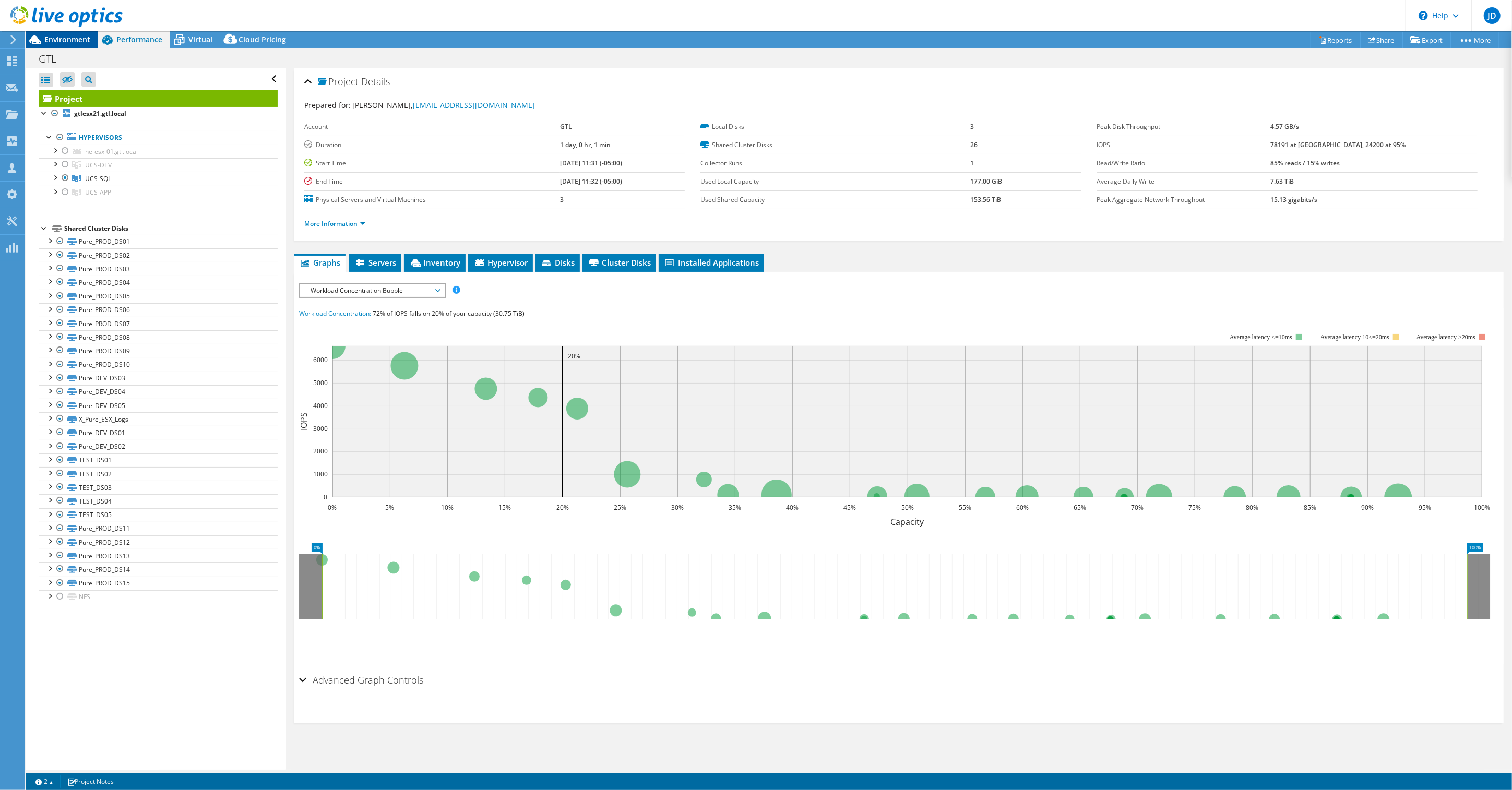
drag, startPoint x: 47, startPoint y: 41, endPoint x: 58, endPoint y: 40, distance: 11.0
click at [58, 40] on span "Environment" at bounding box center [67, 40] width 46 height 10
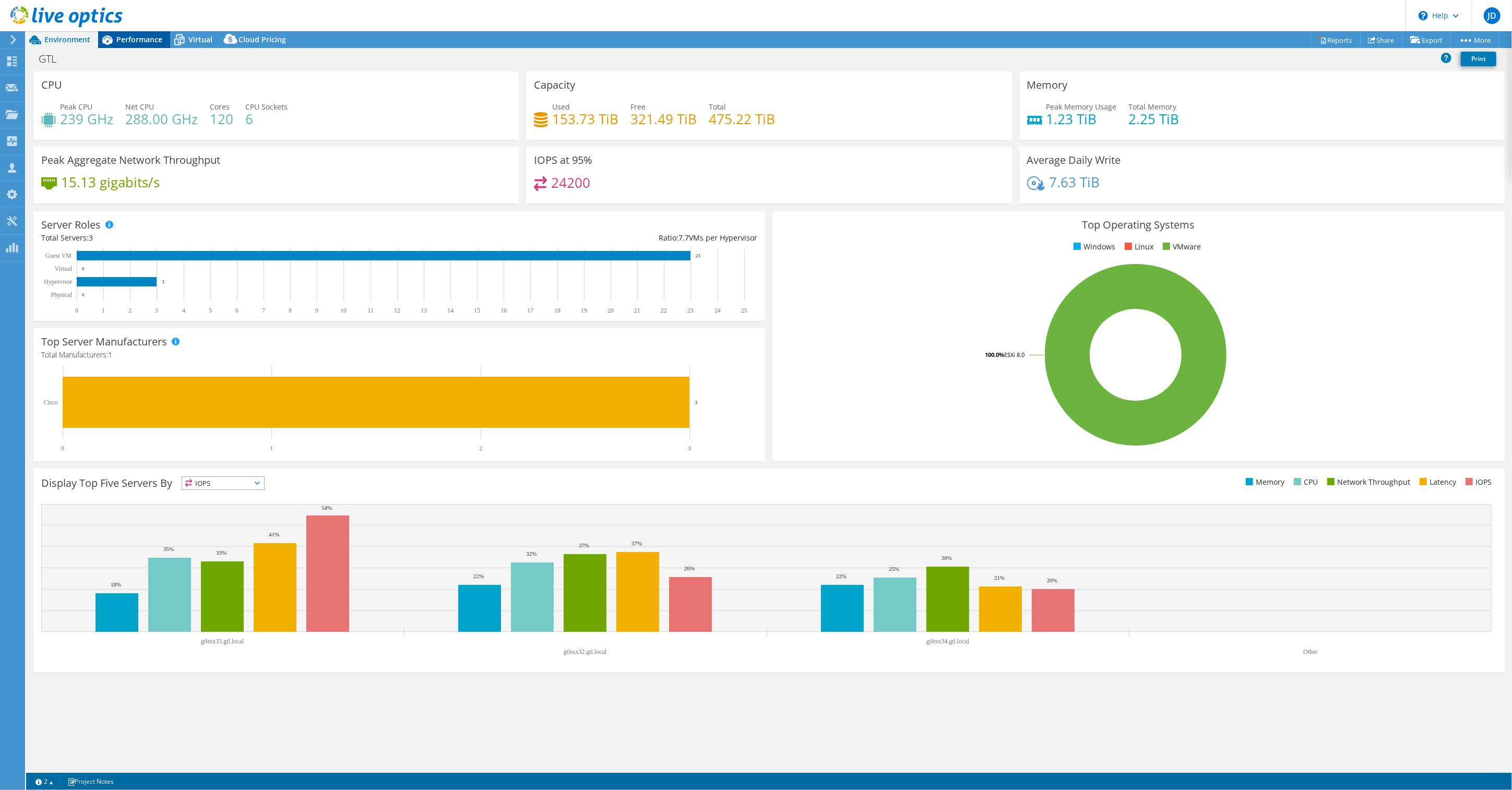
click at [133, 40] on span "Performance" at bounding box center [139, 40] width 46 height 10
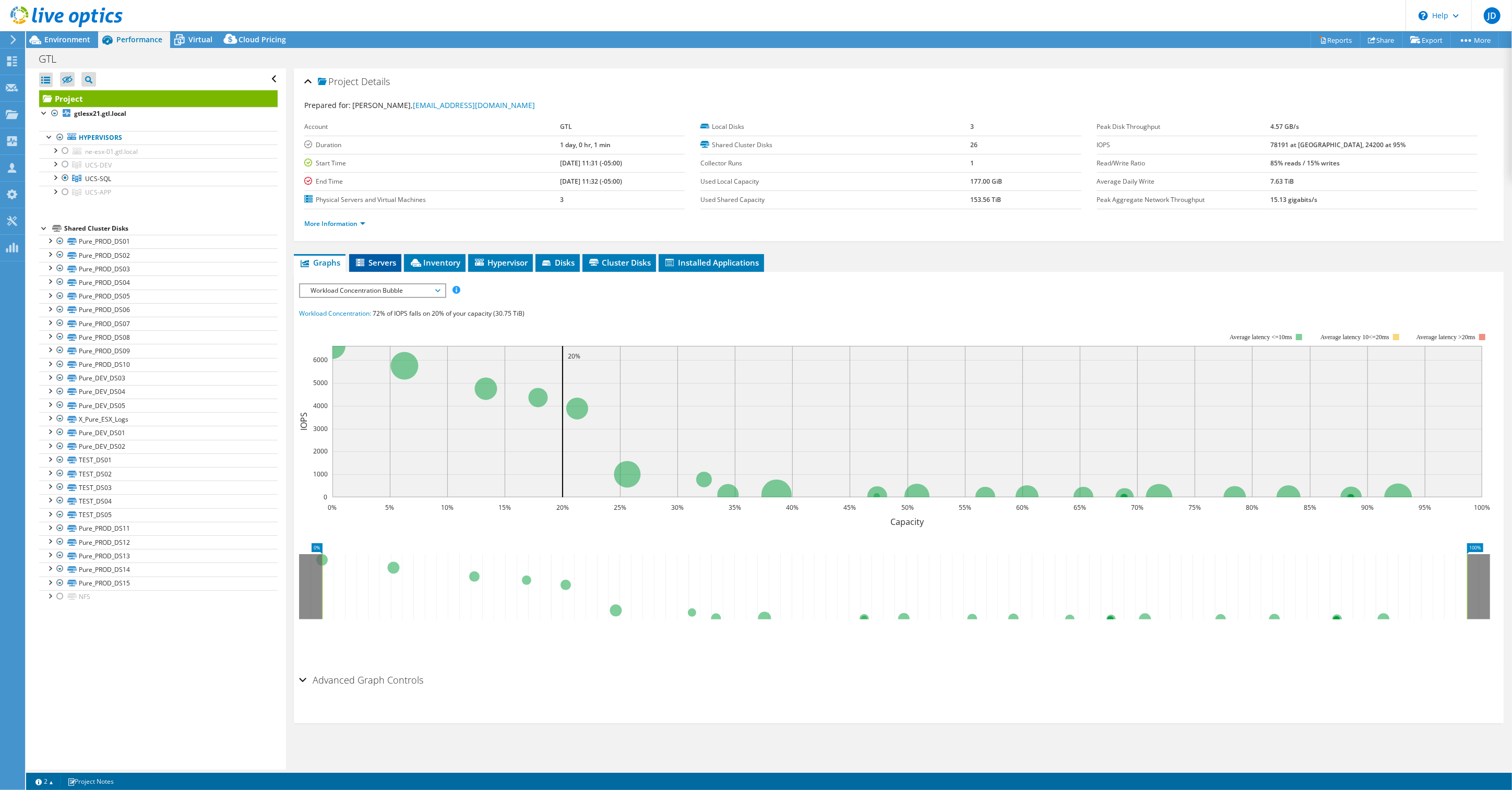
click at [384, 265] on span "Servers" at bounding box center [375, 262] width 41 height 10
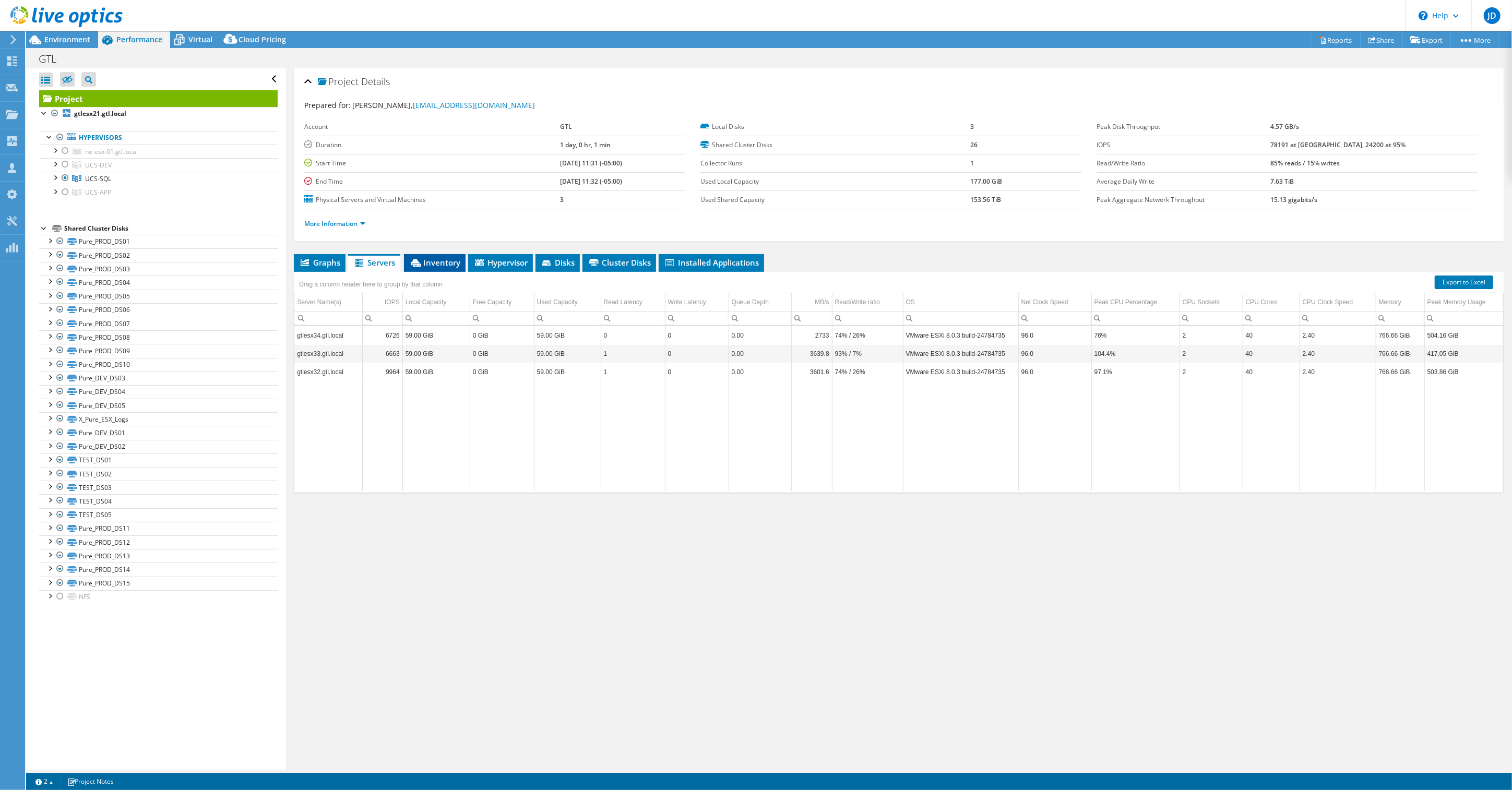
click at [434, 263] on span "Inventory" at bounding box center [434, 262] width 51 height 10
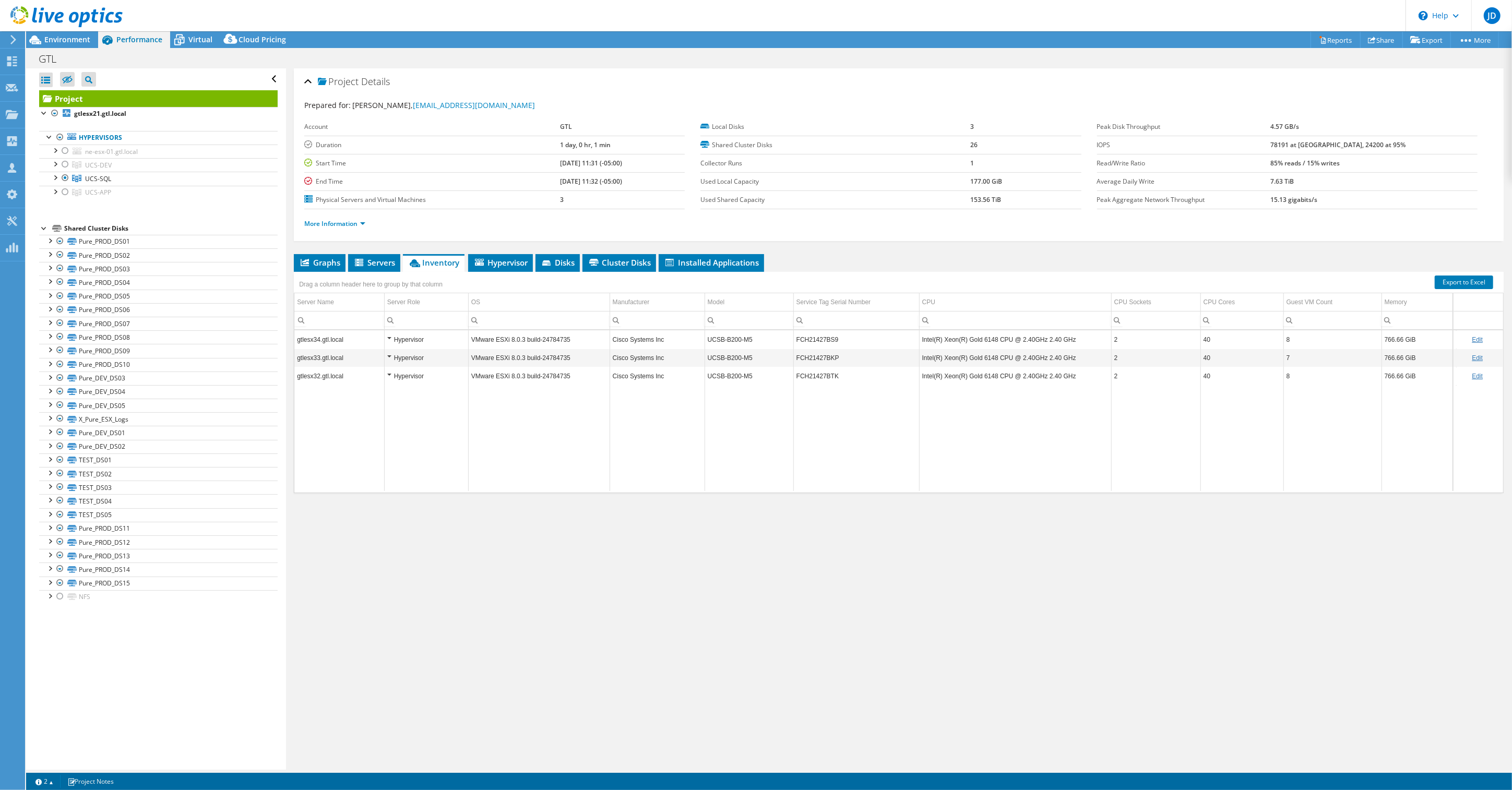
drag, startPoint x: 312, startPoint y: 268, endPoint x: 308, endPoint y: 240, distance: 28.3
click at [312, 268] on span "Graphs" at bounding box center [319, 262] width 41 height 10
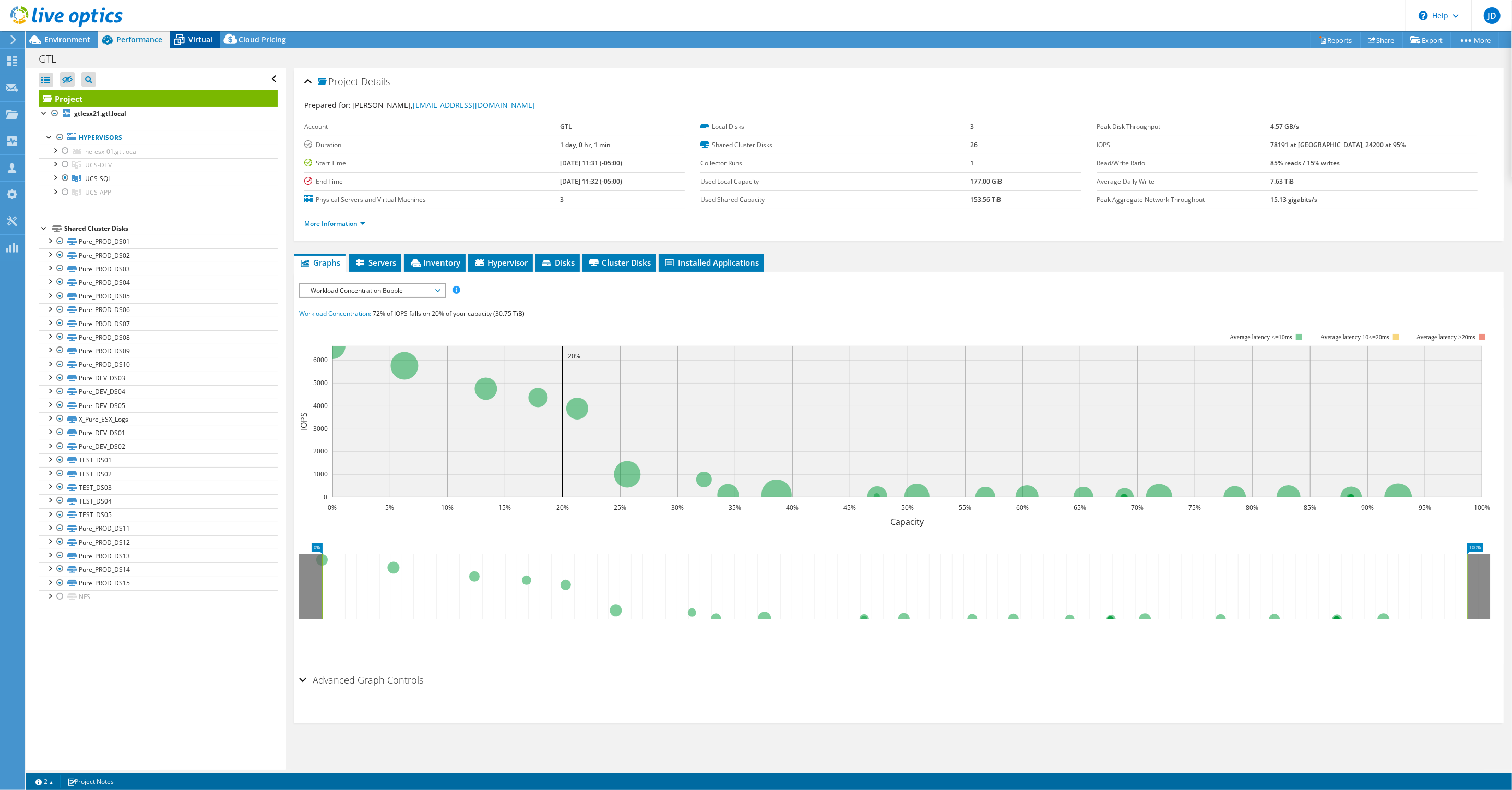
click at [209, 36] on span "Virtual" at bounding box center [201, 40] width 24 height 10
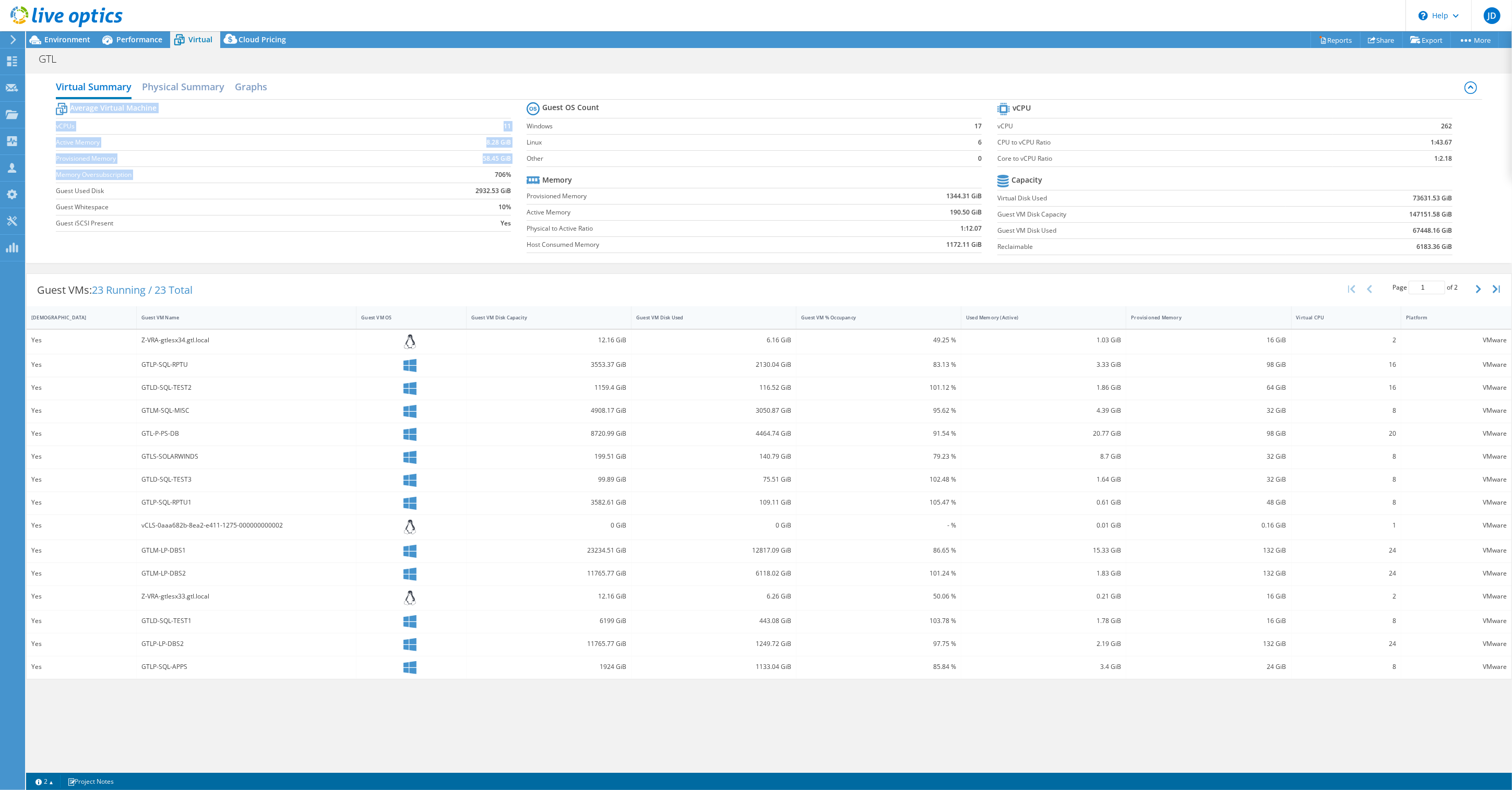
drag, startPoint x: 499, startPoint y: 177, endPoint x: 516, endPoint y: 179, distance: 17.1
click at [512, 175] on section "Average Virtual Machine vCPUs 11 Active Memory 8.28 GiB Provisioned Memory 58.4…" at bounding box center [291, 168] width 471 height 137
click at [514, 179] on section "Average Virtual Machine vCPUs 11 Active Memory 8.28 GiB Provisioned Memory 58.4…" at bounding box center [291, 168] width 471 height 137
click at [495, 175] on section "Average Virtual Machine vCPUs 11 Active Memory 8.28 GiB Provisioned Memory 58.4…" at bounding box center [291, 168] width 471 height 137
click at [498, 175] on b "706%" at bounding box center [502, 174] width 16 height 10
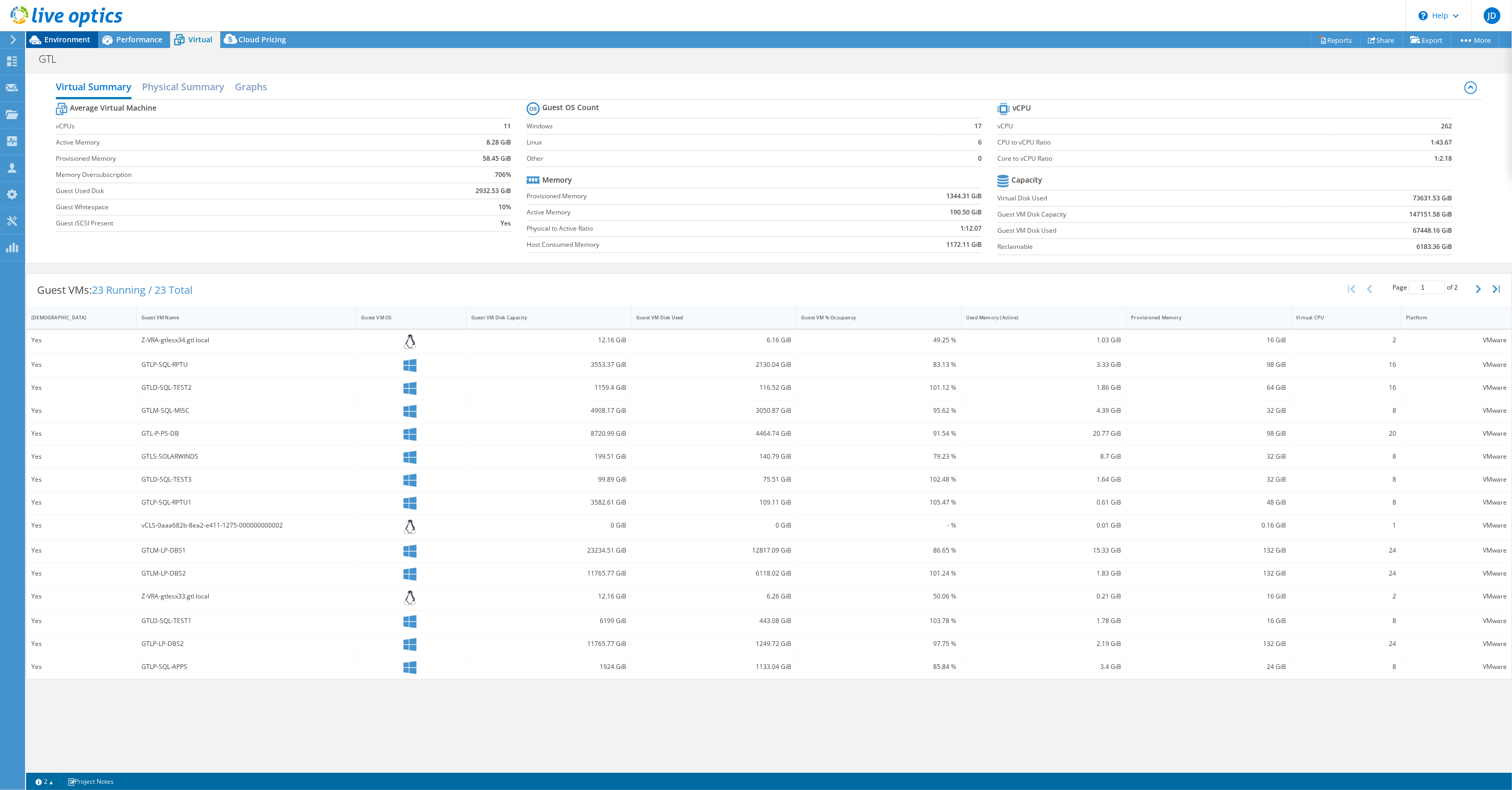
click at [58, 39] on span "Environment" at bounding box center [67, 40] width 46 height 10
